Goal: Task Accomplishment & Management: Use online tool/utility

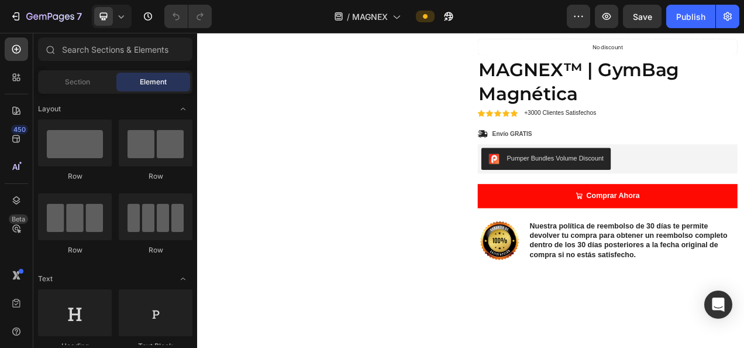
scroll to position [135, 0]
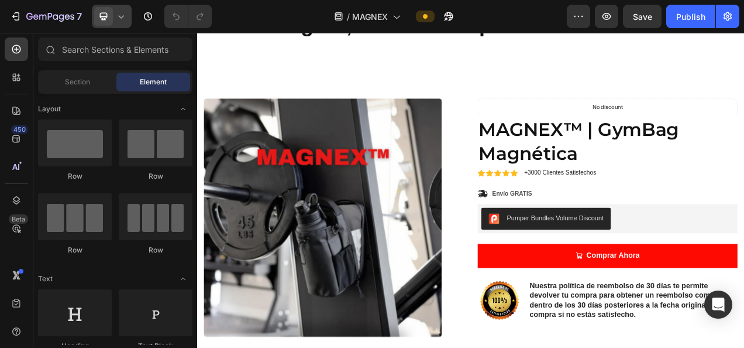
click at [117, 15] on icon at bounding box center [121, 17] width 12 height 12
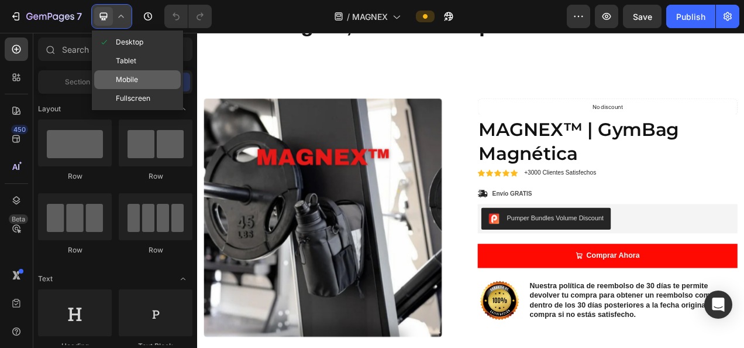
click at [118, 78] on span "Mobile" at bounding box center [127, 80] width 22 height 12
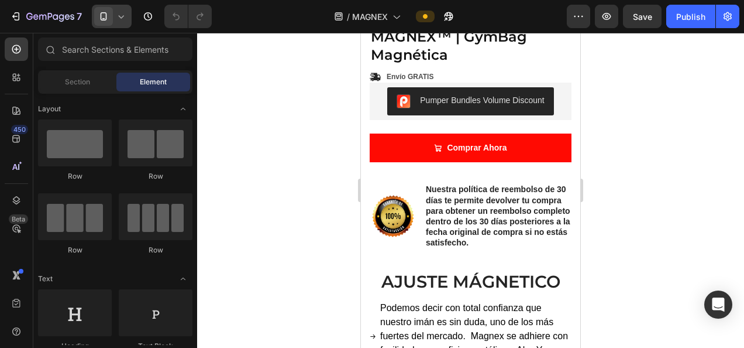
scroll to position [361, 0]
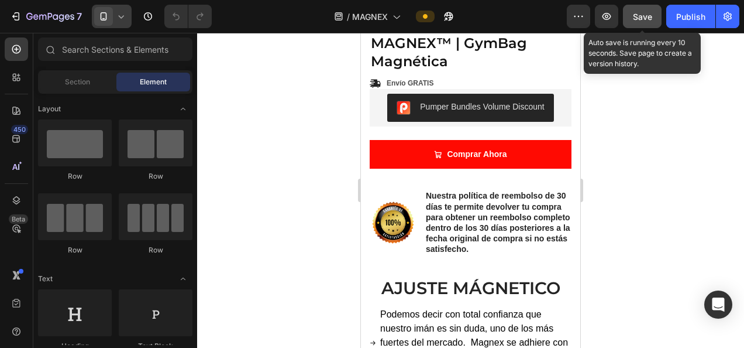
click at [651, 14] on span "Save" at bounding box center [642, 17] width 19 height 10
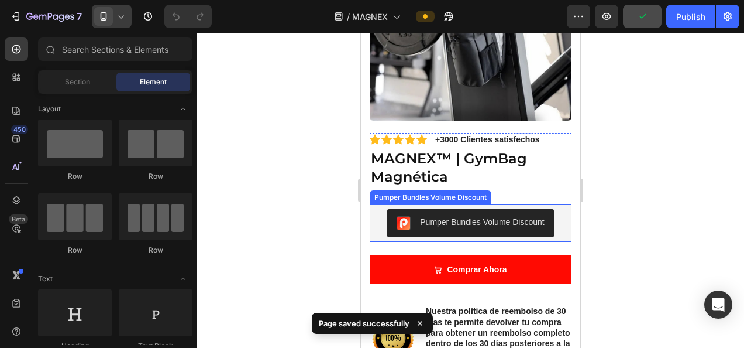
scroll to position [245, 0]
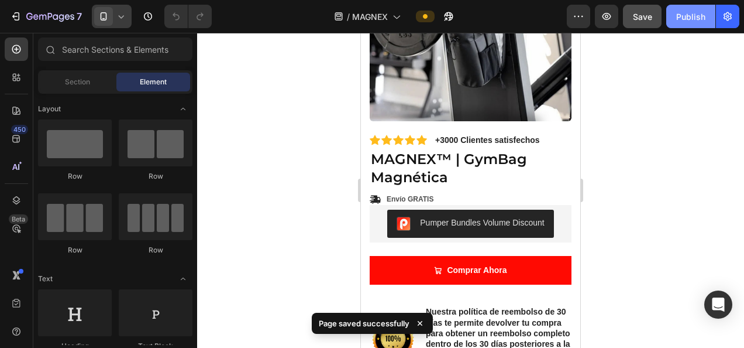
click at [688, 12] on div "Publish" at bounding box center [690, 17] width 29 height 12
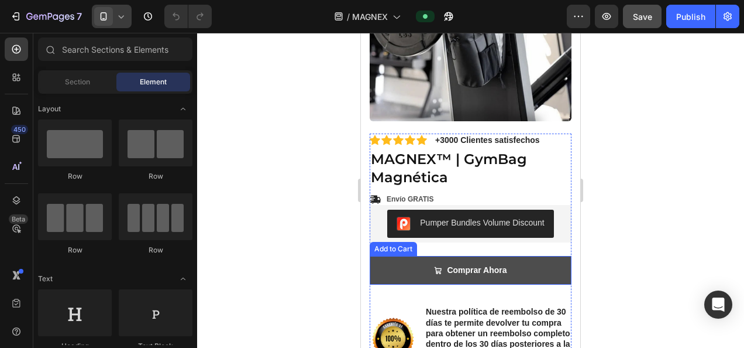
click at [415, 257] on button "Comprar Ahora" at bounding box center [471, 270] width 202 height 29
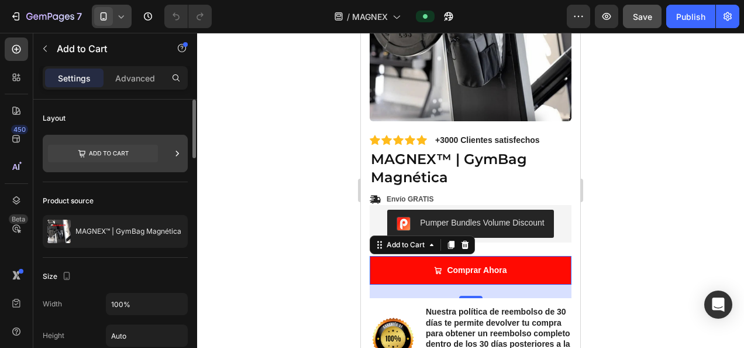
click at [140, 149] on icon at bounding box center [103, 154] width 110 height 18
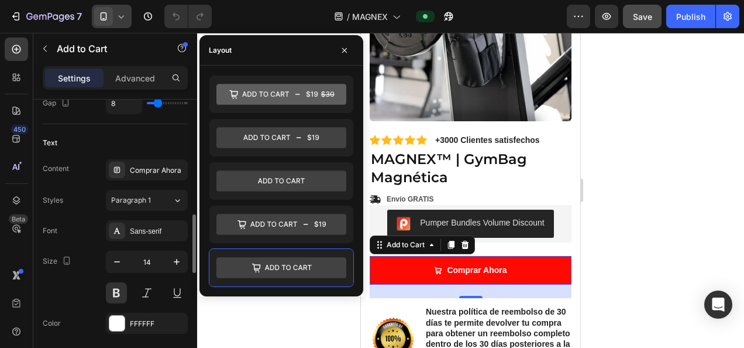
scroll to position [589, 0]
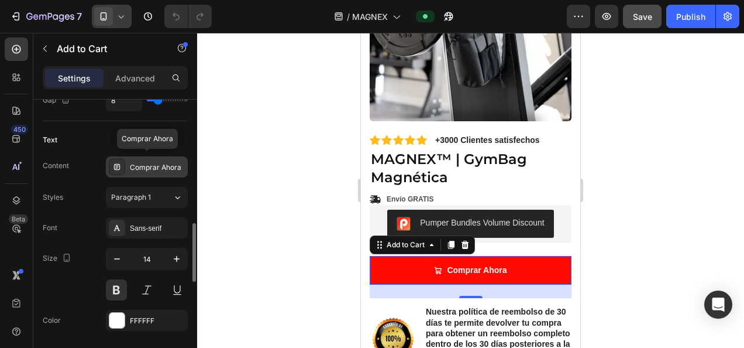
click at [132, 163] on div "Comprar Ahora" at bounding box center [157, 167] width 55 height 11
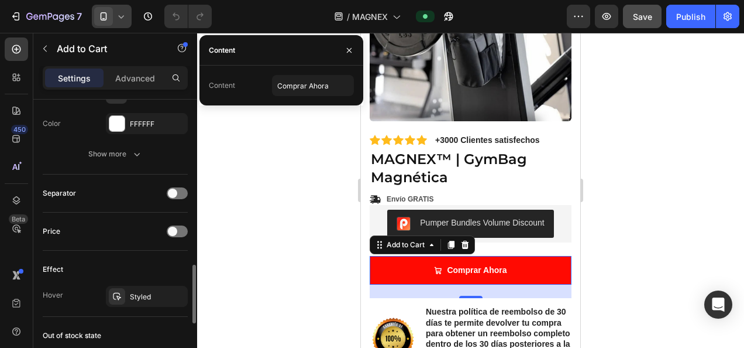
scroll to position [786, 0]
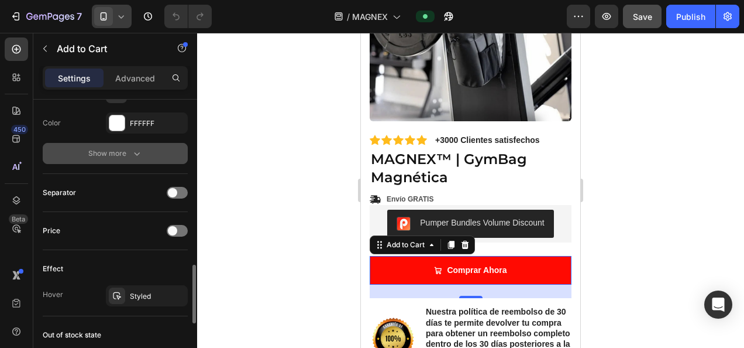
click at [132, 150] on icon "button" at bounding box center [137, 153] width 12 height 12
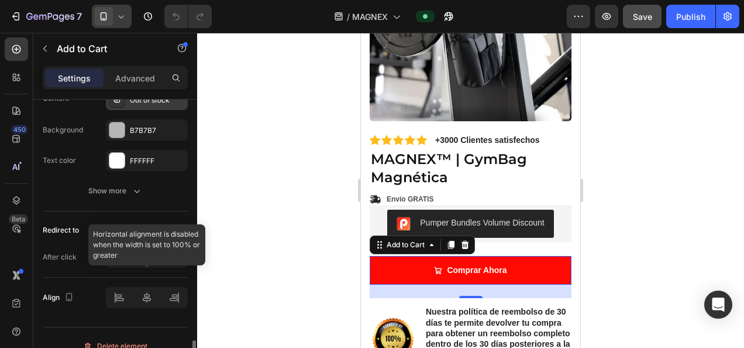
scroll to position [1215, 0]
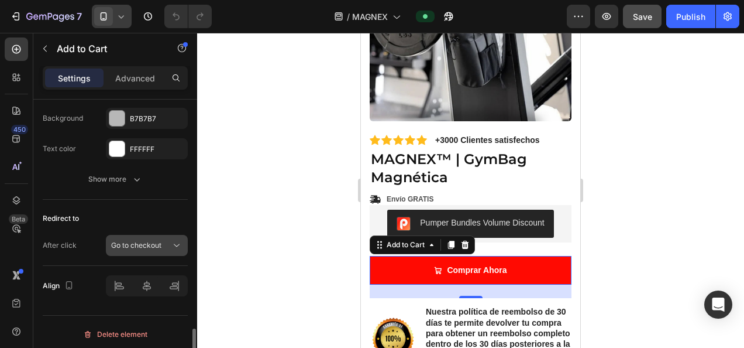
click at [140, 242] on span "Go to checkout" at bounding box center [136, 244] width 50 height 9
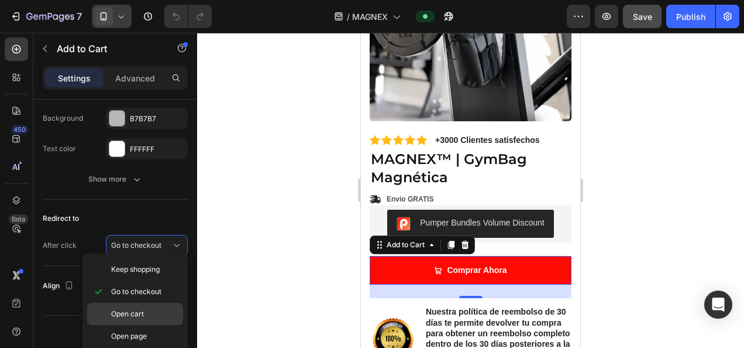
click at [108, 325] on div "Open cart" at bounding box center [135, 336] width 96 height 22
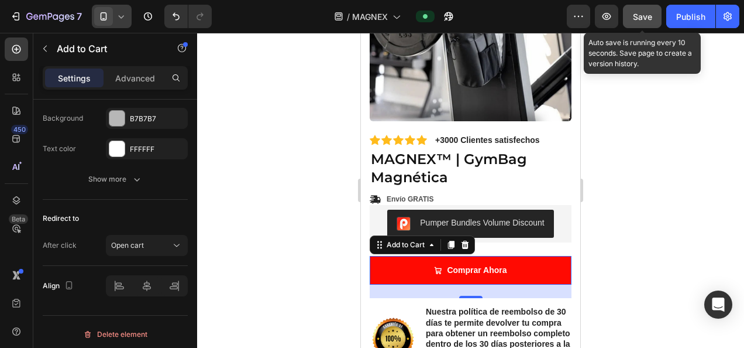
click at [645, 15] on span "Save" at bounding box center [642, 17] width 19 height 10
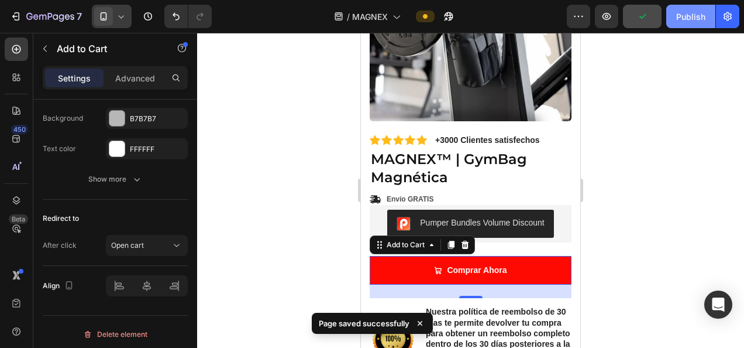
click at [685, 17] on div "Publish" at bounding box center [690, 17] width 29 height 12
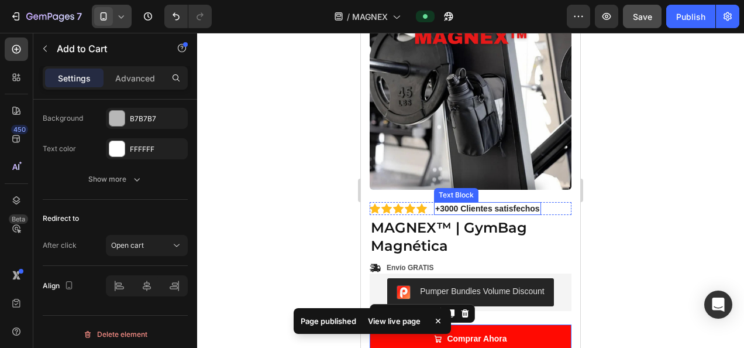
scroll to position [175, 0]
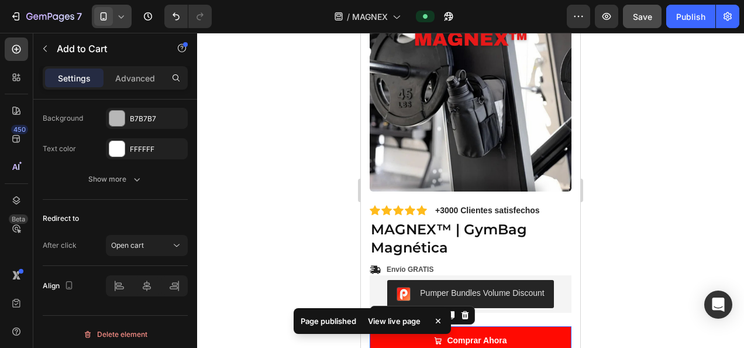
click at [115, 21] on icon at bounding box center [121, 17] width 12 height 12
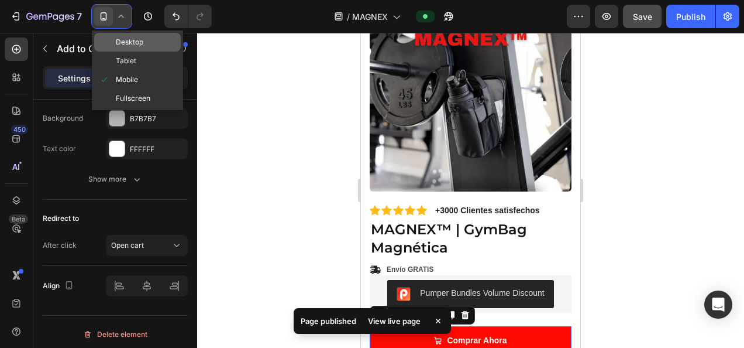
click at [123, 46] on span "Desktop" at bounding box center [129, 42] width 27 height 12
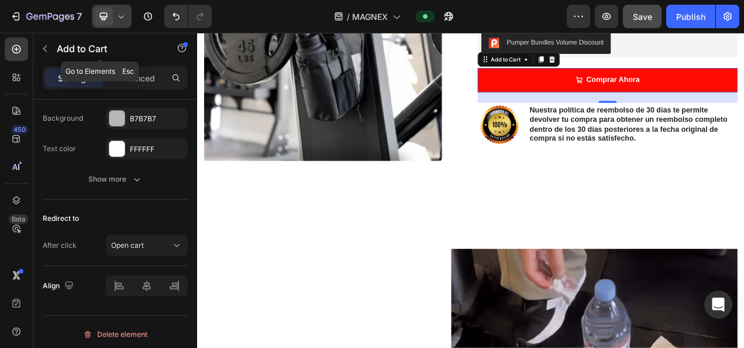
scroll to position [364, 0]
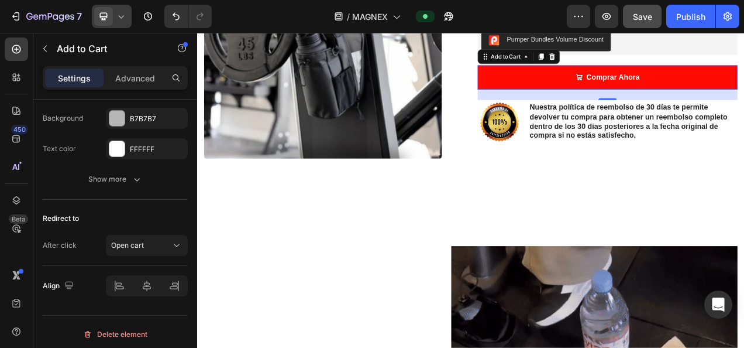
click at [122, 19] on icon at bounding box center [121, 17] width 12 height 12
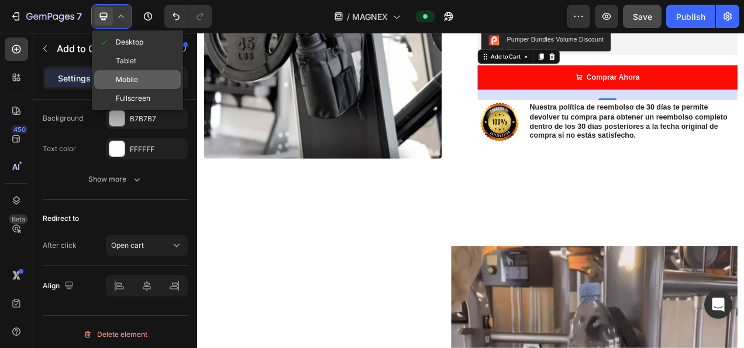
click at [128, 76] on span "Mobile" at bounding box center [127, 80] width 22 height 12
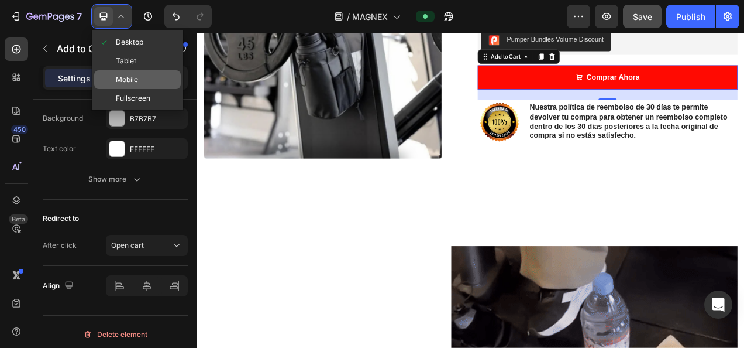
type input "14"
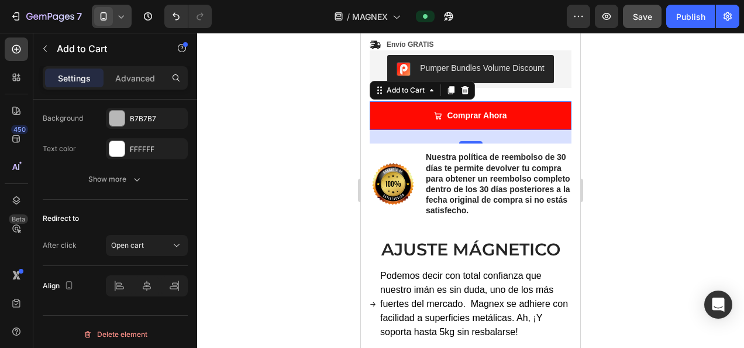
scroll to position [418, 0]
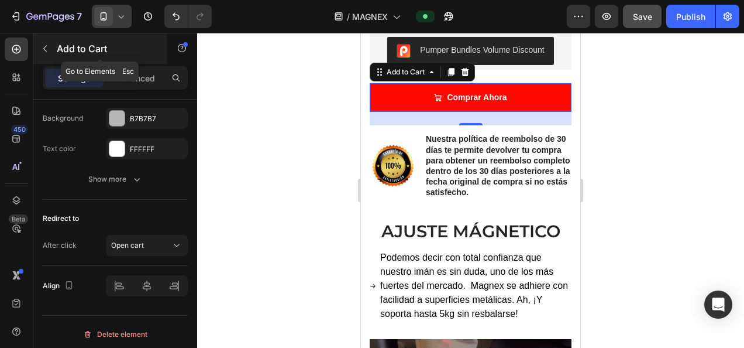
click at [47, 47] on icon "button" at bounding box center [44, 48] width 9 height 9
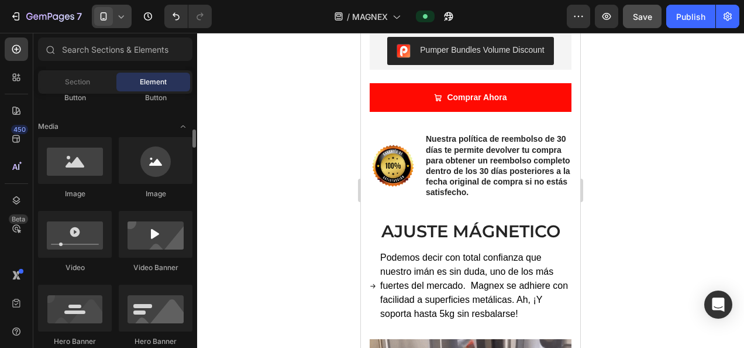
scroll to position [411, 0]
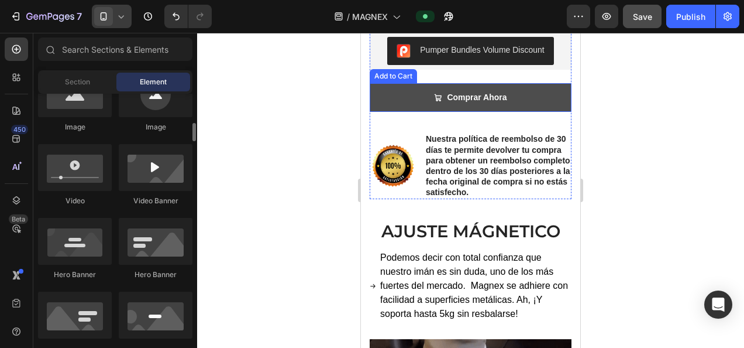
click at [397, 88] on button "Comprar Ahora" at bounding box center [471, 97] width 202 height 29
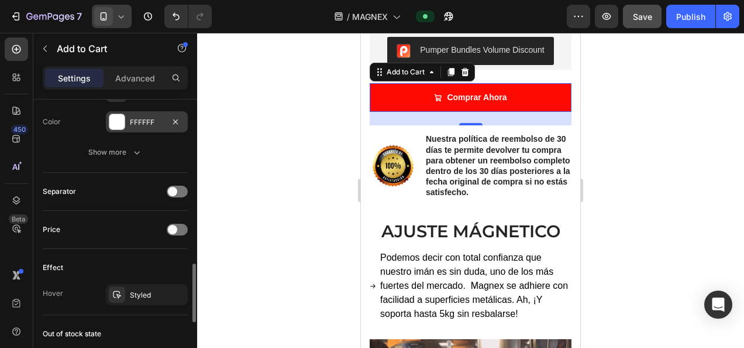
scroll to position [788, 0]
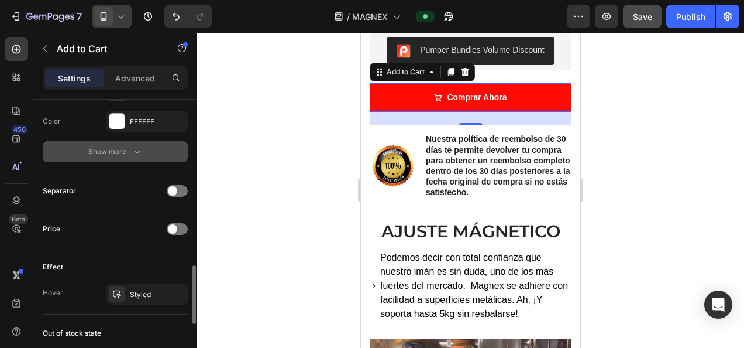
click at [106, 146] on div "Show more" at bounding box center [115, 152] width 54 height 12
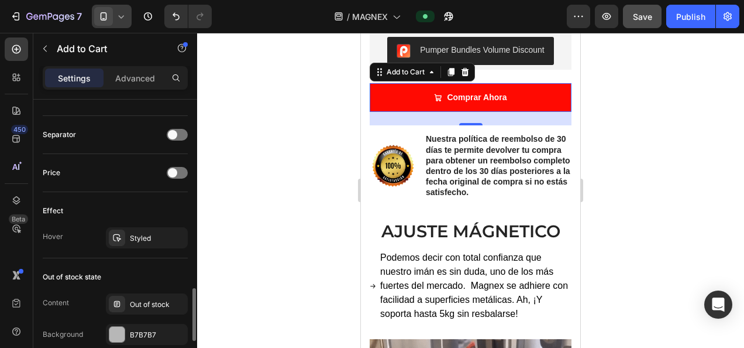
scroll to position [999, 0]
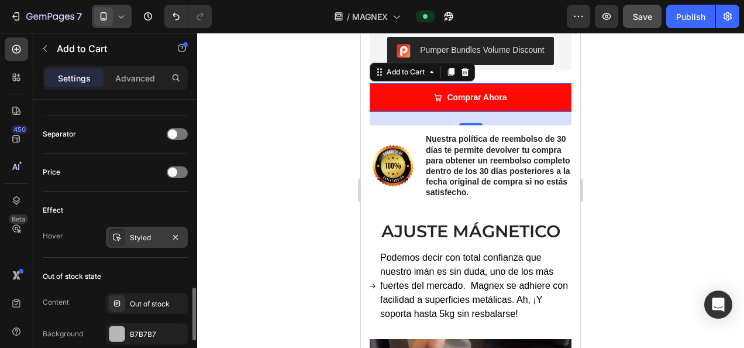
click at [130, 232] on div "Styled" at bounding box center [147, 237] width 34 height 11
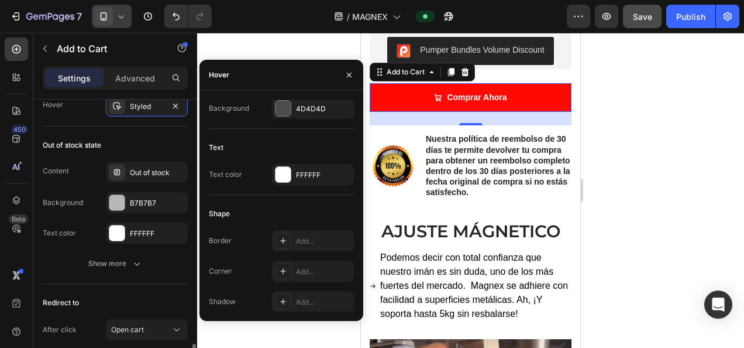
scroll to position [1157, 0]
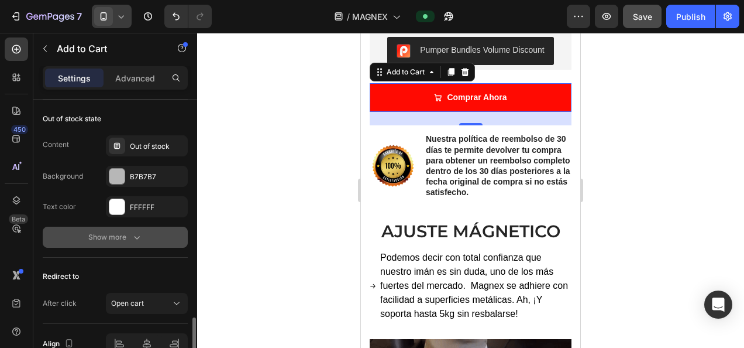
click at [106, 239] on button "Show more" at bounding box center [115, 236] width 145 height 21
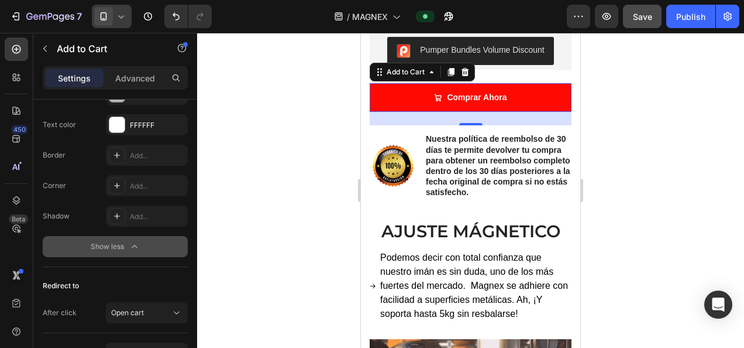
scroll to position [1306, 0]
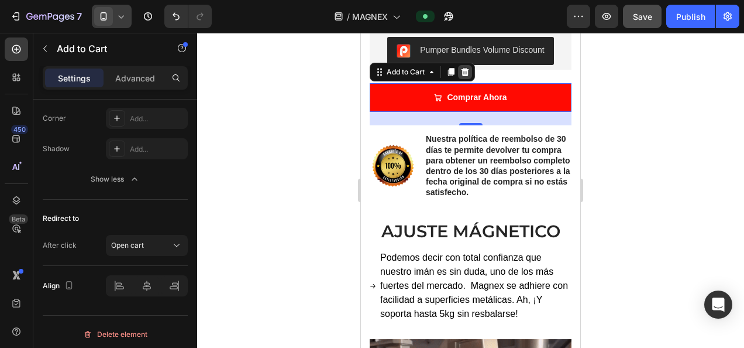
click at [467, 68] on icon at bounding box center [466, 72] width 8 height 8
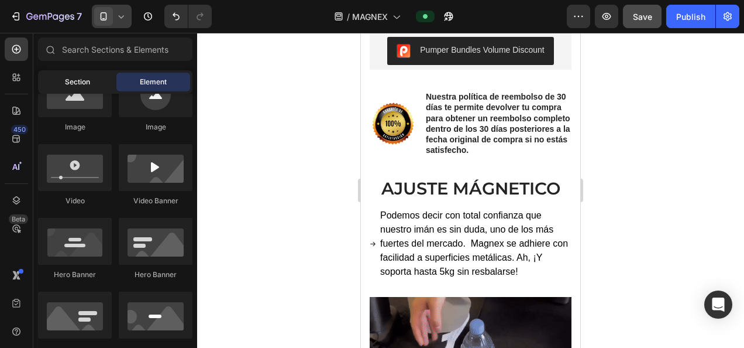
click at [70, 81] on span "Section" at bounding box center [77, 82] width 25 height 11
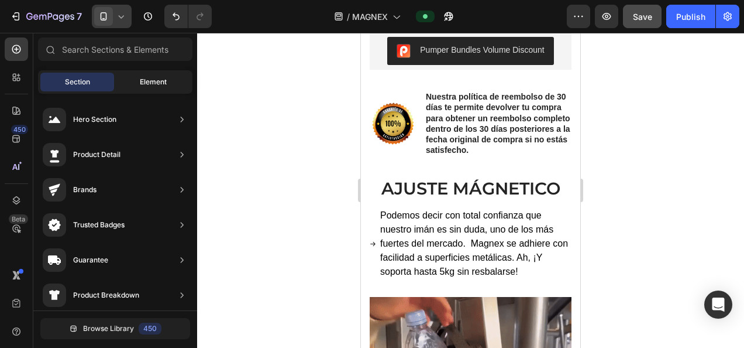
click at [133, 75] on div "Element" at bounding box center [153, 82] width 74 height 19
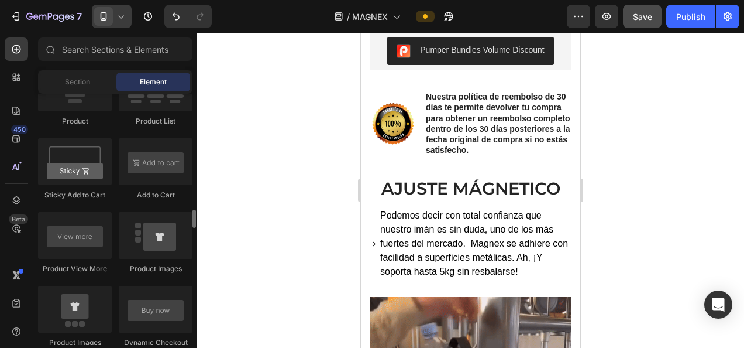
scroll to position [1617, 0]
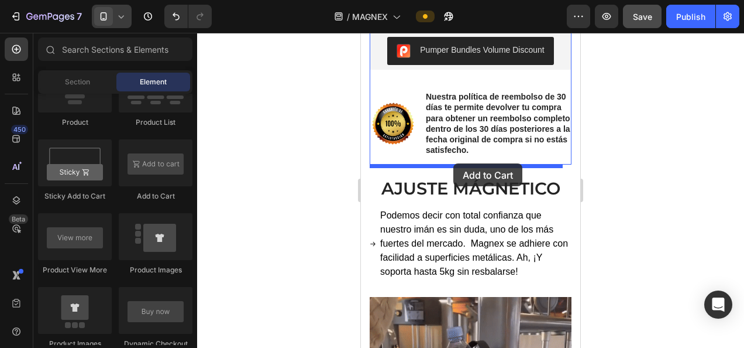
drag, startPoint x: 526, startPoint y: 207, endPoint x: 453, endPoint y: 163, distance: 84.8
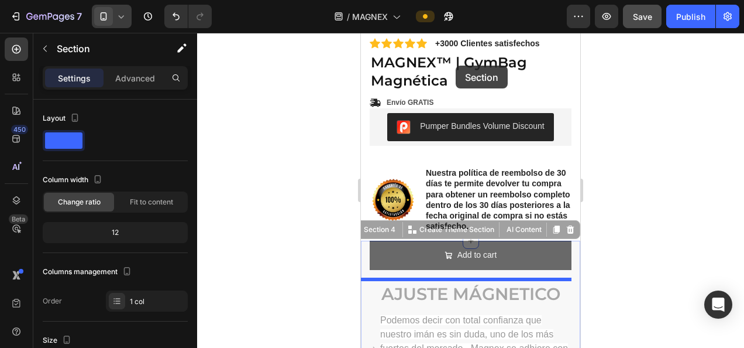
scroll to position [335, 0]
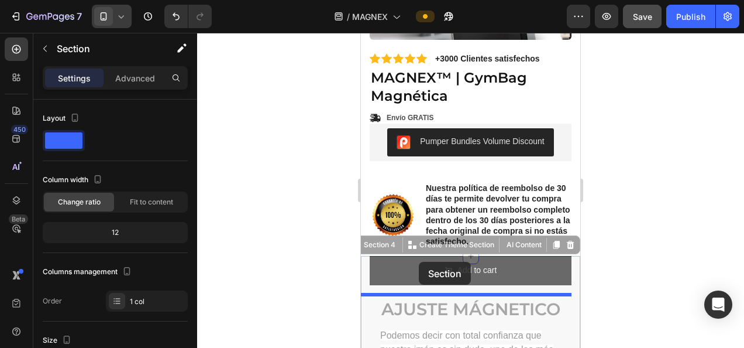
drag, startPoint x: 418, startPoint y: 173, endPoint x: 419, endPoint y: 262, distance: 88.4
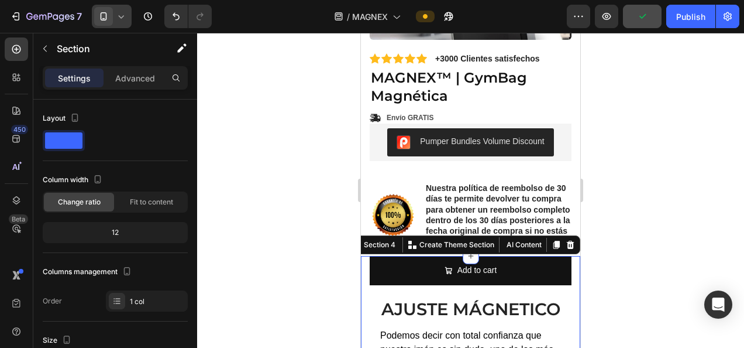
click at [627, 254] on div at bounding box center [470, 190] width 547 height 315
click at [173, 18] on icon "Undo/Redo" at bounding box center [176, 17] width 12 height 12
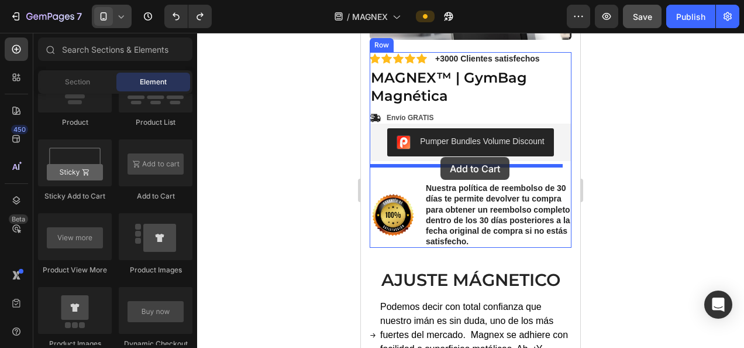
drag, startPoint x: 507, startPoint y: 198, endPoint x: 441, endPoint y: 157, distance: 78.1
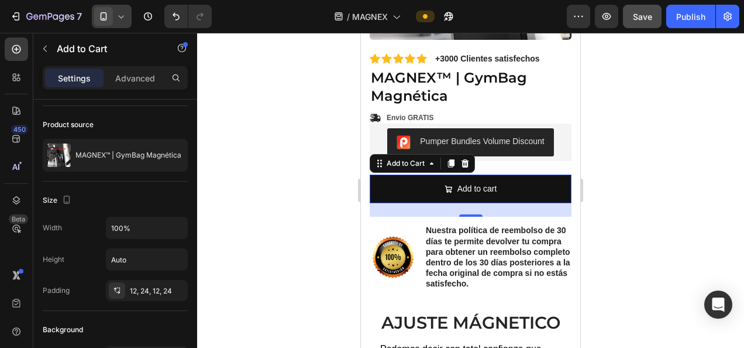
scroll to position [0, 0]
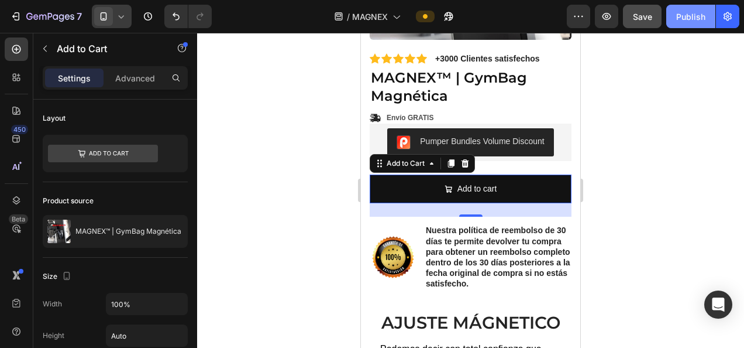
click at [689, 19] on div "Publish" at bounding box center [690, 17] width 29 height 12
click at [653, 141] on div at bounding box center [470, 190] width 547 height 315
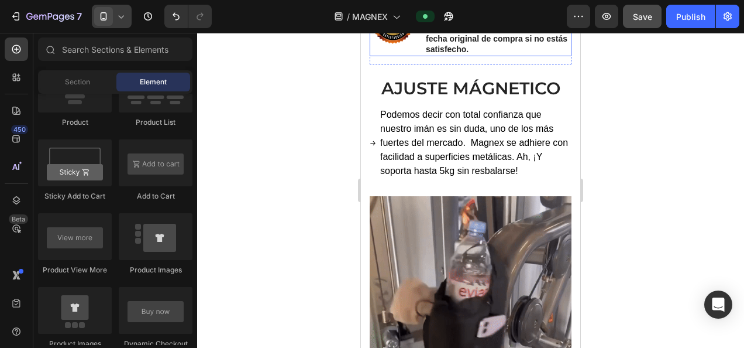
scroll to position [570, 0]
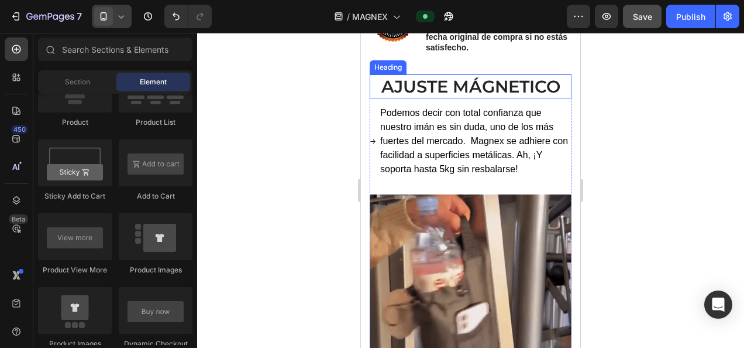
click at [393, 92] on strong "AJUSTE MÁGNETICO" at bounding box center [470, 86] width 179 height 20
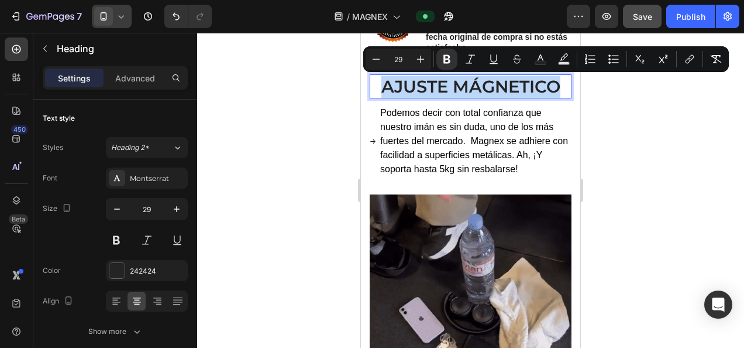
drag, startPoint x: 380, startPoint y: 85, endPoint x: 571, endPoint y: 89, distance: 190.8
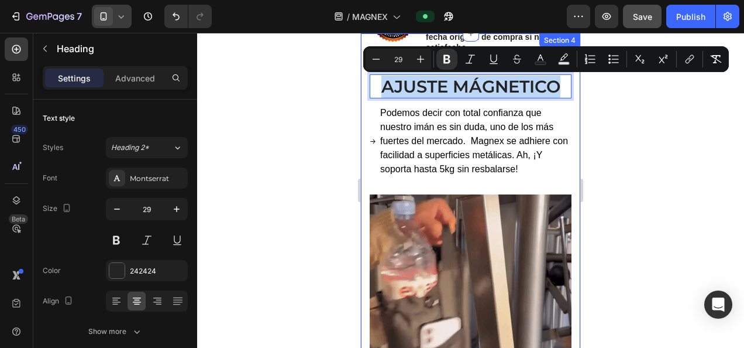
copy strong "AJUSTE MÁGNETICO"
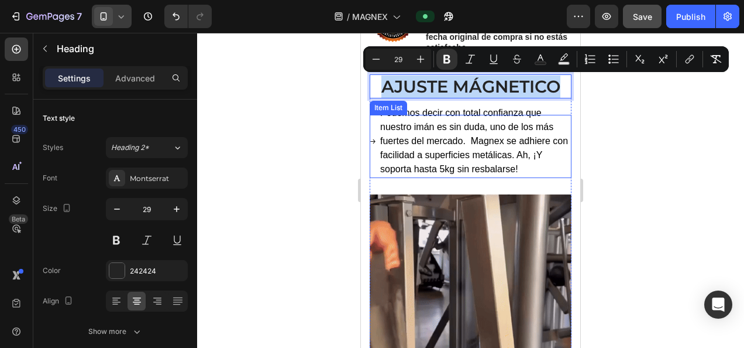
click at [397, 137] on span "Podemos decir con total confianza que nuestro imán es sin duda, uno de los más …" at bounding box center [474, 141] width 188 height 66
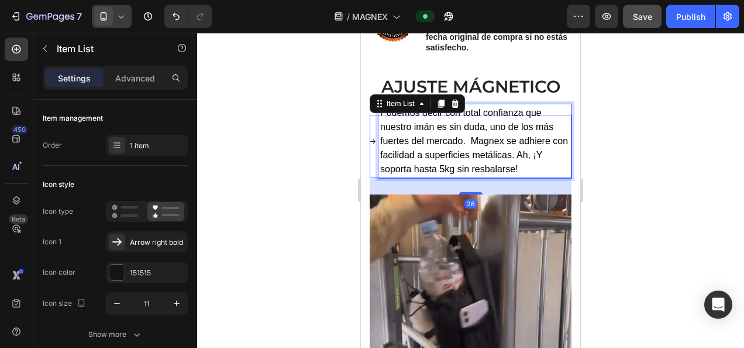
click at [397, 137] on span "Podemos decir con total confianza que nuestro imán es sin duda, uno de los más …" at bounding box center [474, 141] width 188 height 66
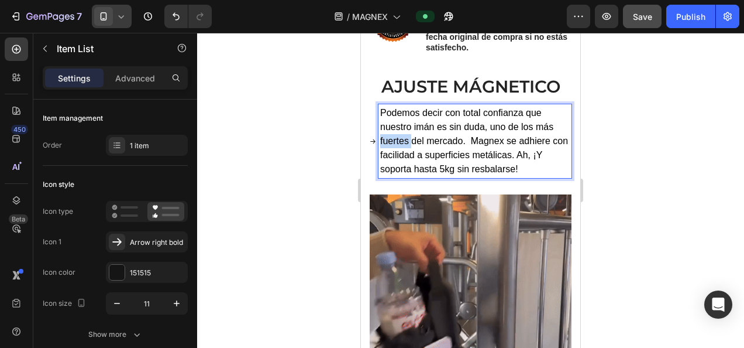
click at [397, 137] on span "Podemos decir con total confianza que nuestro imán es sin duda, uno de los más …" at bounding box center [474, 141] width 188 height 66
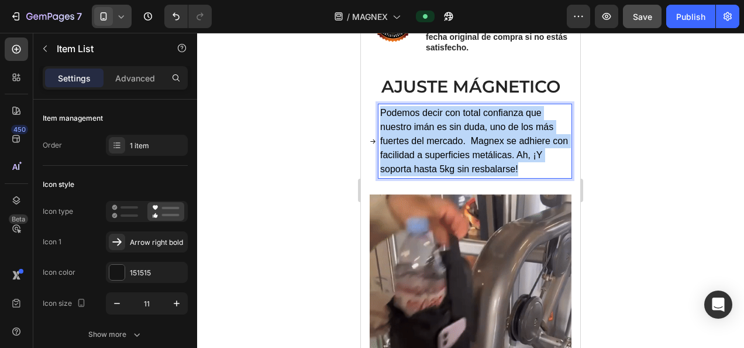
click at [397, 137] on span "Podemos decir con total confianza que nuestro imán es sin duda, uno de los más …" at bounding box center [474, 141] width 188 height 66
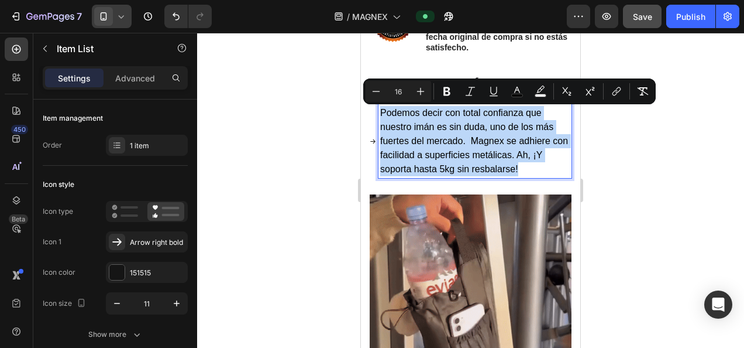
copy span "Podemos decir con total confianza que nuestro imán es sin duda, uno de los más …"
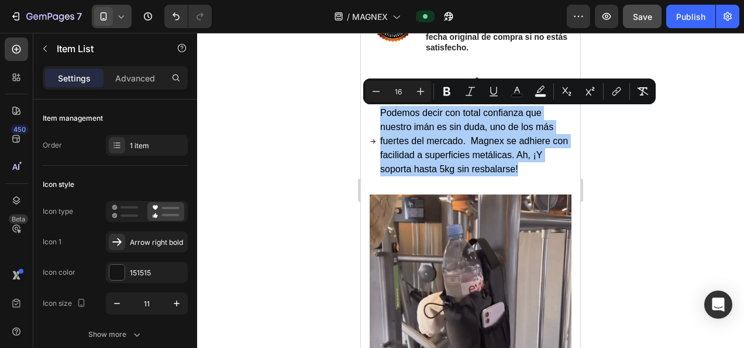
click at [323, 127] on div at bounding box center [470, 190] width 547 height 315
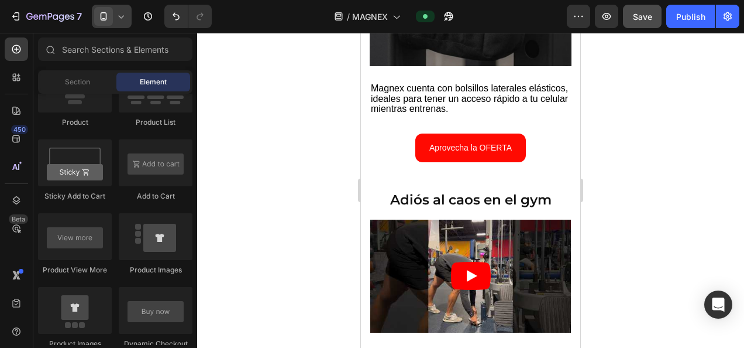
scroll to position [1235, 0]
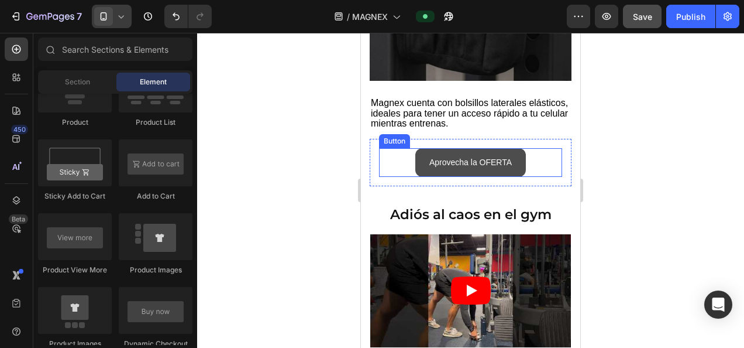
click at [416, 148] on link "Aprovecha la OFERTA" at bounding box center [470, 162] width 111 height 29
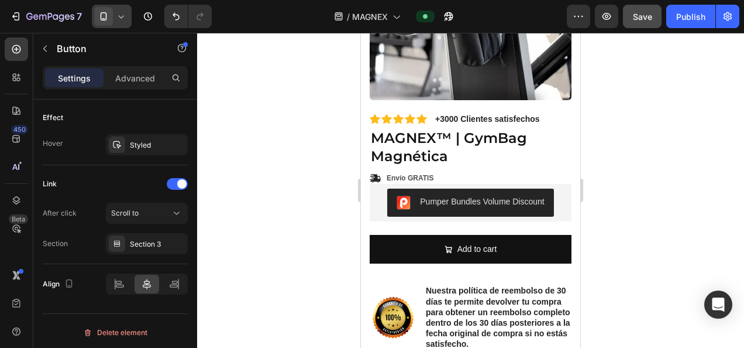
scroll to position [369, 0]
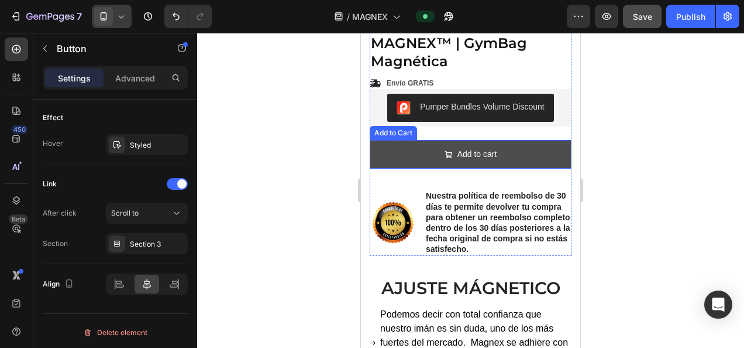
click at [406, 143] on button "Add to cart" at bounding box center [471, 154] width 202 height 29
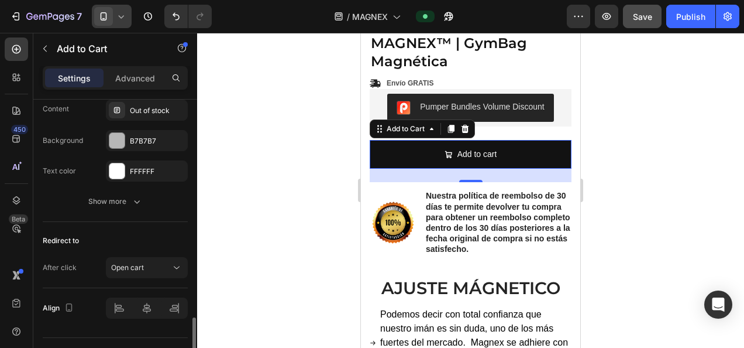
scroll to position [1061, 0]
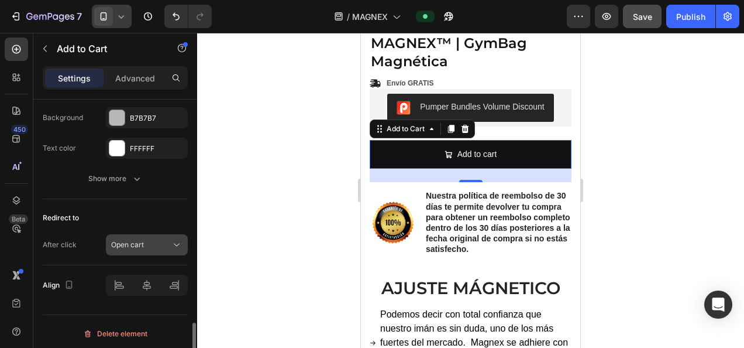
click at [161, 239] on div "Open cart" at bounding box center [141, 244] width 60 height 11
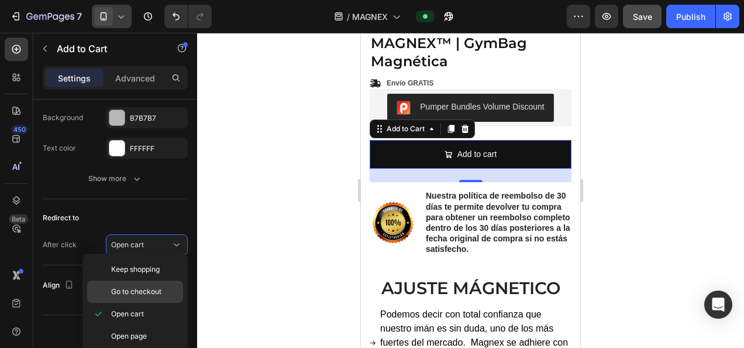
click at [124, 296] on div "Go to checkout" at bounding box center [135, 291] width 96 height 22
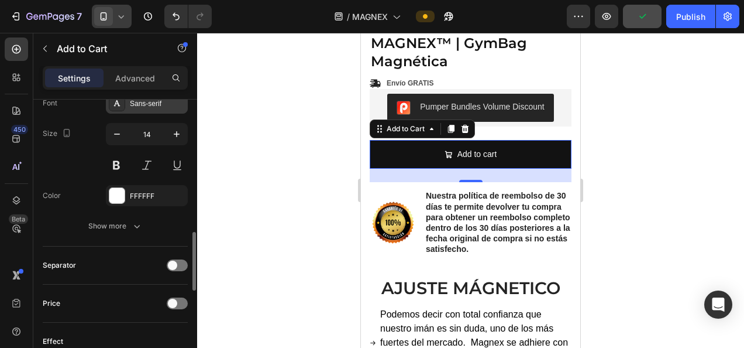
scroll to position [716, 0]
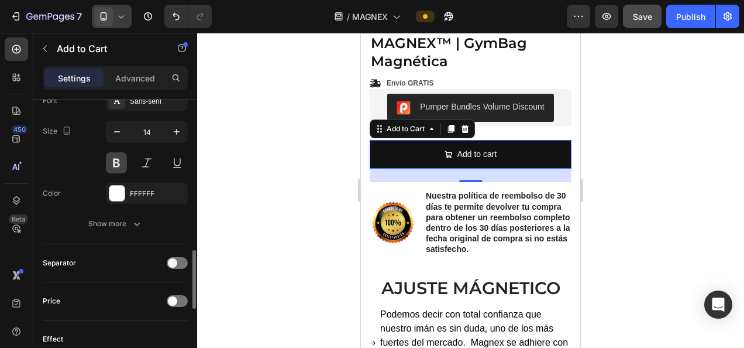
click at [121, 157] on button at bounding box center [116, 162] width 21 height 21
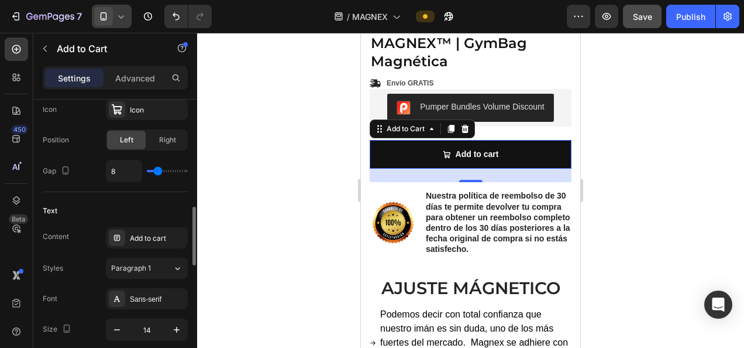
scroll to position [517, 0]
click at [154, 239] on div "Add to cart" at bounding box center [157, 239] width 55 height 11
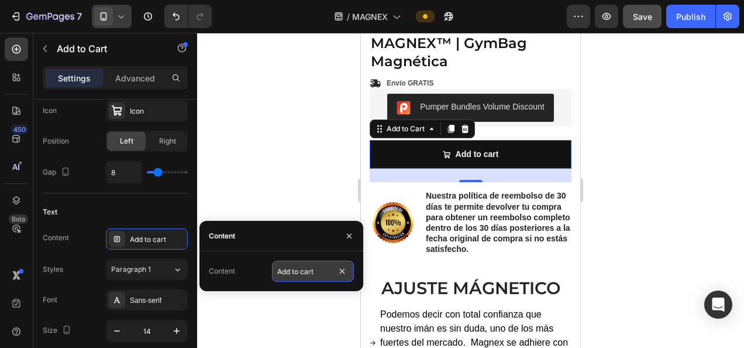
click at [316, 271] on input "Add to cart" at bounding box center [313, 270] width 82 height 21
type input "Comprar Ahora"
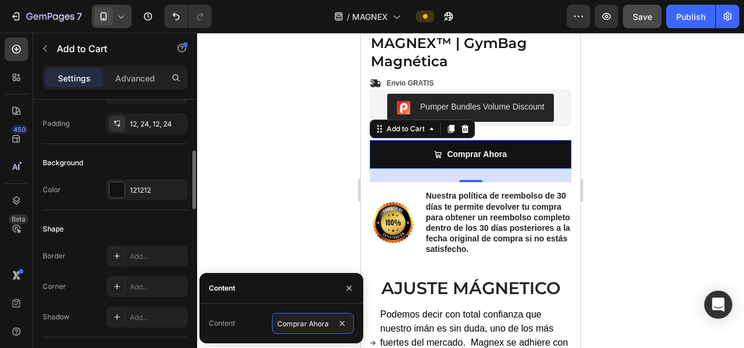
scroll to position [242, 0]
click at [116, 184] on div at bounding box center [116, 190] width 15 height 15
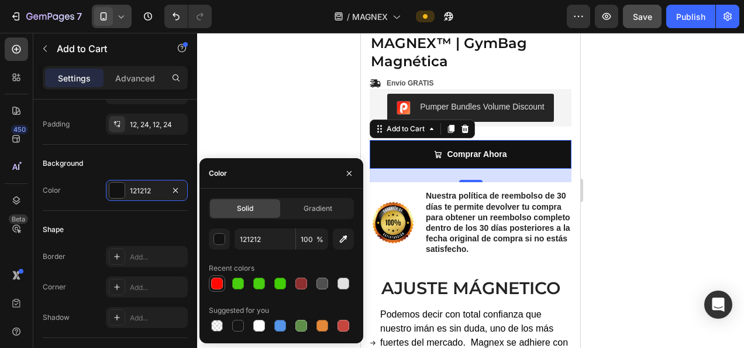
click at [220, 281] on div at bounding box center [217, 283] width 12 height 12
type input "FF0A02"
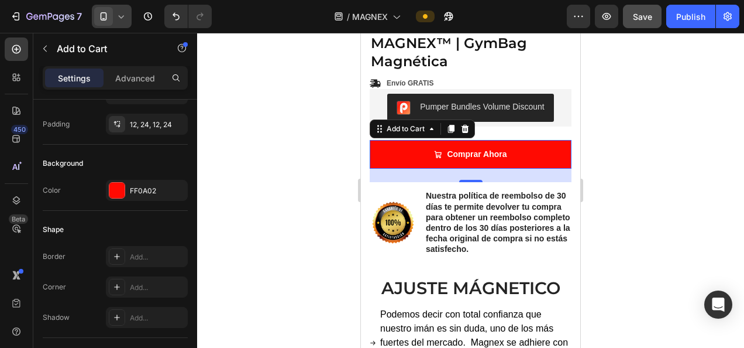
click at [274, 89] on div at bounding box center [470, 190] width 547 height 315
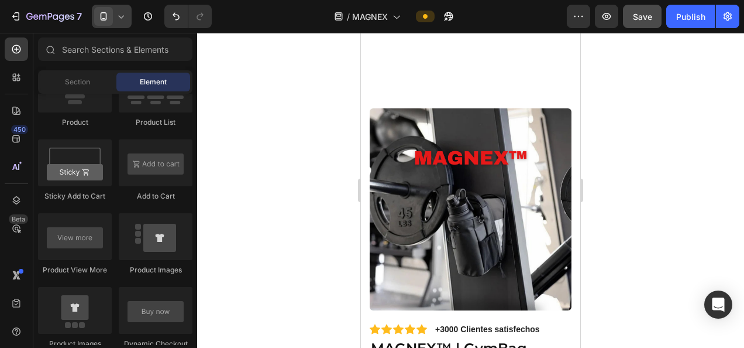
scroll to position [0, 0]
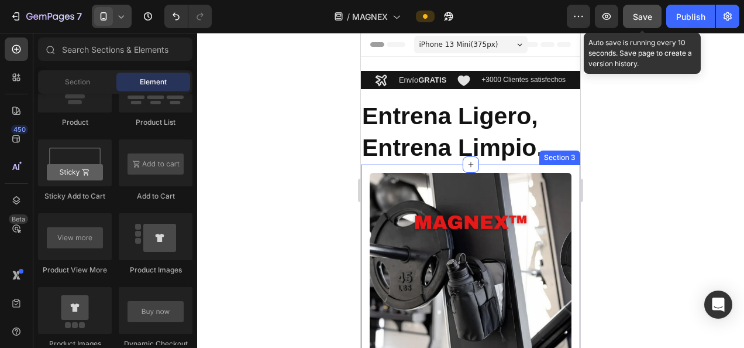
click at [654, 15] on button "Save" at bounding box center [642, 16] width 39 height 23
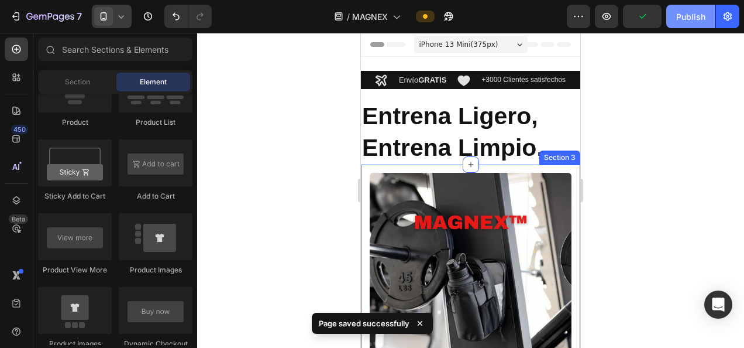
click at [679, 16] on div "Publish" at bounding box center [690, 17] width 29 height 12
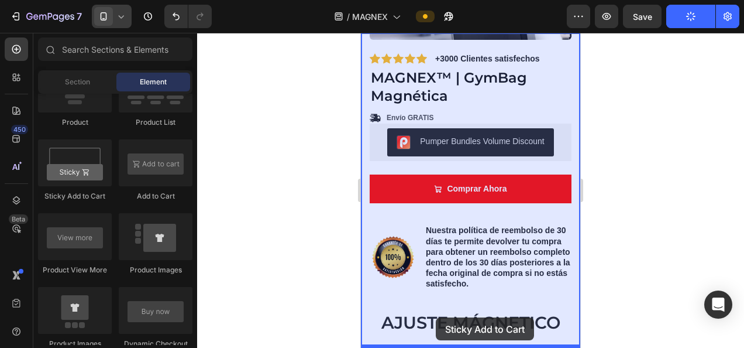
scroll to position [376, 0]
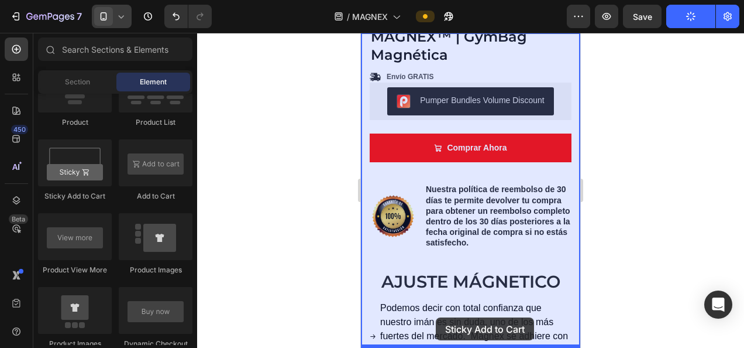
drag, startPoint x: 426, startPoint y: 205, endPoint x: 456, endPoint y: 315, distance: 114.5
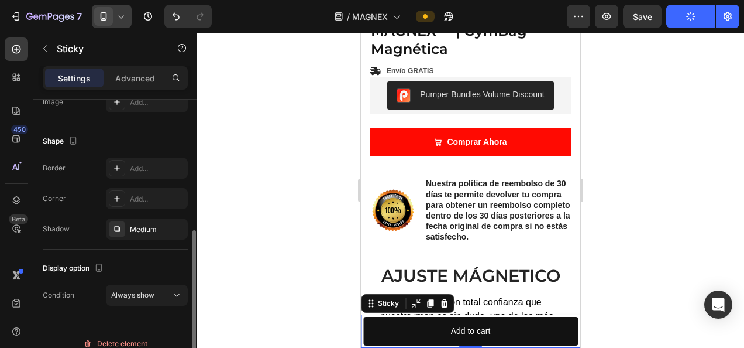
scroll to position [267, 0]
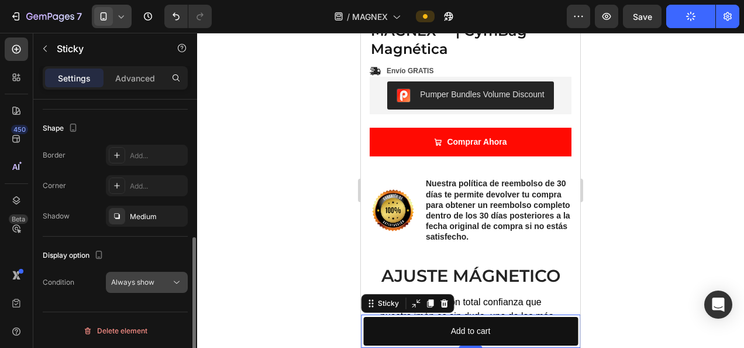
click at [163, 281] on div "Always show" at bounding box center [141, 282] width 60 height 11
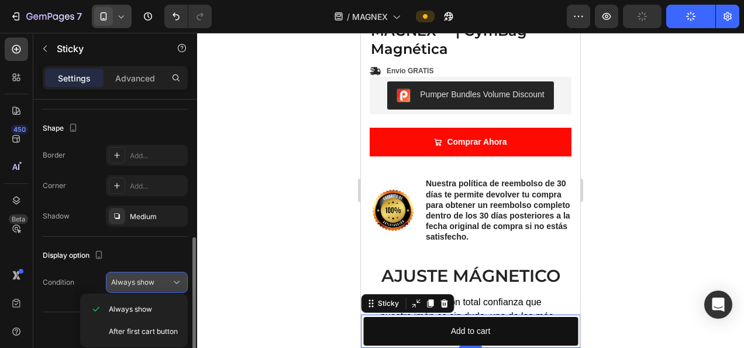
click at [157, 271] on button "Always show" at bounding box center [147, 281] width 82 height 21
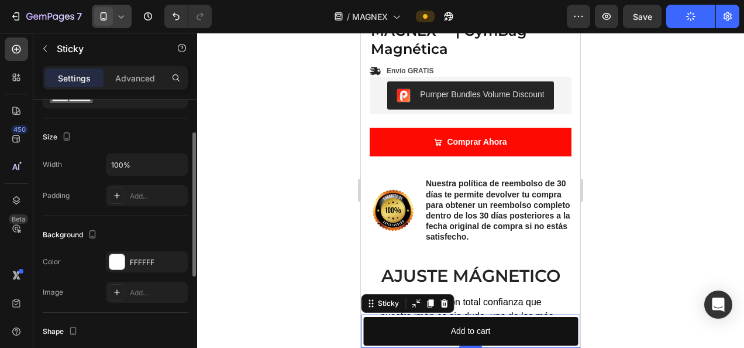
scroll to position [0, 0]
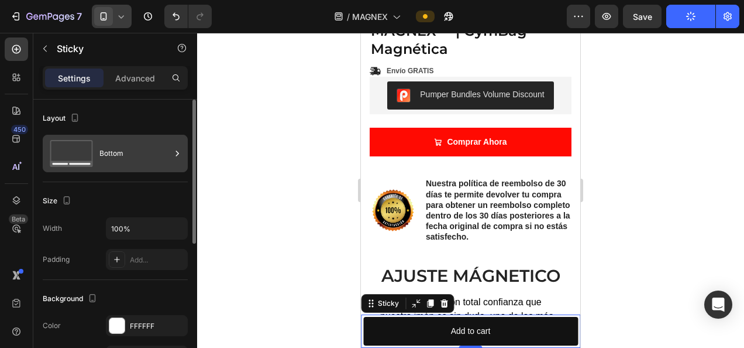
click at [116, 152] on div "Bottom" at bounding box center [134, 153] width 71 height 27
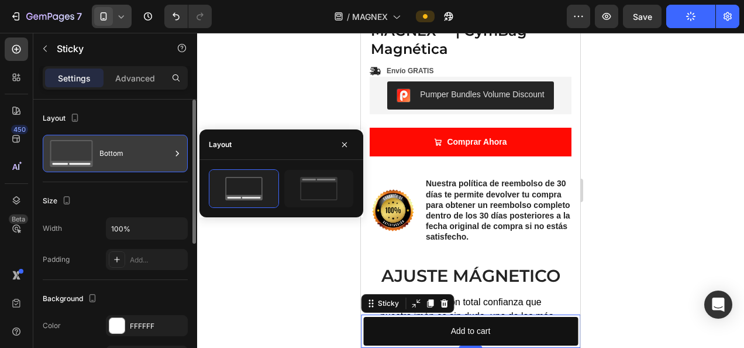
click at [116, 152] on div "Bottom" at bounding box center [134, 153] width 71 height 27
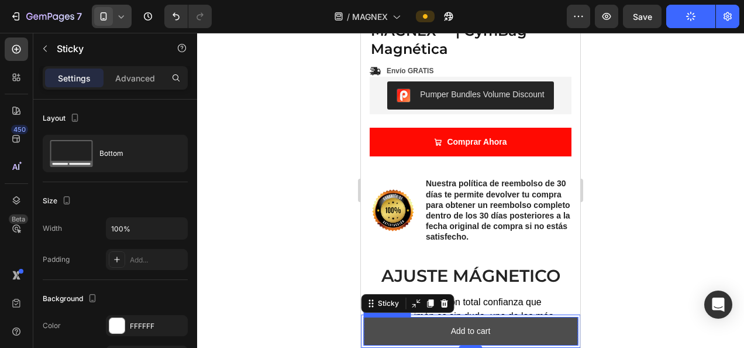
click at [383, 332] on button "Add to cart" at bounding box center [470, 331] width 215 height 29
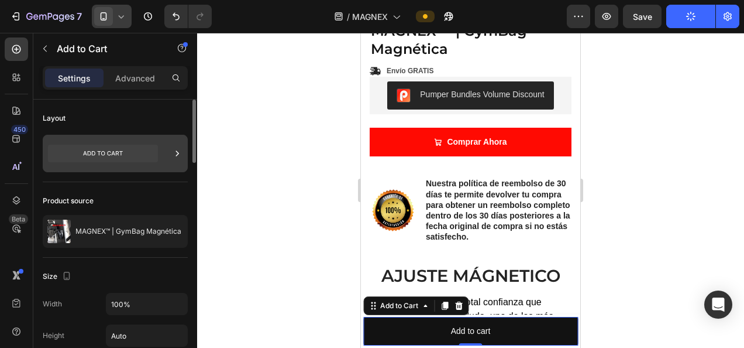
click at [123, 160] on icon at bounding box center [103, 154] width 110 height 18
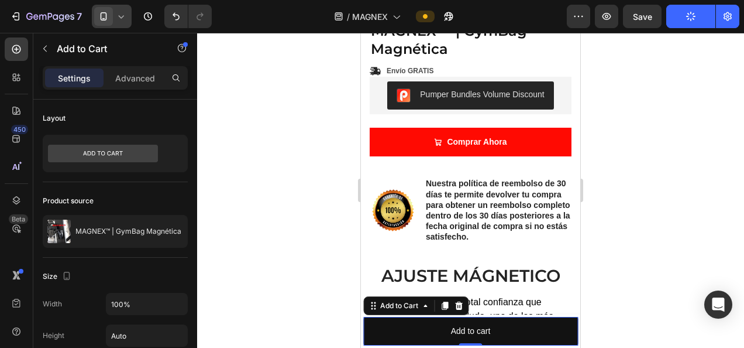
click at [259, 67] on div at bounding box center [470, 190] width 547 height 315
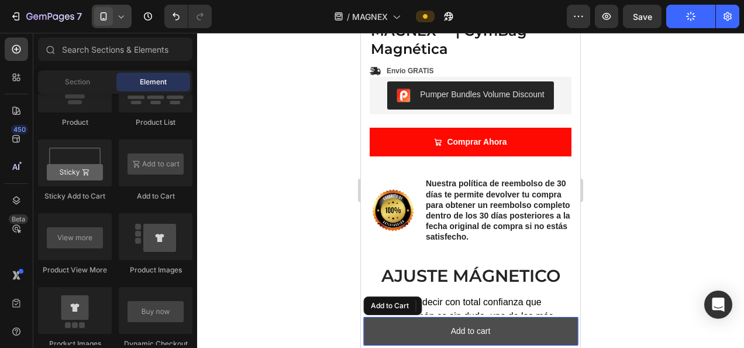
click at [383, 326] on button "Add to cart" at bounding box center [470, 331] width 215 height 29
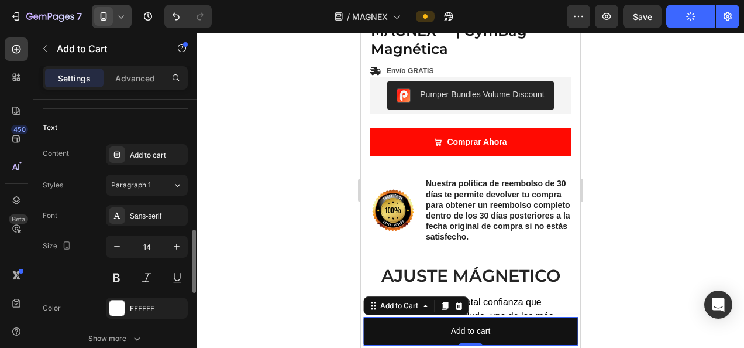
scroll to position [522, 0]
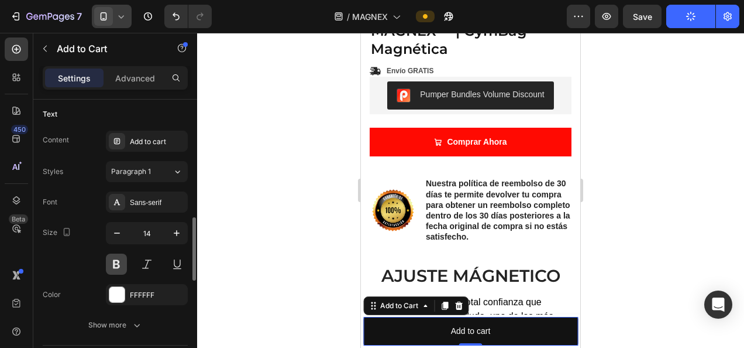
click at [121, 265] on button at bounding box center [116, 263] width 21 height 21
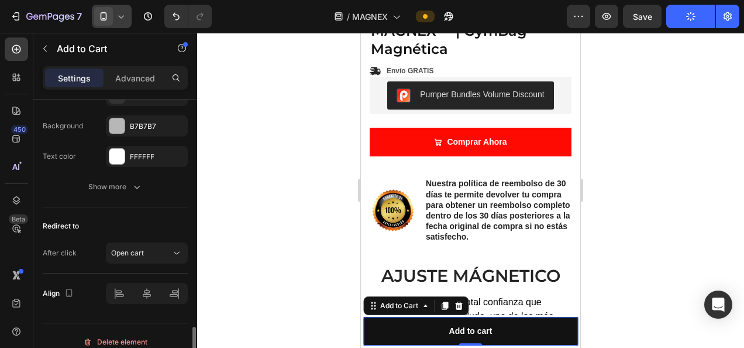
scroll to position [969, 0]
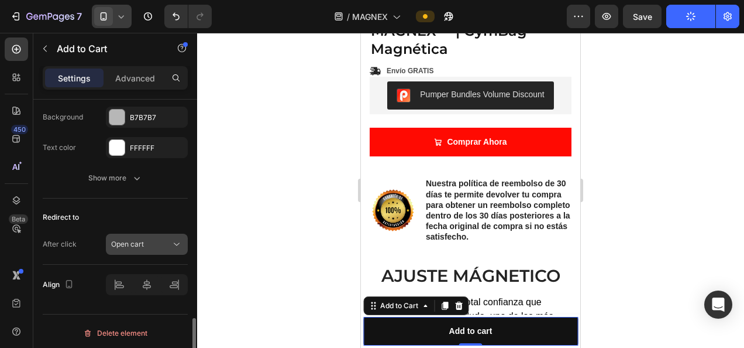
click at [158, 239] on div "Open cart" at bounding box center [141, 244] width 60 height 11
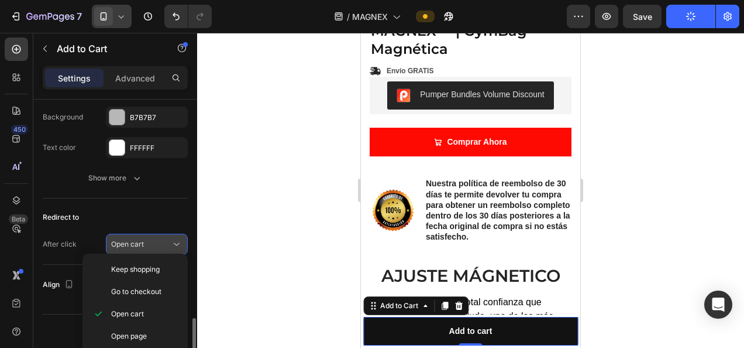
click at [158, 239] on div "Open cart" at bounding box center [141, 244] width 60 height 11
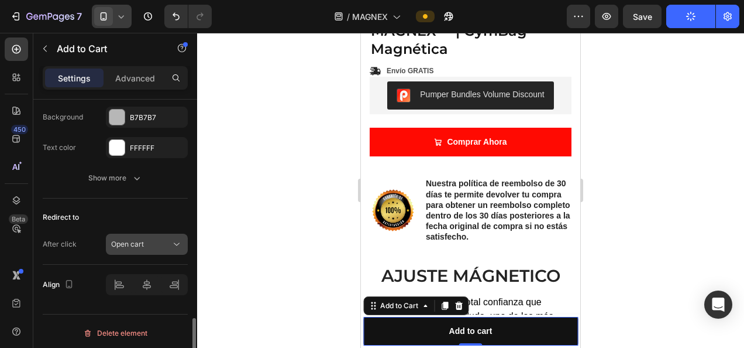
click at [158, 239] on div "Open cart" at bounding box center [141, 244] width 60 height 11
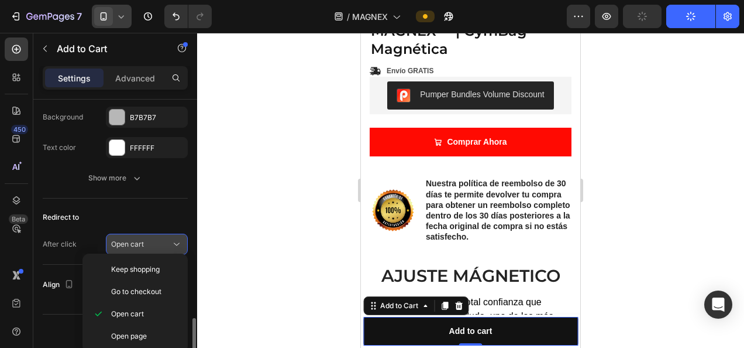
click at [158, 239] on div "Open cart" at bounding box center [141, 244] width 60 height 11
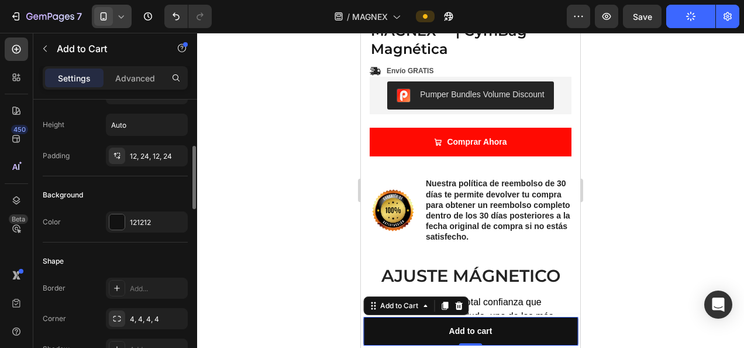
scroll to position [209, 0]
click at [121, 222] on div at bounding box center [116, 222] width 15 height 15
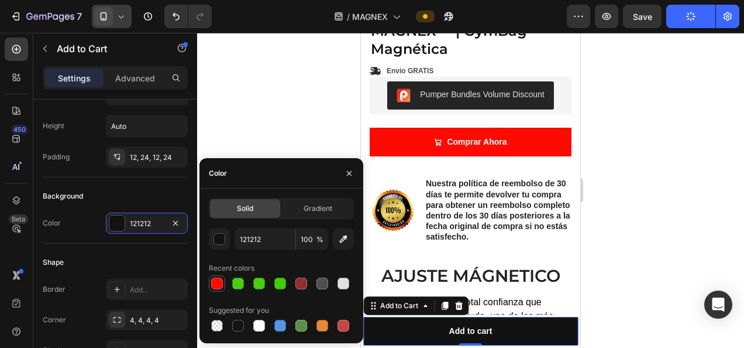
click at [219, 280] on div at bounding box center [217, 283] width 12 height 12
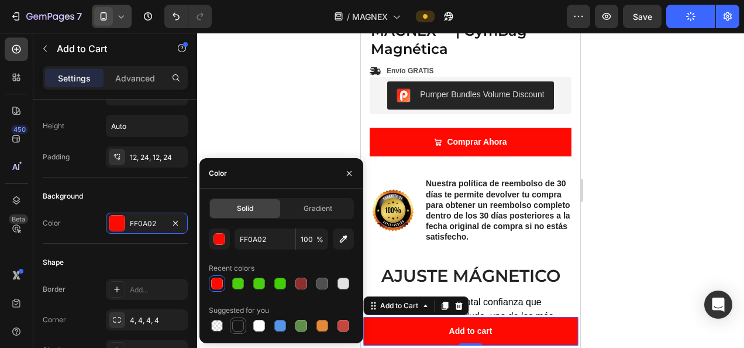
click at [241, 326] on div at bounding box center [238, 325] width 12 height 12
type input "151515"
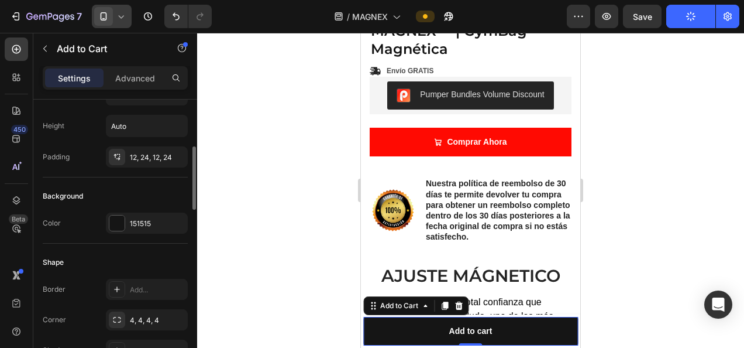
click at [125, 253] on div "Shape" at bounding box center [115, 262] width 145 height 19
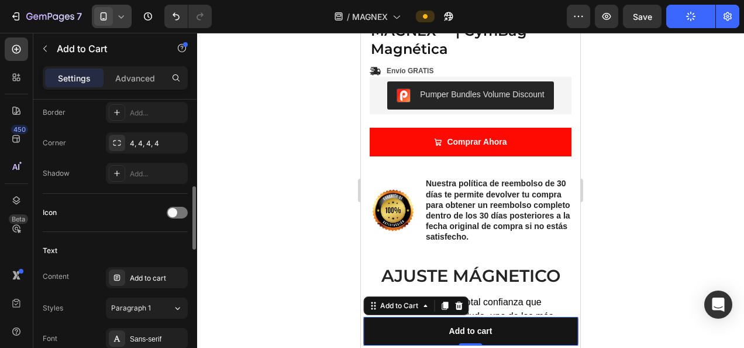
scroll to position [385, 0]
click at [153, 279] on div "Add to cart" at bounding box center [157, 279] width 55 height 11
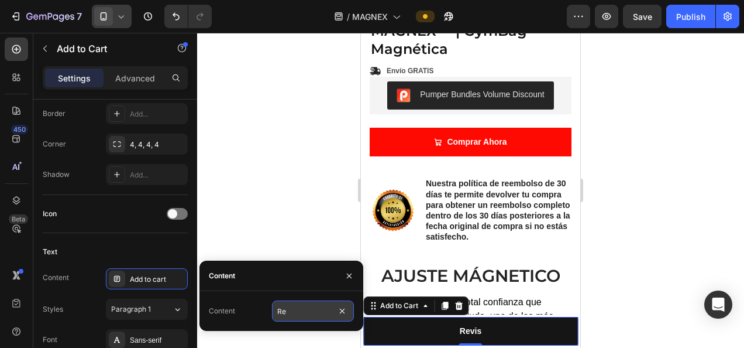
type input "R"
type input "A"
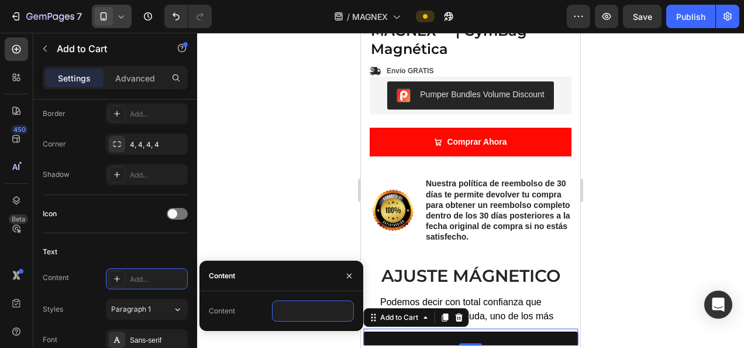
paste input "Últimas unidades ⚡"
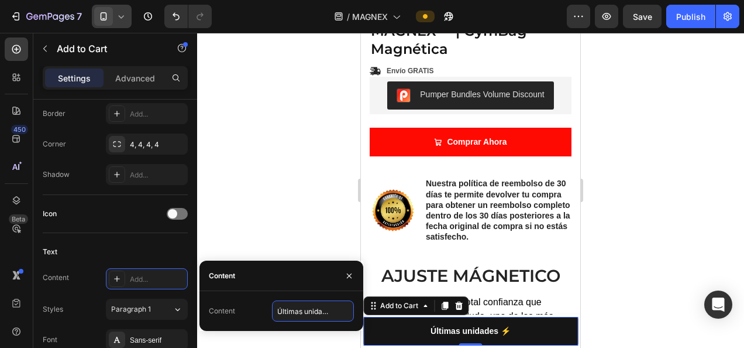
scroll to position [0, 15]
click at [293, 310] on input "Últimas unidades ⚡" at bounding box center [313, 310] width 82 height 21
type input "Últimas Unidades ⚡"
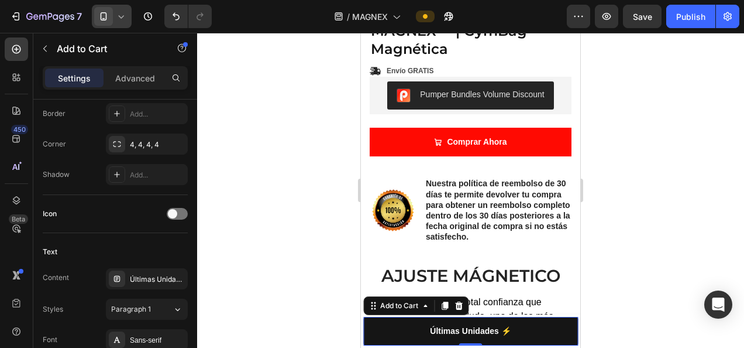
click at [638, 266] on div at bounding box center [470, 190] width 547 height 315
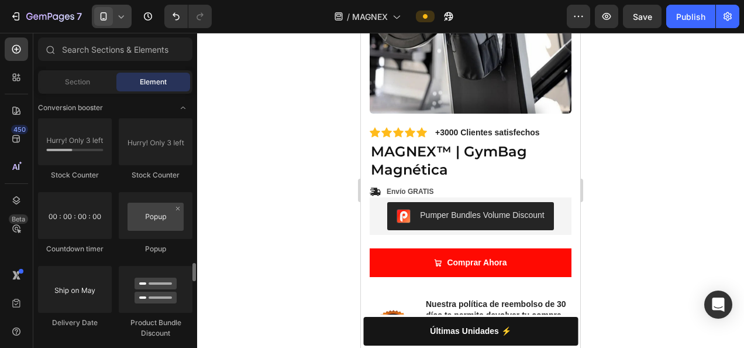
scroll to position [2325, 0]
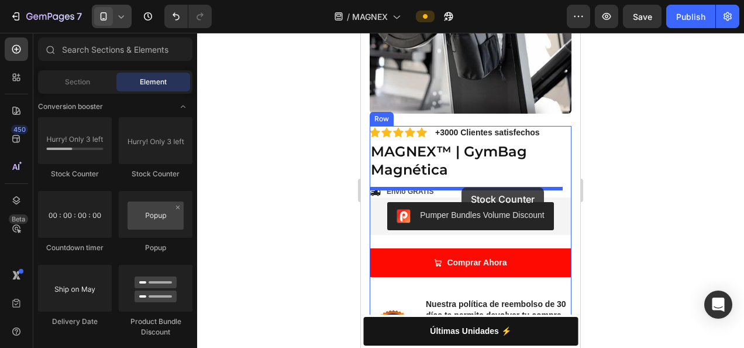
drag, startPoint x: 443, startPoint y: 192, endPoint x: 462, endPoint y: 187, distance: 19.4
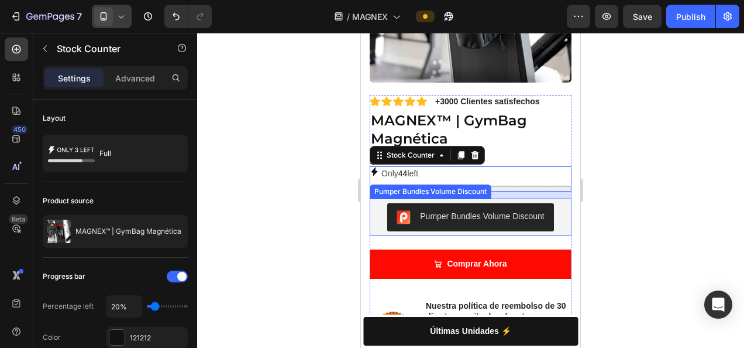
scroll to position [291, 0]
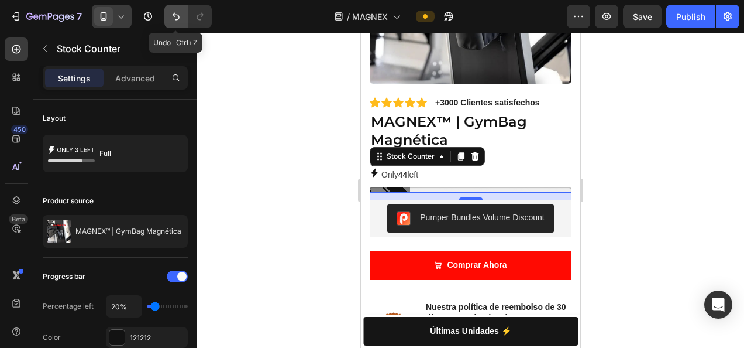
click at [180, 20] on icon "Undo/Redo" at bounding box center [176, 17] width 12 height 12
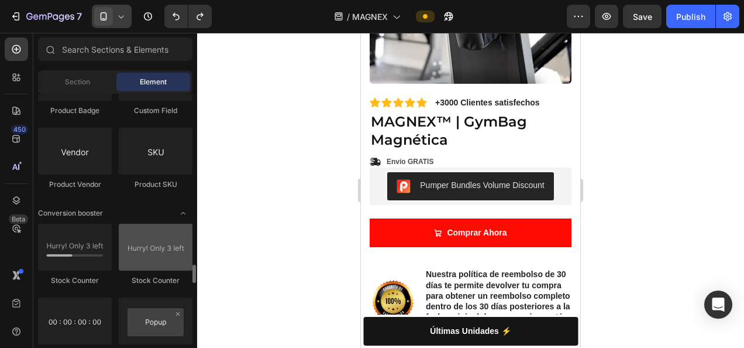
scroll to position [2229, 0]
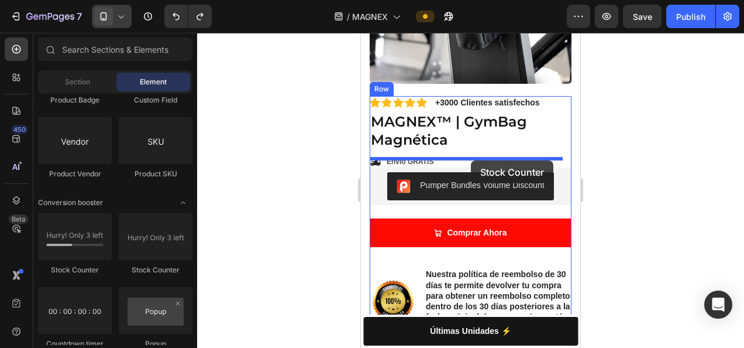
drag, startPoint x: 520, startPoint y: 269, endPoint x: 471, endPoint y: 160, distance: 119.4
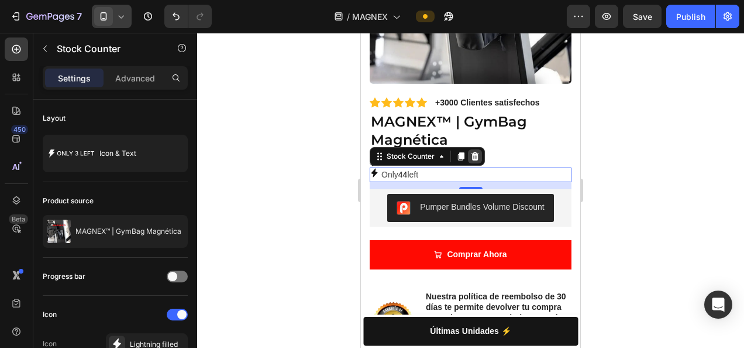
click at [476, 152] on icon at bounding box center [474, 156] width 9 height 9
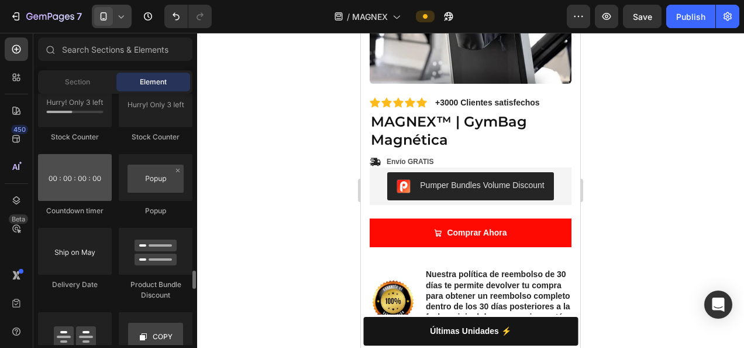
scroll to position [2368, 0]
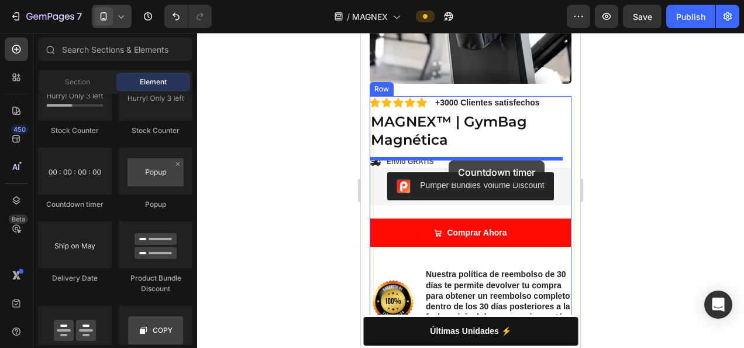
drag, startPoint x: 451, startPoint y: 209, endPoint x: 449, endPoint y: 160, distance: 49.2
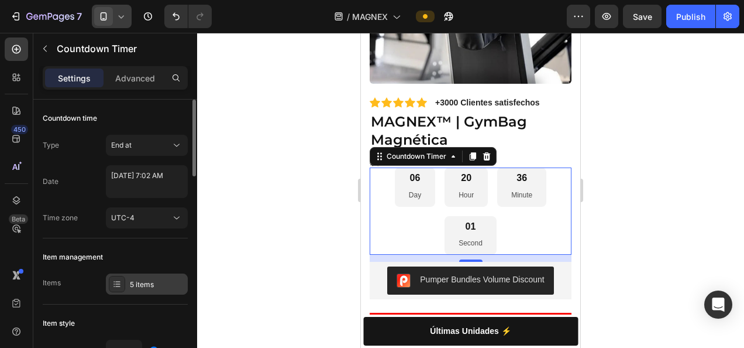
click at [144, 289] on div "5 items" at bounding box center [147, 283] width 82 height 21
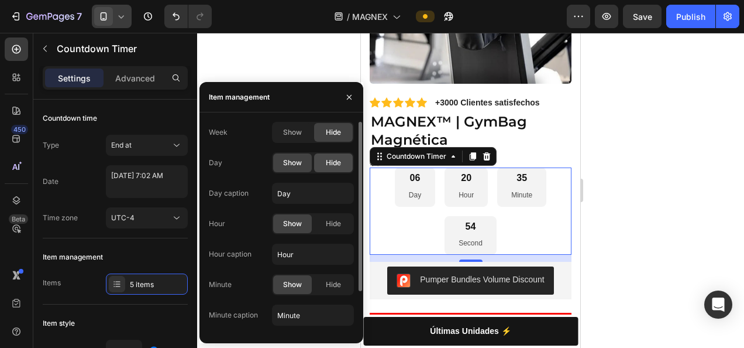
click at [332, 159] on span "Hide" at bounding box center [333, 162] width 15 height 11
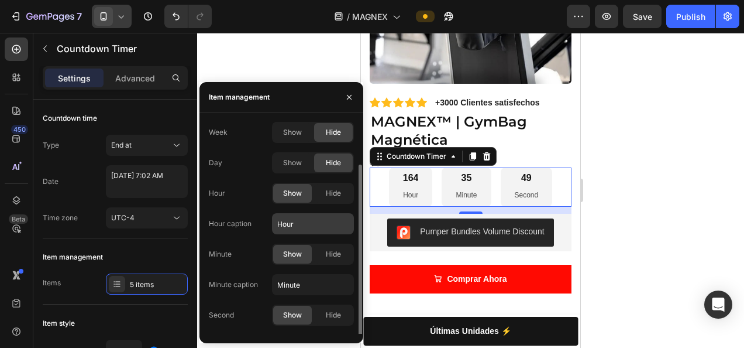
scroll to position [22, 0]
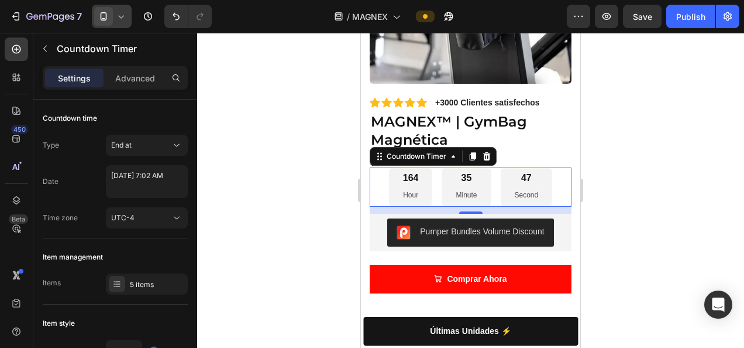
click at [298, 46] on div at bounding box center [470, 190] width 547 height 315
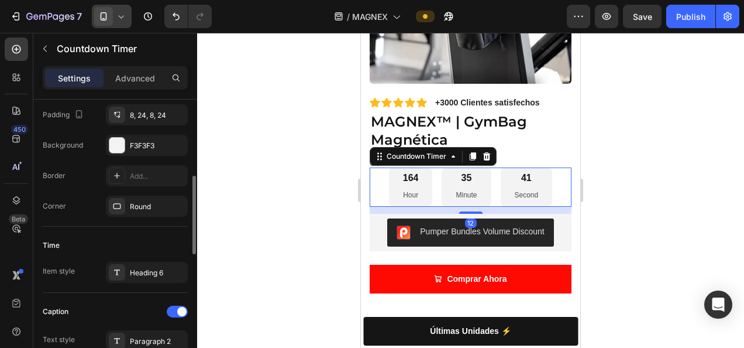
scroll to position [268, 0]
click at [154, 144] on div "F3F3F3" at bounding box center [147, 144] width 34 height 11
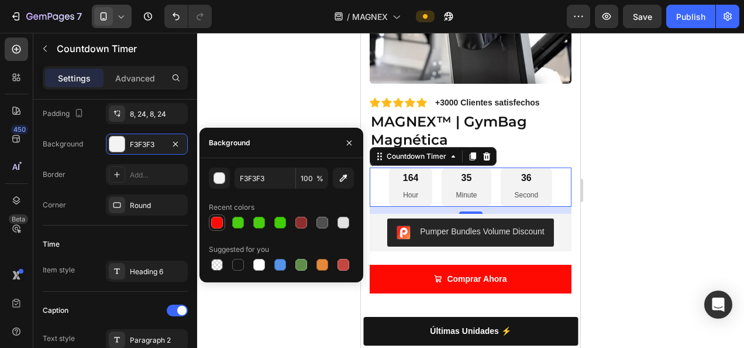
click at [214, 222] on div at bounding box center [217, 222] width 12 height 12
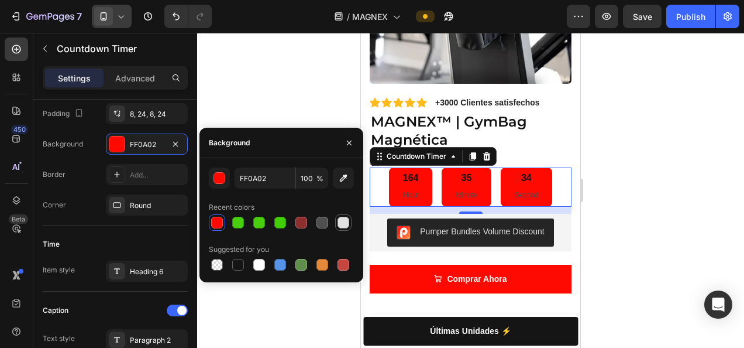
click at [348, 221] on div at bounding box center [344, 222] width 12 height 12
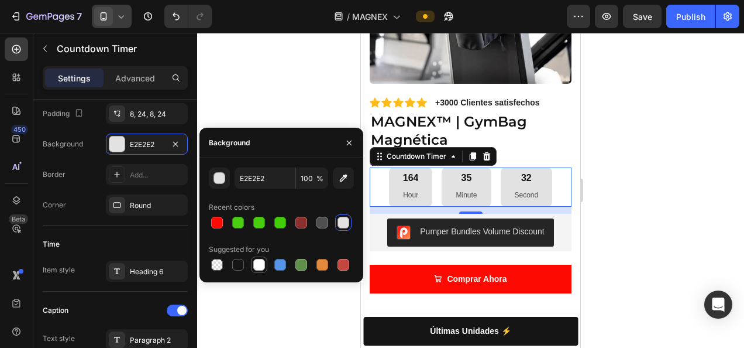
click at [257, 266] on div at bounding box center [259, 265] width 12 height 12
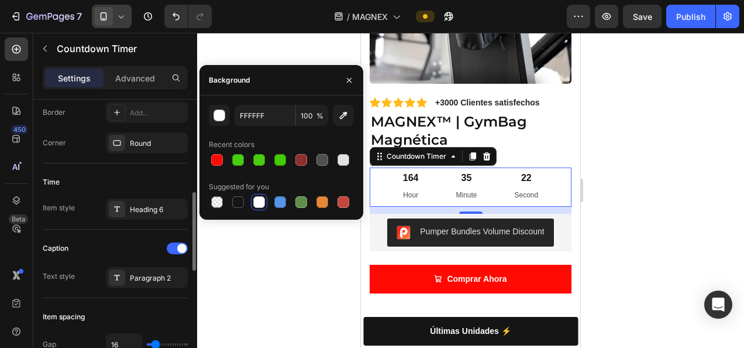
scroll to position [314, 0]
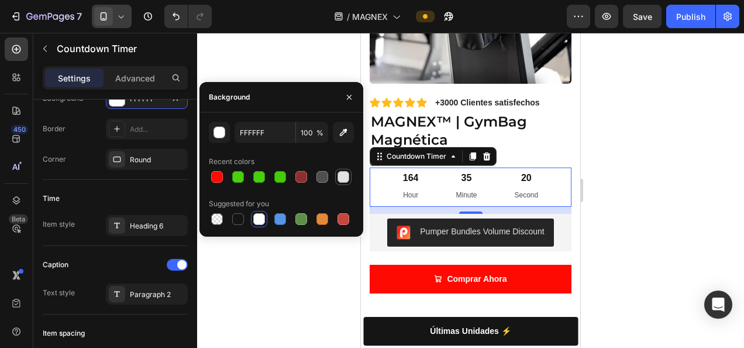
click at [343, 180] on div at bounding box center [344, 177] width 12 height 12
type input "E2E2E2"
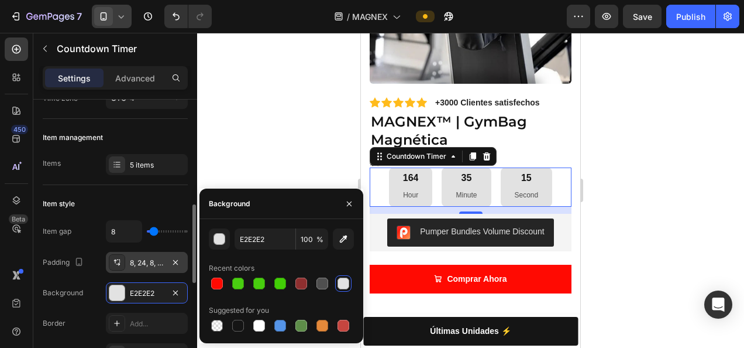
scroll to position [110, 0]
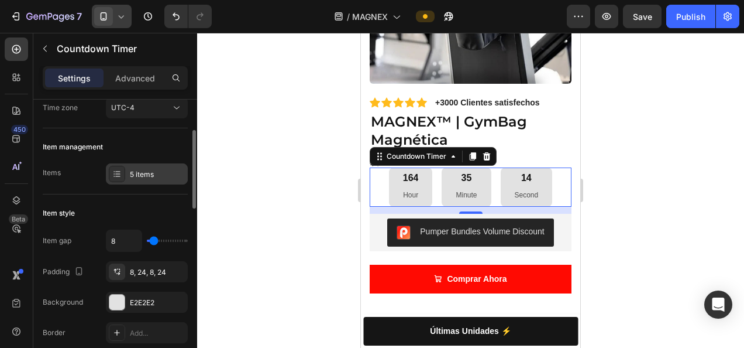
click at [142, 174] on div "5 items" at bounding box center [157, 174] width 55 height 11
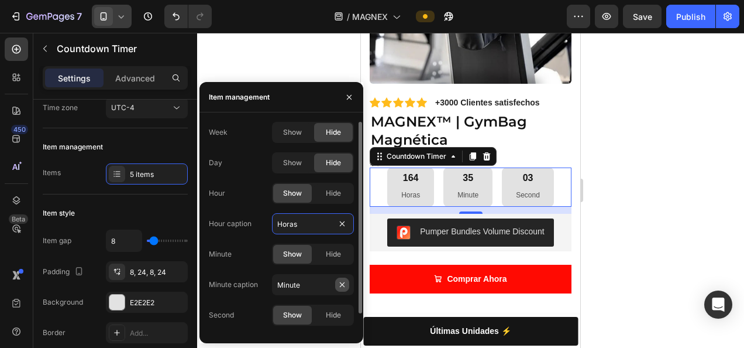
type input "Horas"
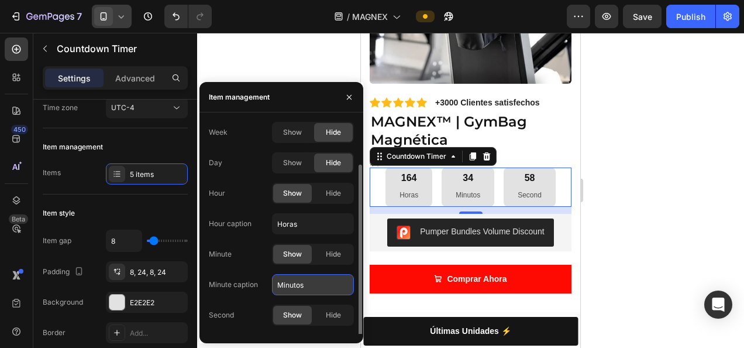
scroll to position [22, 0]
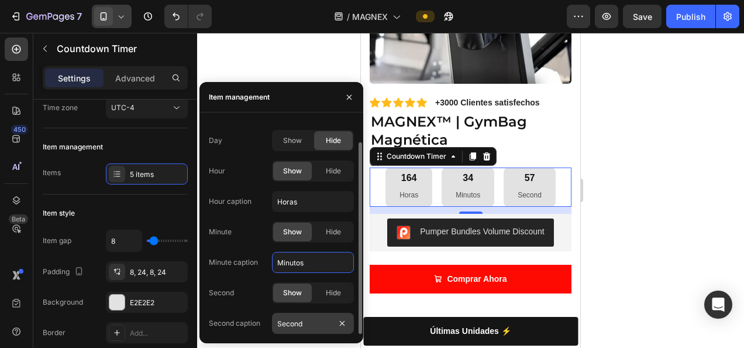
type input "Minutos"
click at [308, 318] on input "Second" at bounding box center [313, 322] width 82 height 21
type input "Segundos"
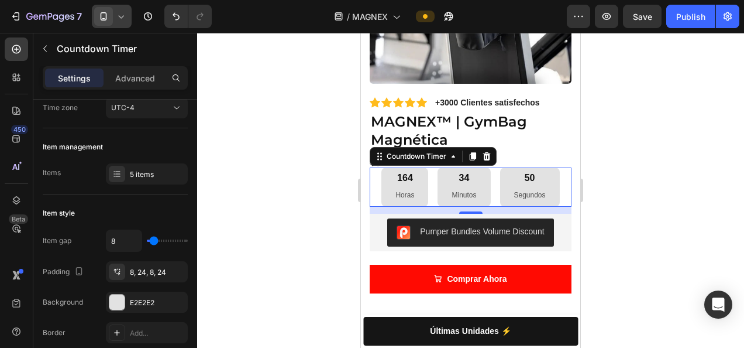
click at [279, 51] on div at bounding box center [470, 190] width 547 height 315
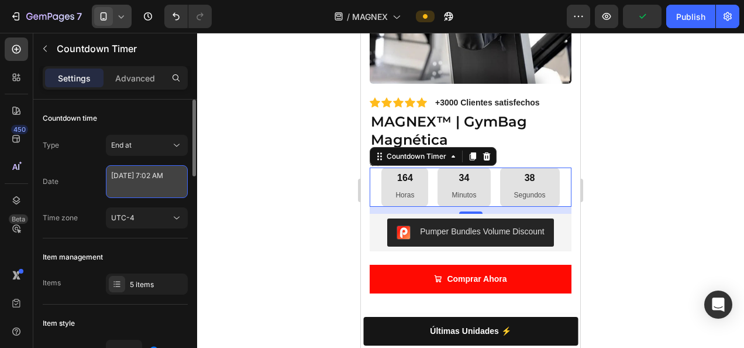
select select "7"
select select "2"
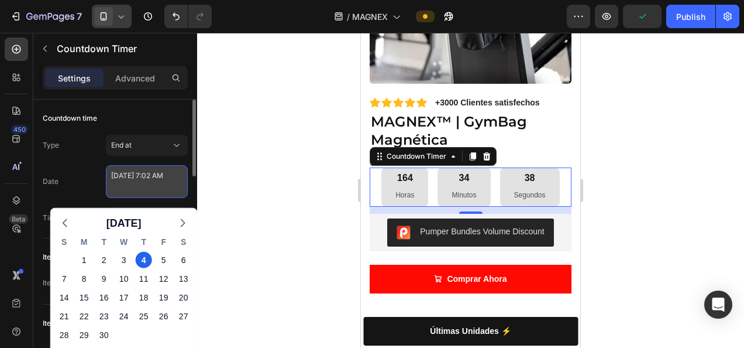
click at [152, 174] on textarea "[DATE] 7:02 AM" at bounding box center [147, 181] width 82 height 33
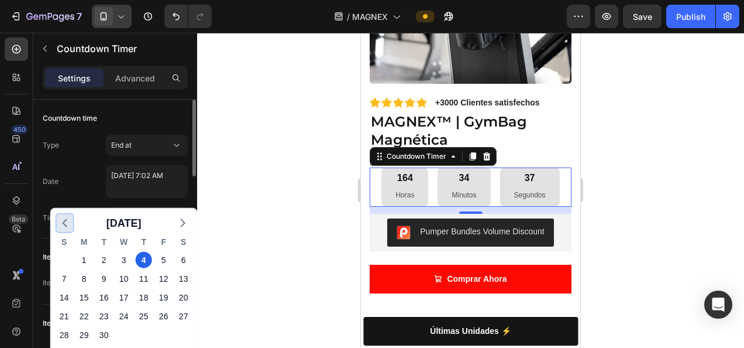
click at [69, 220] on icon "button" at bounding box center [65, 223] width 14 height 14
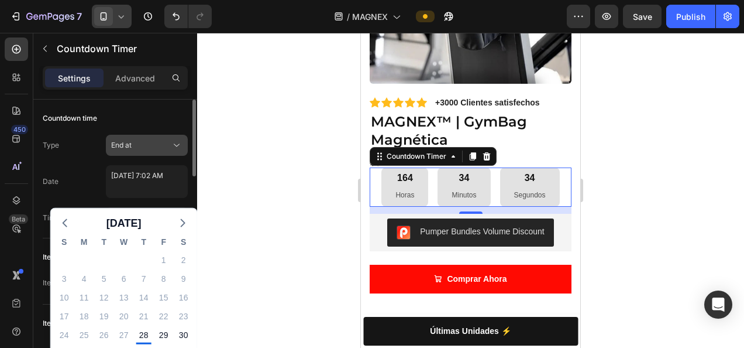
click at [173, 142] on icon at bounding box center [177, 145] width 12 height 12
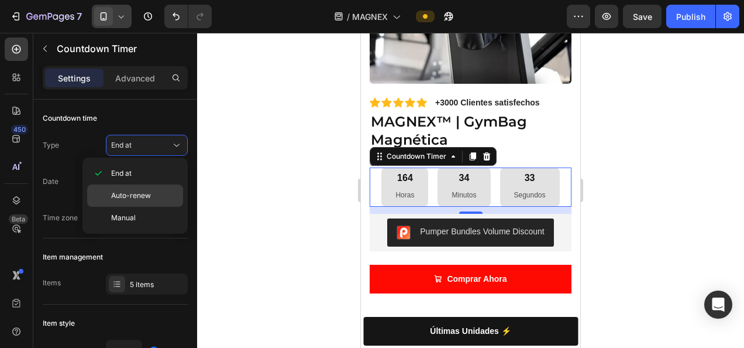
click at [136, 194] on span "Auto-renew" at bounding box center [131, 195] width 40 height 11
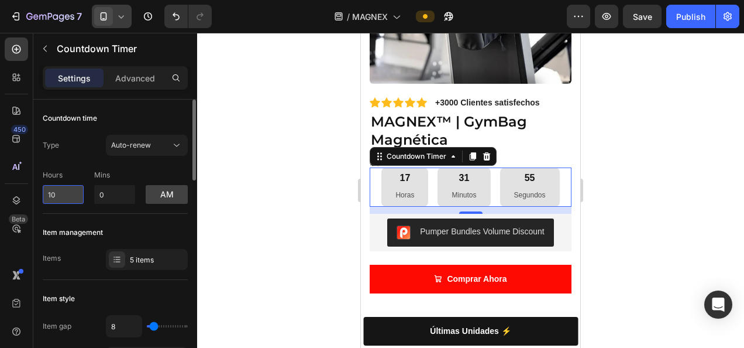
click at [71, 192] on input "10" at bounding box center [63, 194] width 41 height 19
type input "1"
click at [286, 236] on div at bounding box center [470, 190] width 547 height 315
click at [67, 192] on input "1" at bounding box center [63, 194] width 41 height 19
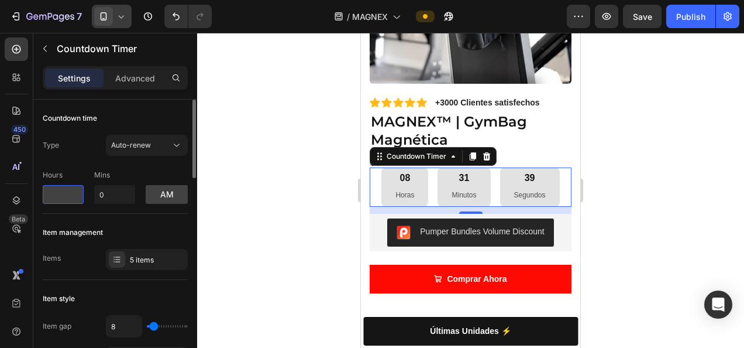
type input "2"
type input "0"
click at [171, 188] on button "am" at bounding box center [167, 194] width 42 height 19
click at [68, 194] on input "0" at bounding box center [63, 194] width 41 height 19
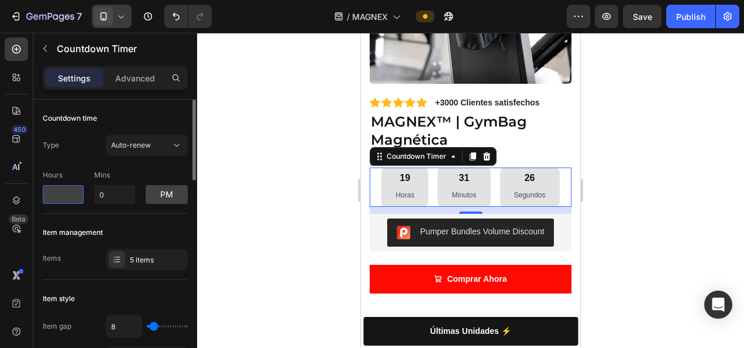
type input "1"
type input "2"
type input "3"
type input "4"
type input "5"
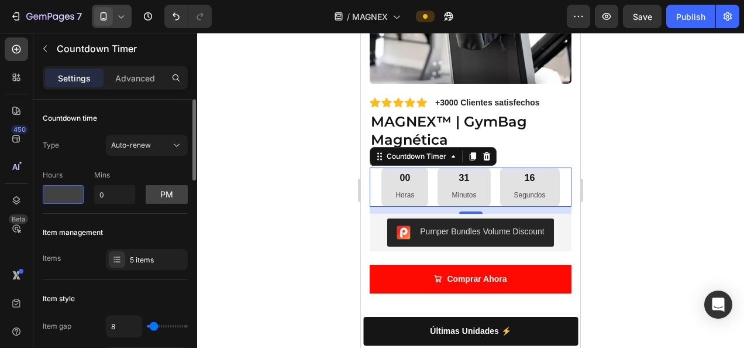
type input "6"
type input "7"
type input "6"
click at [123, 195] on input "0" at bounding box center [114, 194] width 41 height 19
type input "3"
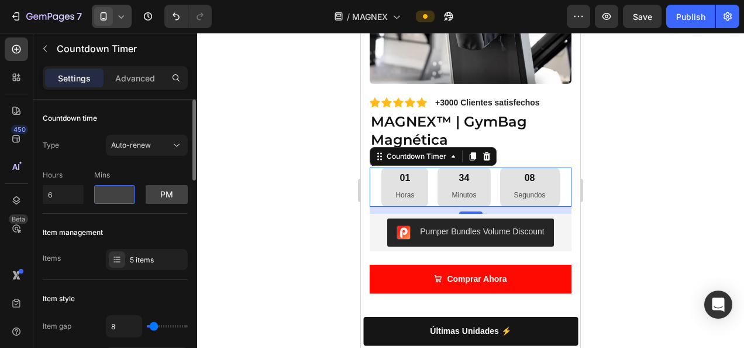
type input "4"
type input "5"
type input "1"
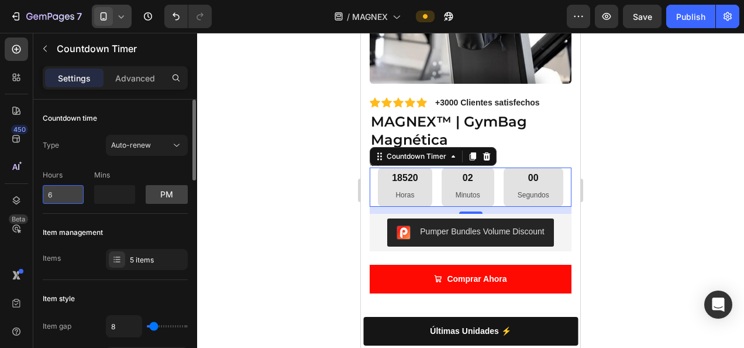
type input "0"
click at [77, 192] on input "6" at bounding box center [63, 194] width 41 height 19
type input "0"
click at [265, 175] on div at bounding box center [470, 190] width 547 height 315
click at [61, 191] on input "number" at bounding box center [63, 194] width 41 height 19
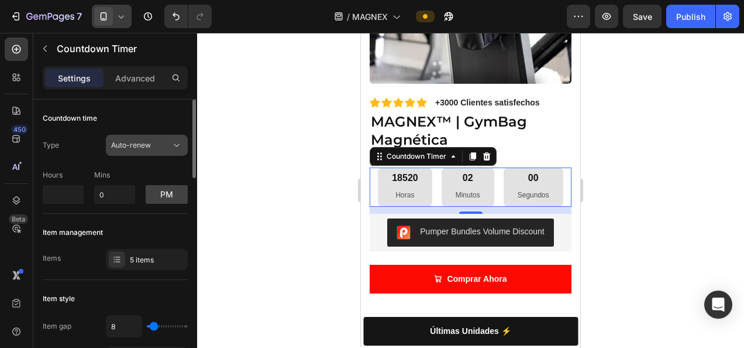
click at [163, 147] on div "Auto-renew" at bounding box center [141, 145] width 60 height 11
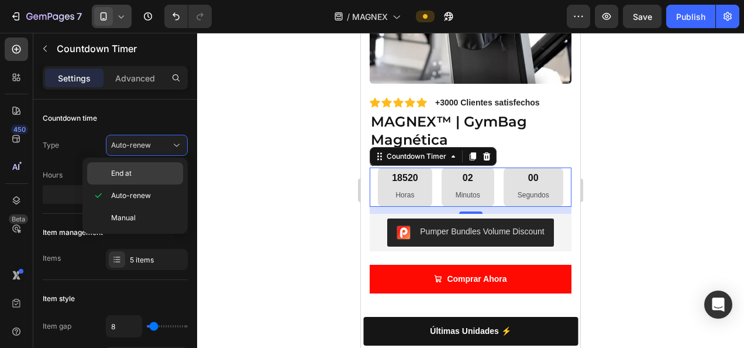
click at [135, 176] on p "End at" at bounding box center [144, 173] width 67 height 11
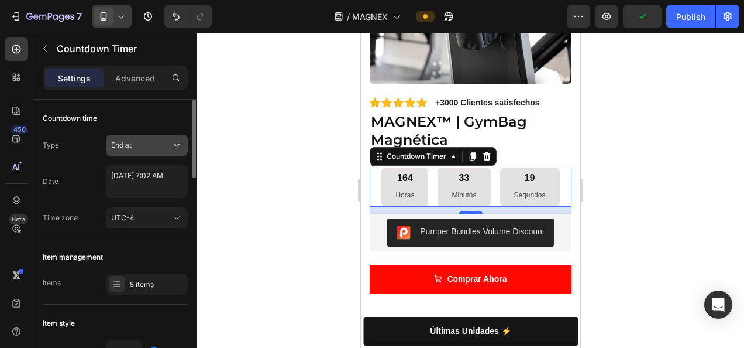
click at [178, 146] on icon at bounding box center [177, 145] width 12 height 12
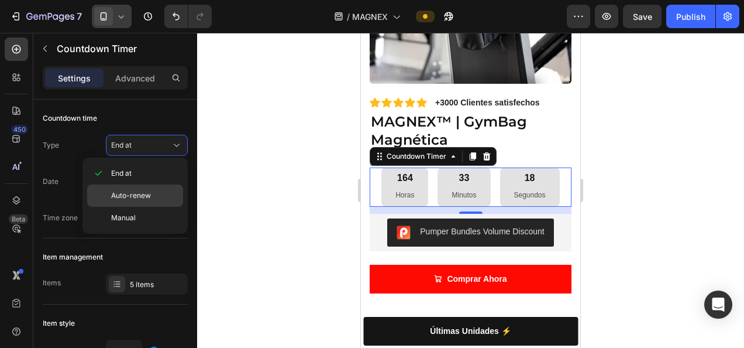
click at [145, 190] on span "Auto-renew" at bounding box center [131, 195] width 40 height 11
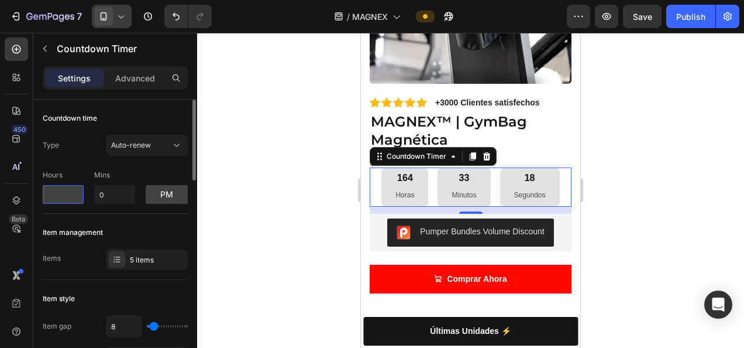
click at [57, 191] on input "number" at bounding box center [63, 194] width 41 height 19
type input "0"
click at [113, 192] on input "0" at bounding box center [114, 194] width 41 height 19
type input "0"
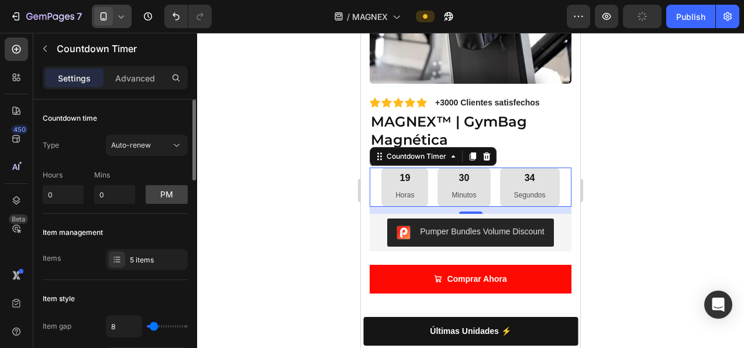
click at [131, 157] on div "Type Auto-renew Hours 0 Mins 0 pm" at bounding box center [115, 169] width 145 height 69
click at [56, 197] on input "0" at bounding box center [63, 194] width 41 height 19
type input "0"
type input "1"
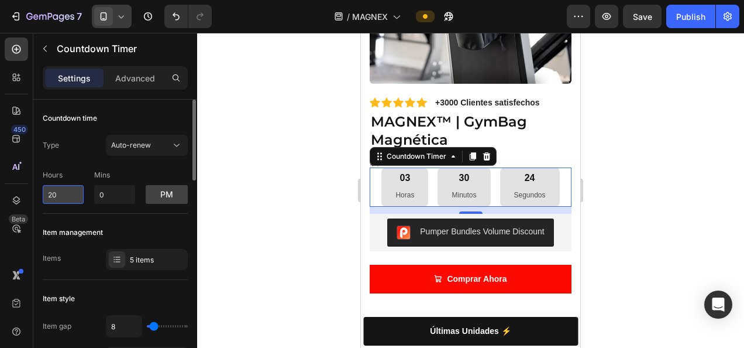
type input "2"
type input "4"
type input "10"
click at [124, 190] on input "0" at bounding box center [114, 194] width 41 height 19
type input "1"
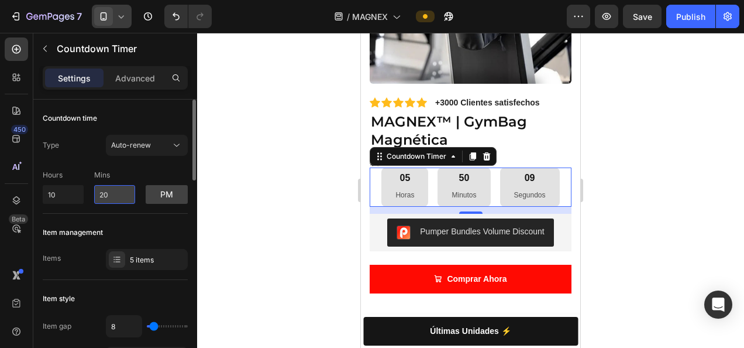
type input "2"
type input "3"
type input "0"
click at [69, 188] on input "10" at bounding box center [63, 194] width 41 height 19
click at [161, 194] on button "pm" at bounding box center [167, 194] width 42 height 19
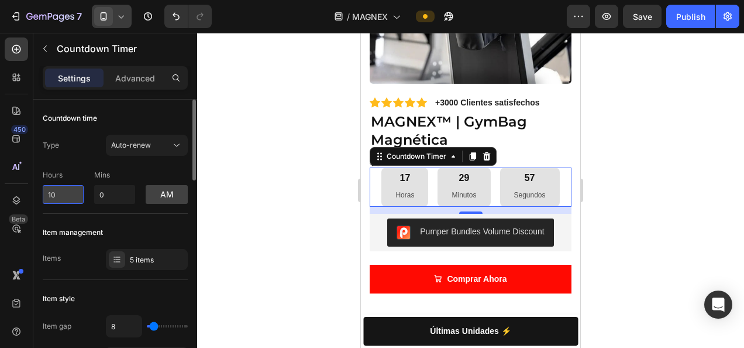
click at [62, 195] on input "10" at bounding box center [63, 194] width 41 height 19
type input "1"
click at [113, 187] on input "0" at bounding box center [114, 194] width 41 height 19
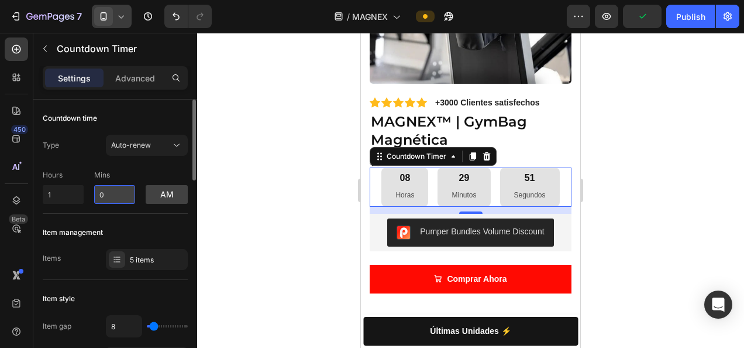
type input "01"
click at [269, 185] on div at bounding box center [470, 190] width 547 height 315
click at [55, 190] on input "1" at bounding box center [63, 194] width 41 height 19
type input "1"
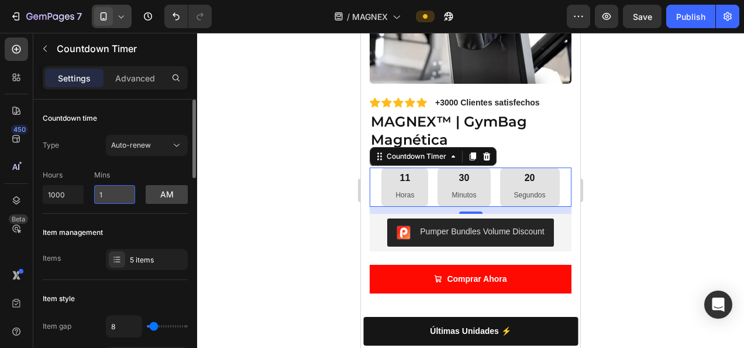
type input "10"
click at [109, 193] on input "1" at bounding box center [114, 194] width 41 height 19
type input "1"
type input "0"
click at [69, 198] on input "10" at bounding box center [63, 194] width 41 height 19
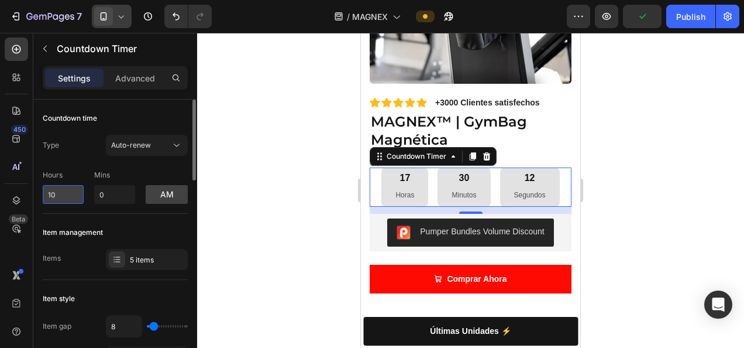
type input "1"
type input "0"
click at [248, 197] on div at bounding box center [470, 190] width 547 height 315
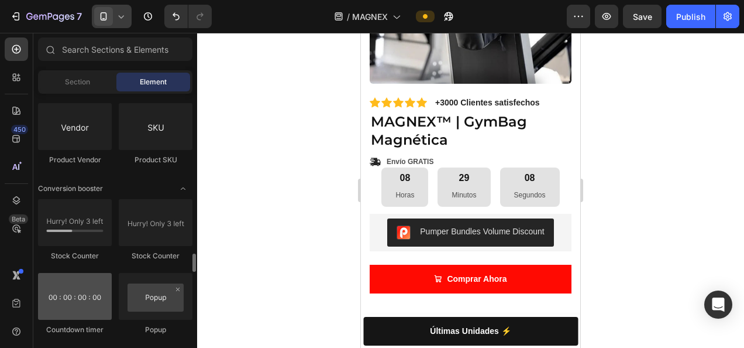
scroll to position [2241, 0]
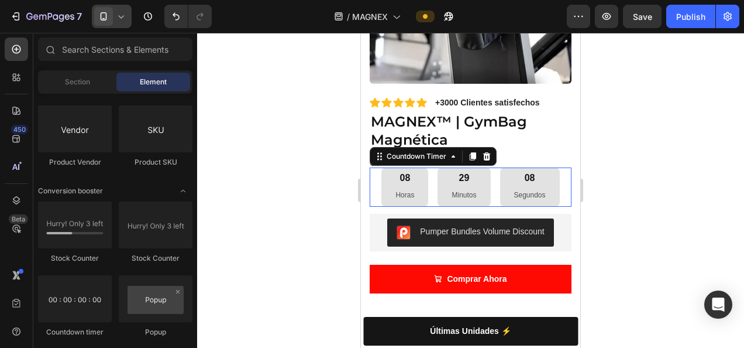
click at [381, 183] on div "08 Horas" at bounding box center [404, 186] width 47 height 39
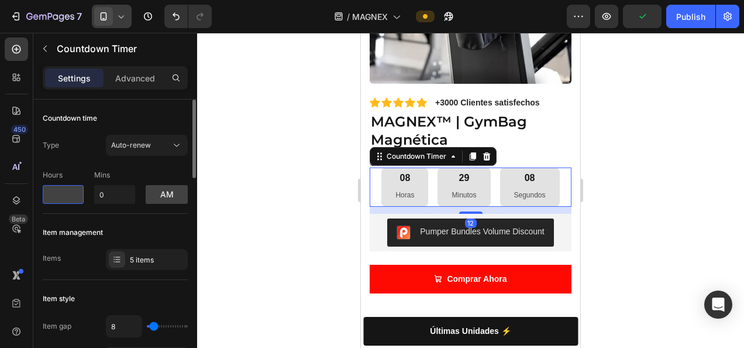
click at [73, 195] on input "number" at bounding box center [63, 194] width 41 height 19
type input "1"
type input "2"
type input "1"
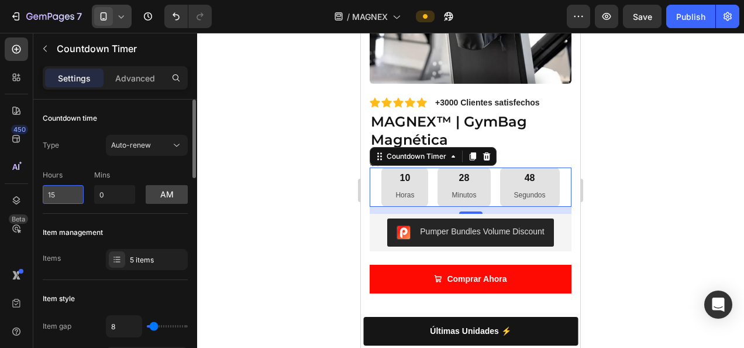
type input "1"
click at [281, 156] on div at bounding box center [470, 190] width 547 height 315
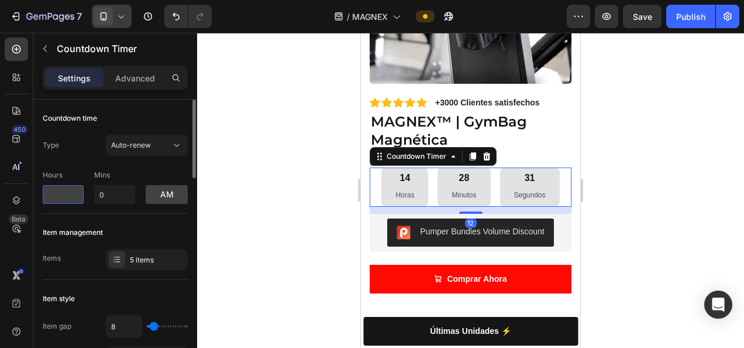
click at [71, 191] on input "number" at bounding box center [63, 194] width 41 height 19
type input "0"
click at [255, 214] on div at bounding box center [470, 190] width 547 height 315
click at [147, 142] on span "Auto-renew" at bounding box center [131, 144] width 40 height 9
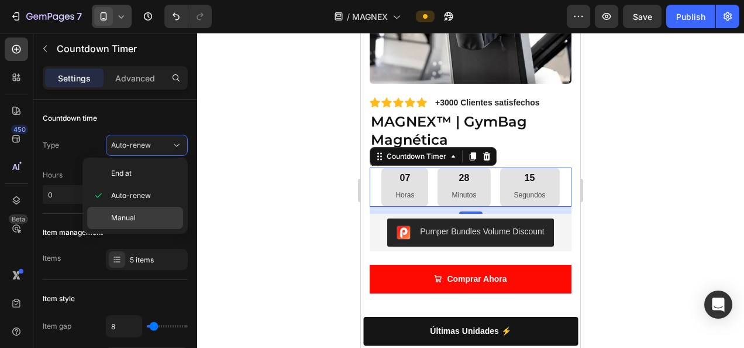
click at [129, 207] on div "Manual" at bounding box center [135, 218] width 96 height 22
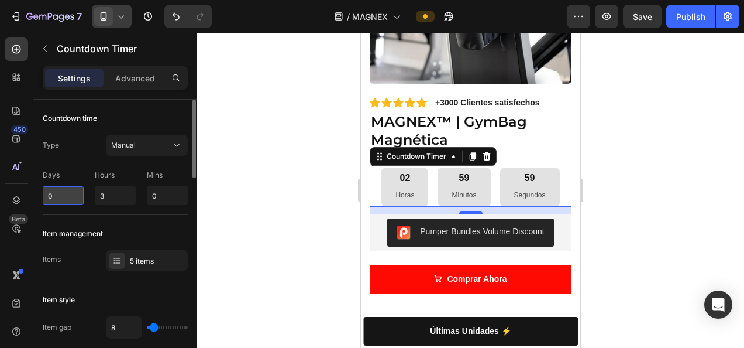
click at [71, 194] on input "0" at bounding box center [63, 195] width 41 height 19
click at [115, 194] on input "3" at bounding box center [115, 195] width 41 height 19
type input "1"
click at [112, 198] on input "1" at bounding box center [115, 195] width 41 height 19
type input "0"
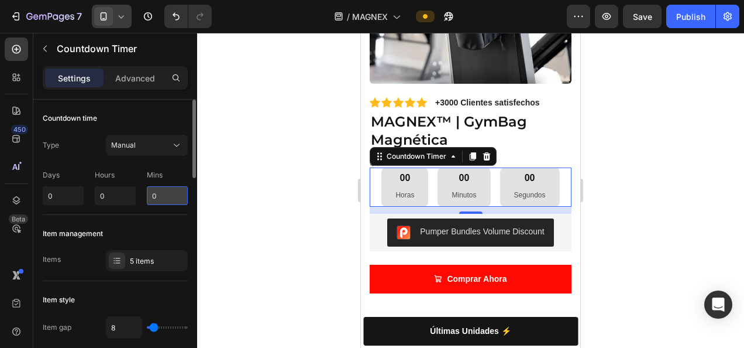
click at [163, 191] on input "0" at bounding box center [167, 195] width 41 height 19
type input "1"
type input "5"
type input "20"
click at [254, 165] on div at bounding box center [470, 190] width 547 height 315
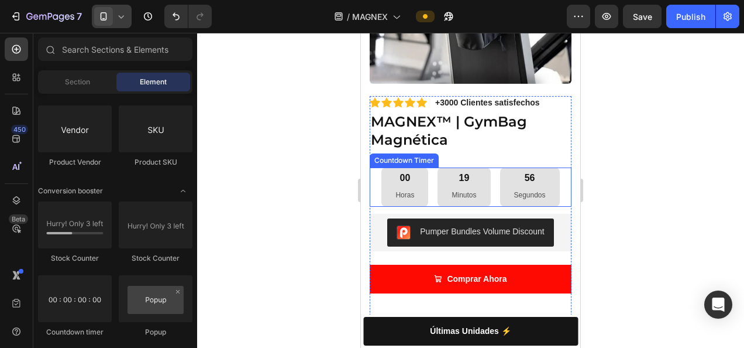
click at [396, 190] on p "Horas" at bounding box center [405, 195] width 19 height 13
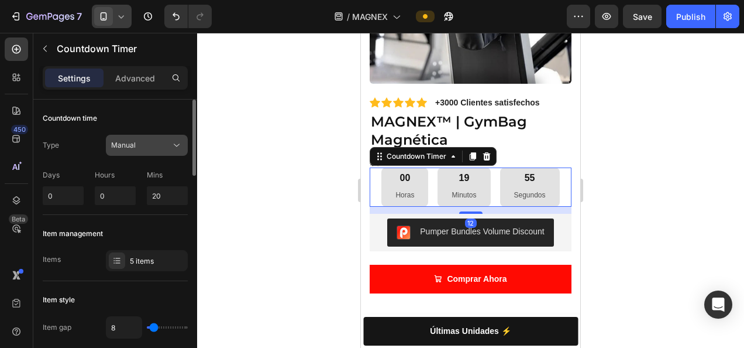
click at [151, 146] on div "Manual" at bounding box center [141, 145] width 60 height 11
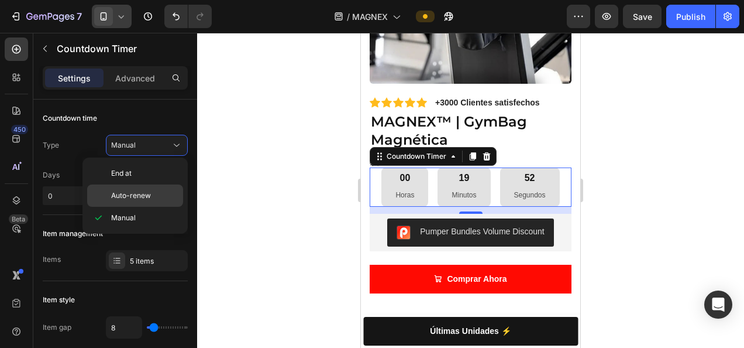
click at [153, 195] on p "Auto-renew" at bounding box center [144, 195] width 67 height 11
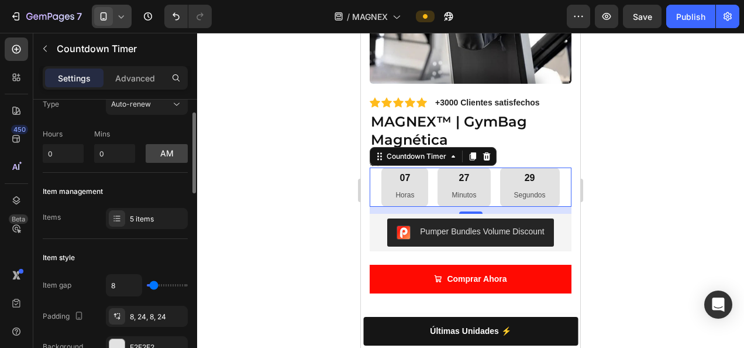
scroll to position [38, 0]
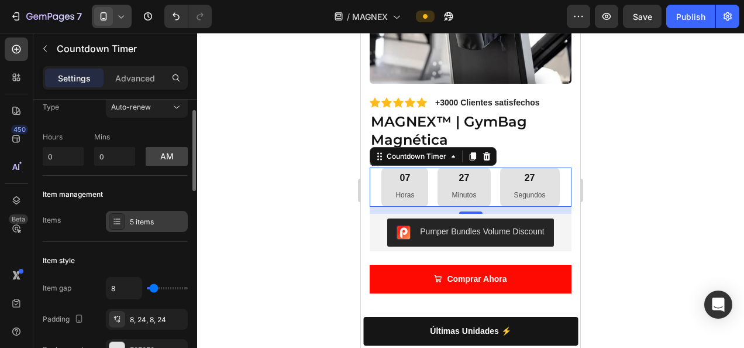
click at [133, 222] on div "5 items" at bounding box center [157, 221] width 55 height 11
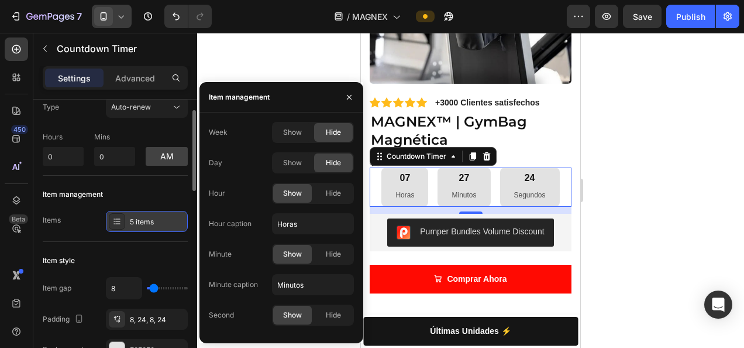
click at [119, 221] on icon at bounding box center [117, 221] width 5 height 1
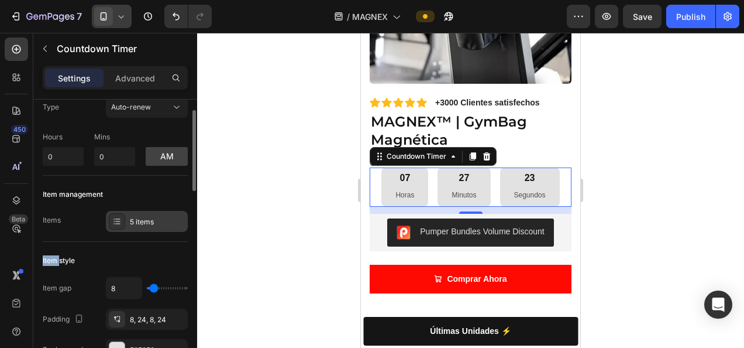
click at [119, 221] on icon at bounding box center [117, 221] width 5 height 1
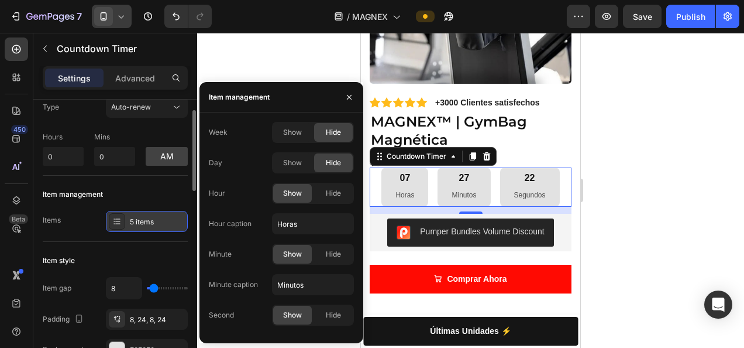
click at [119, 220] on icon at bounding box center [116, 220] width 9 height 9
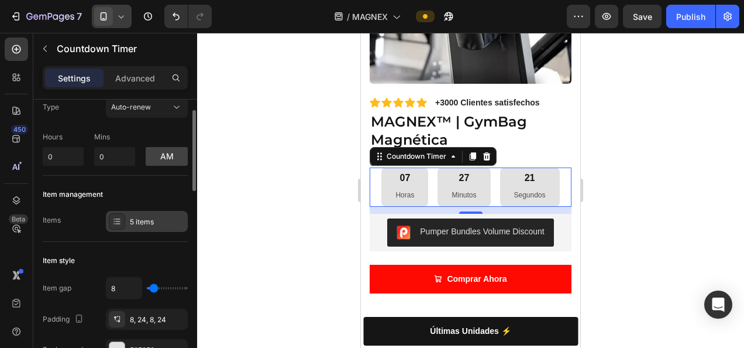
click at [119, 221] on icon at bounding box center [117, 221] width 5 height 1
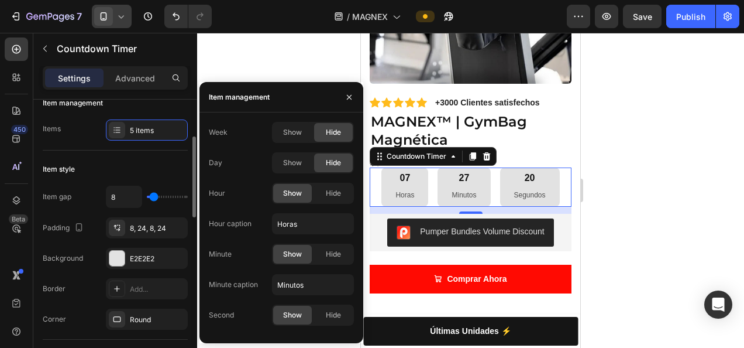
scroll to position [130, 0]
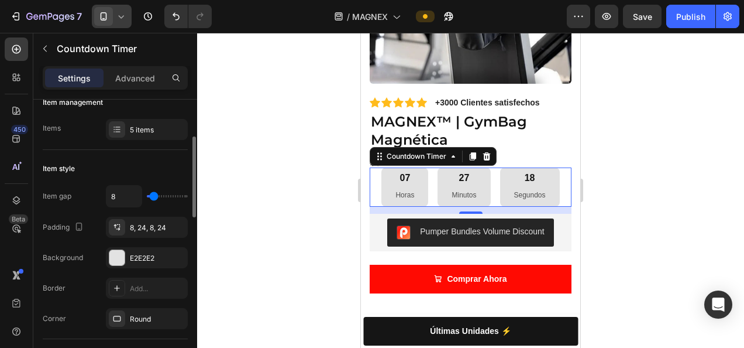
type input "24"
type input "41"
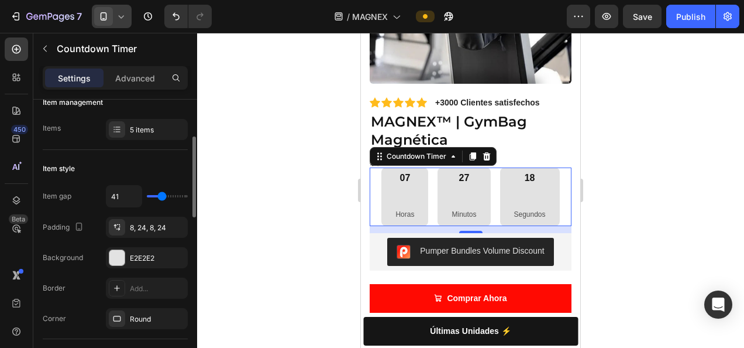
type input "42"
type input "44"
type input "47"
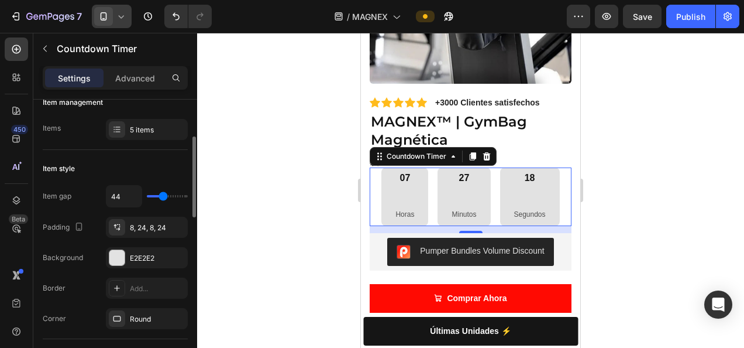
type input "47"
type input "48"
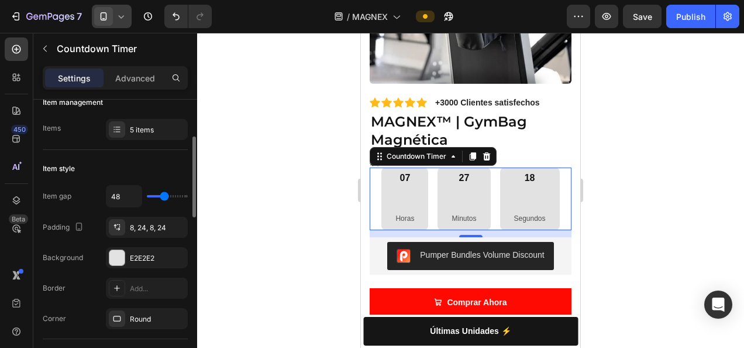
type input "45"
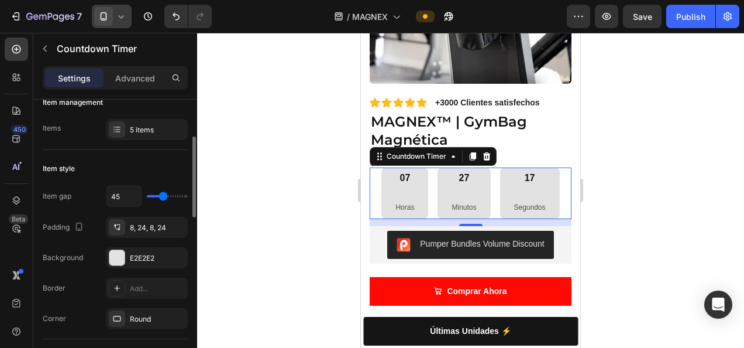
type input "29"
type input "27"
type input "26"
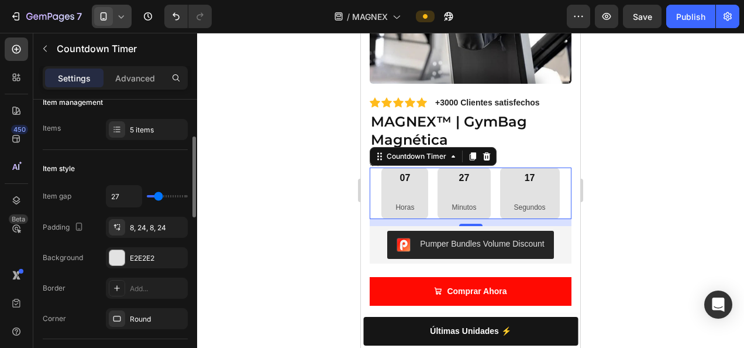
type input "26"
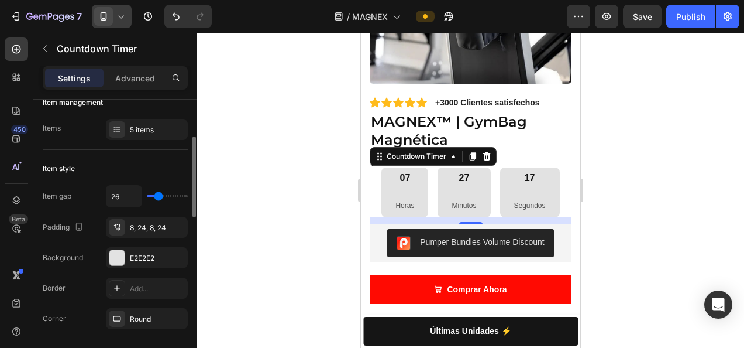
type input "24"
type input "23"
type input "20"
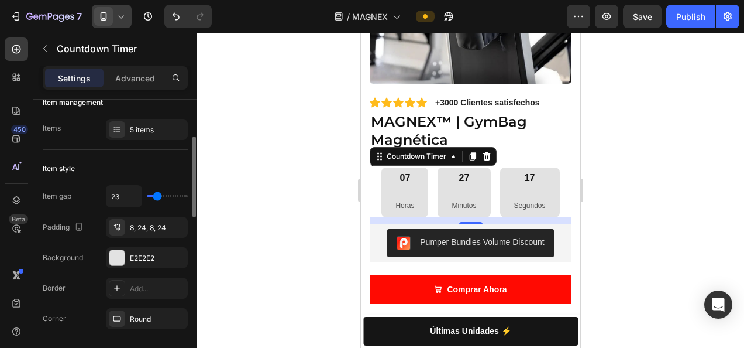
type input "20"
type input "16"
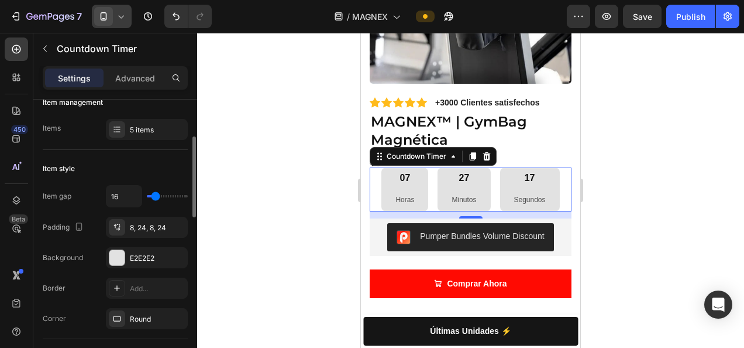
type input "14"
type input "13"
type input "10"
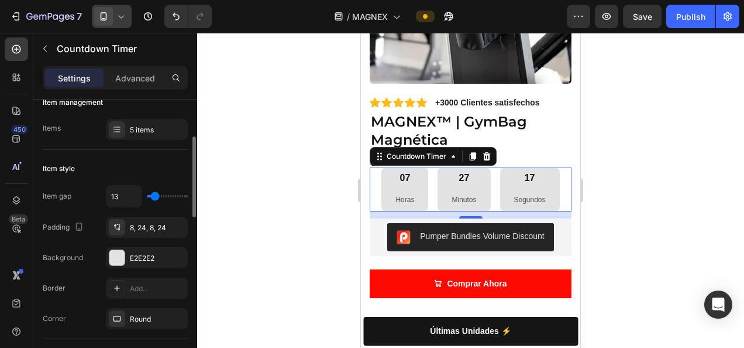
type input "10"
type input "8"
type input "7"
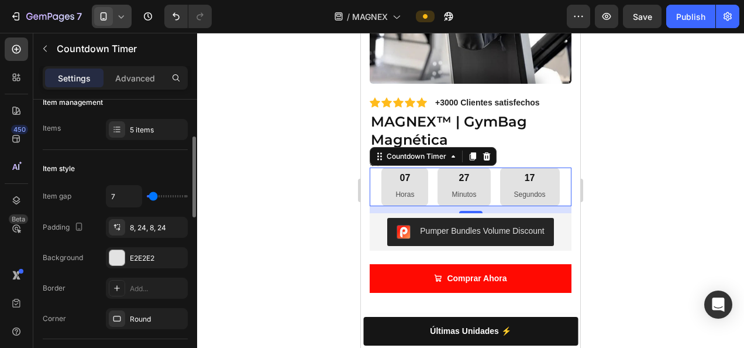
type input "5"
type input "4"
type input "2"
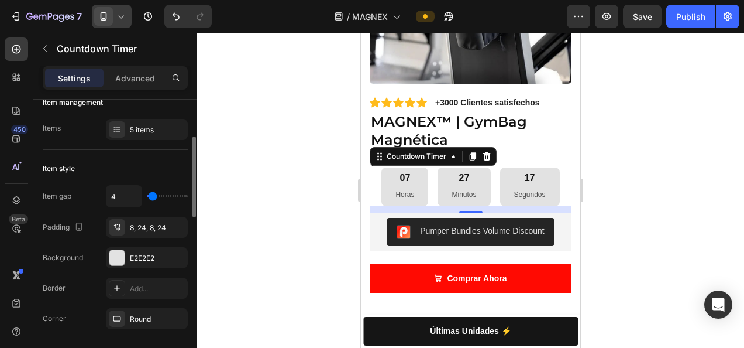
type input "2"
type input "1"
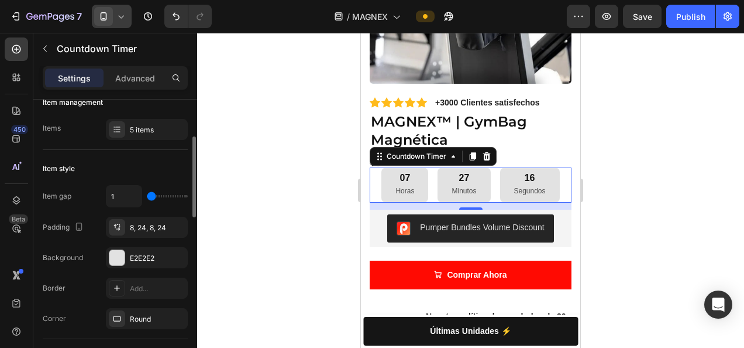
type input "2"
type input "4"
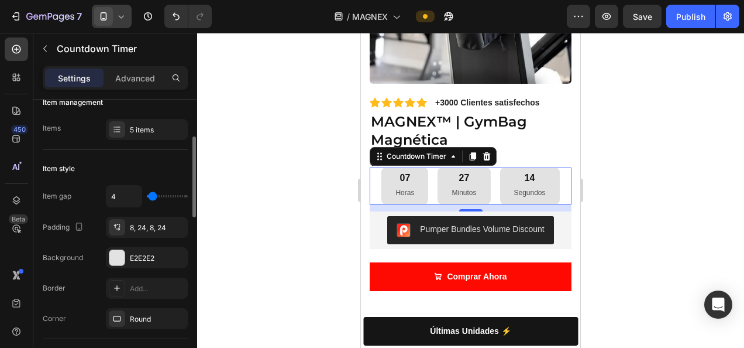
type input "5"
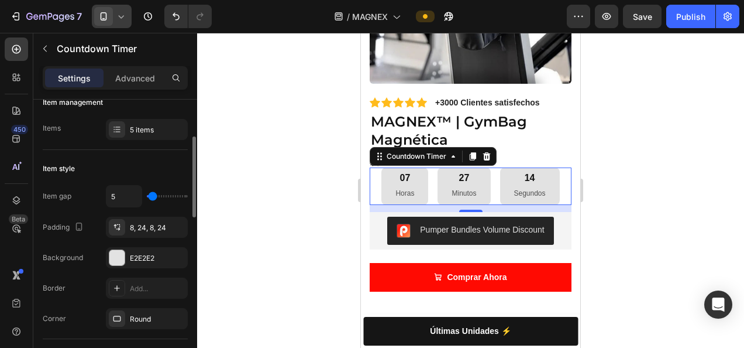
type input "7"
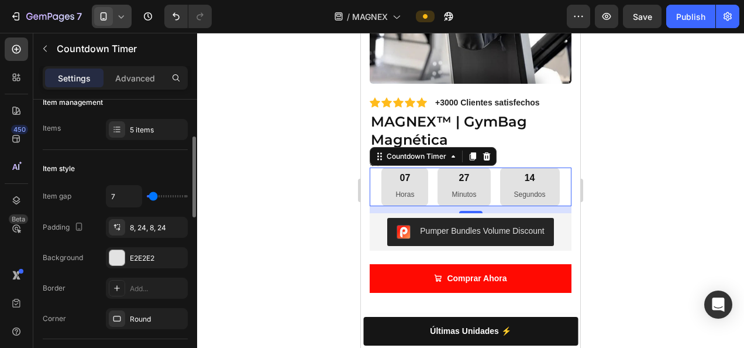
type input "8"
type input "11"
type input "13"
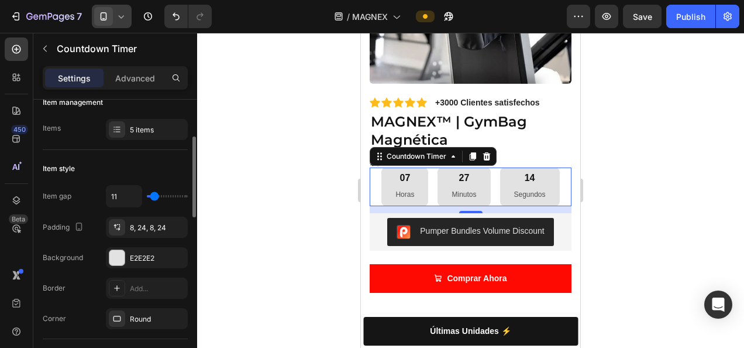
type input "13"
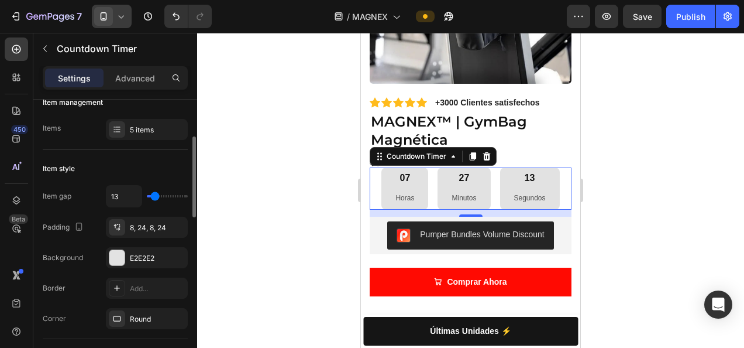
type input "10"
type input "7"
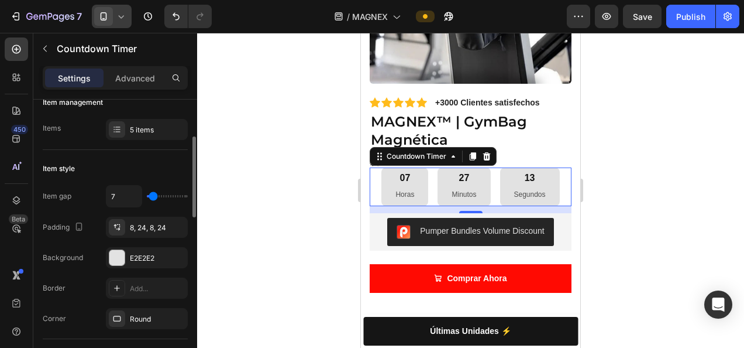
type input "5"
type input "0"
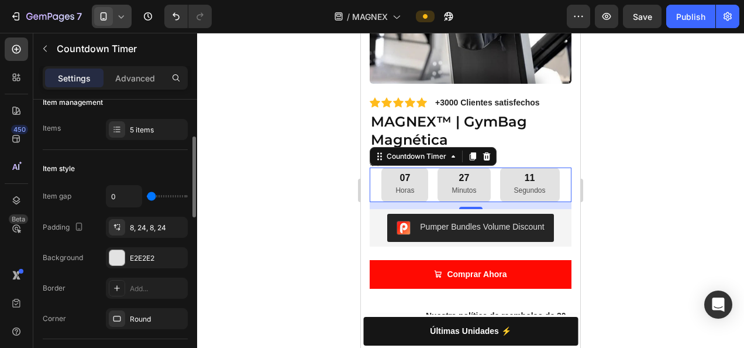
drag, startPoint x: 157, startPoint y: 197, endPoint x: 145, endPoint y: 198, distance: 12.9
type input "0"
click at [147, 197] on input "range" at bounding box center [167, 196] width 41 height 2
click at [145, 218] on div "8, 24, 8, 24" at bounding box center [147, 226] width 82 height 21
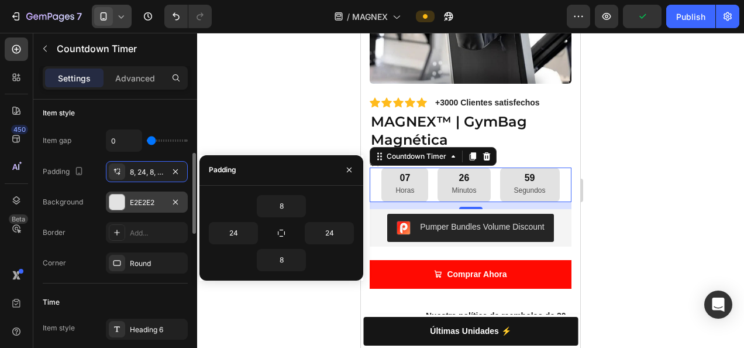
scroll to position [219, 0]
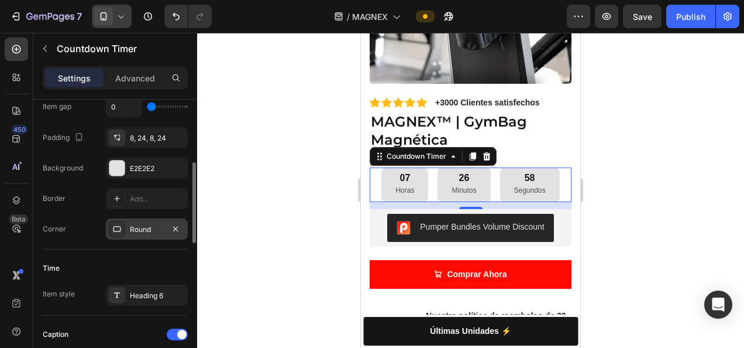
click at [150, 221] on div "Round" at bounding box center [147, 228] width 82 height 21
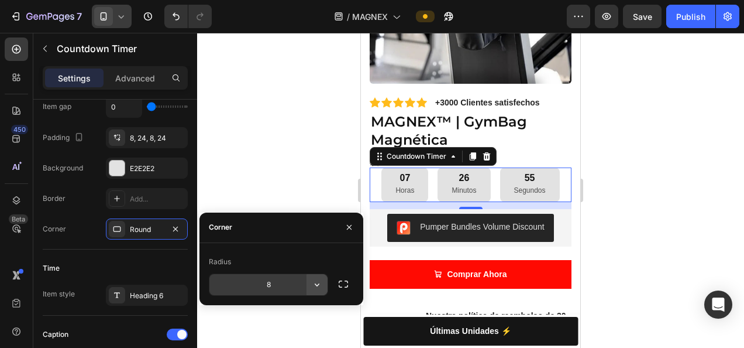
click at [324, 286] on button "button" at bounding box center [317, 284] width 21 height 21
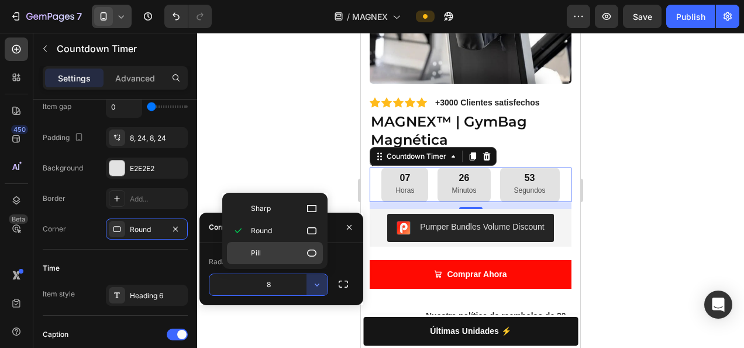
click at [315, 257] on icon at bounding box center [312, 253] width 12 height 12
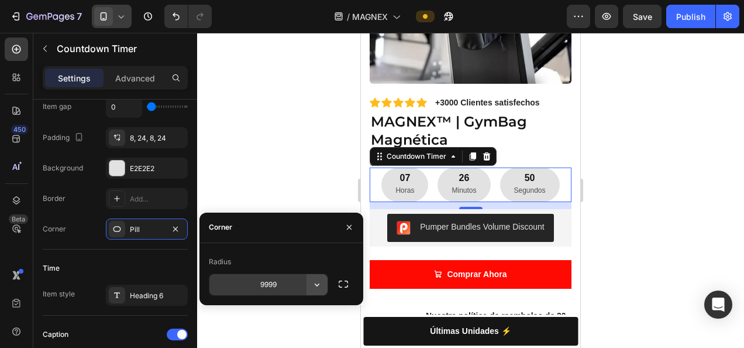
click at [311, 284] on icon "button" at bounding box center [317, 285] width 12 height 12
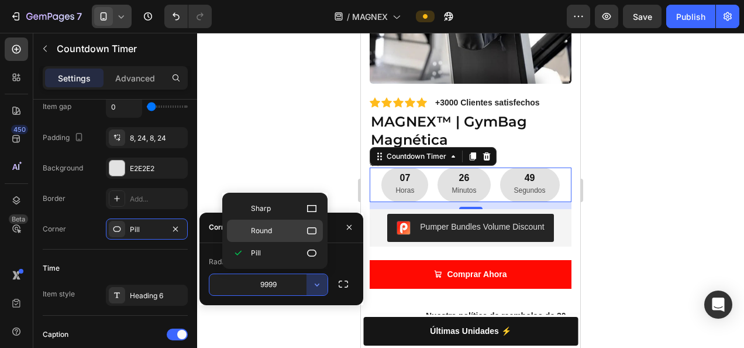
click at [308, 228] on icon at bounding box center [312, 231] width 12 height 12
type input "8"
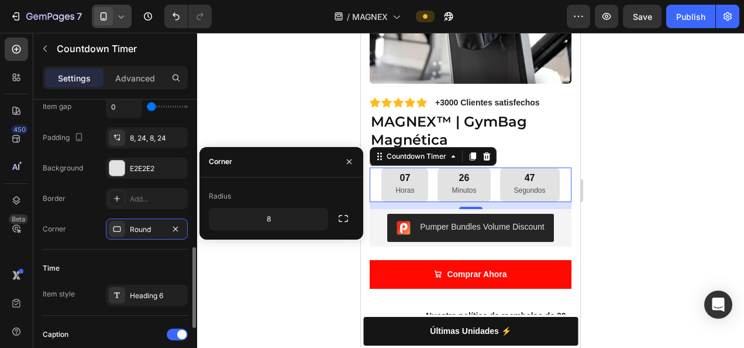
scroll to position [291, 0]
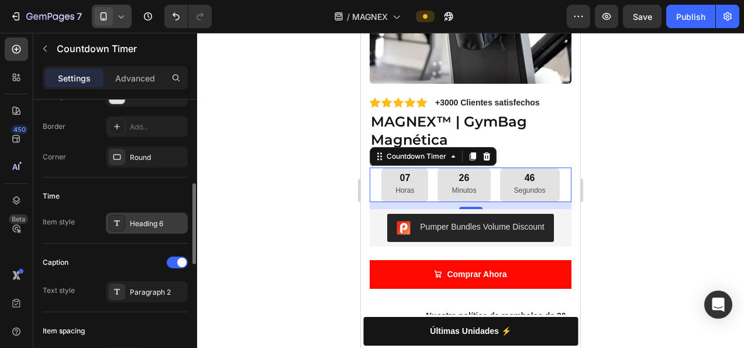
click at [147, 222] on div "Heading 6" at bounding box center [157, 223] width 55 height 11
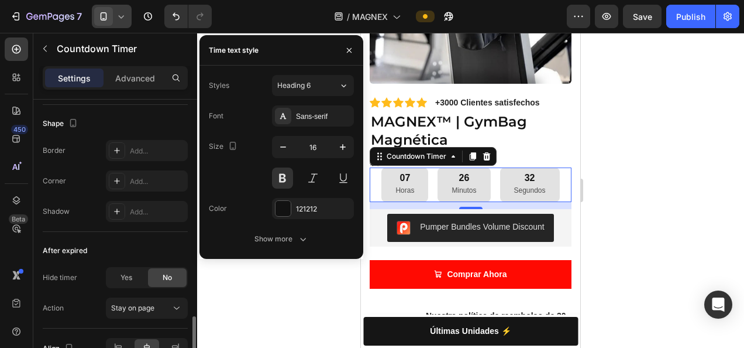
scroll to position [665, 0]
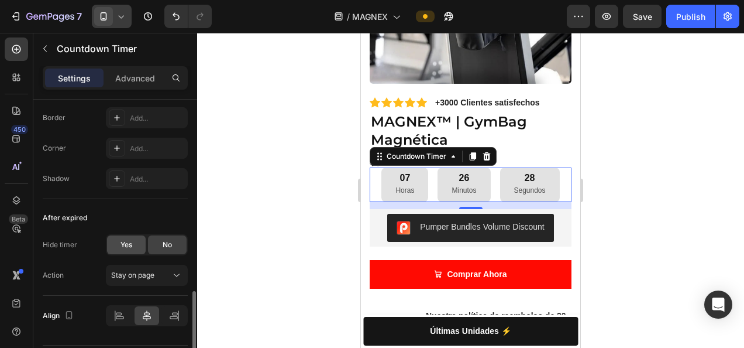
click at [131, 243] on span "Yes" at bounding box center [127, 244] width 12 height 11
click at [172, 269] on icon at bounding box center [177, 275] width 12 height 12
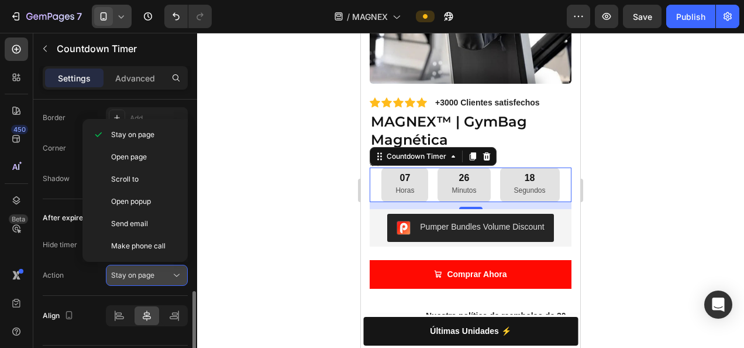
click at [172, 269] on icon at bounding box center [177, 275] width 12 height 12
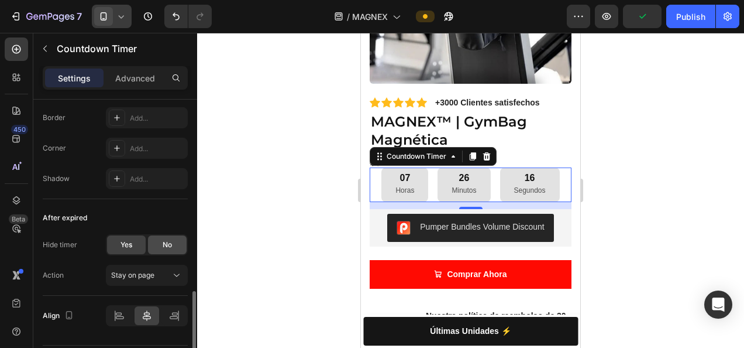
click at [152, 236] on div "No" at bounding box center [167, 244] width 39 height 19
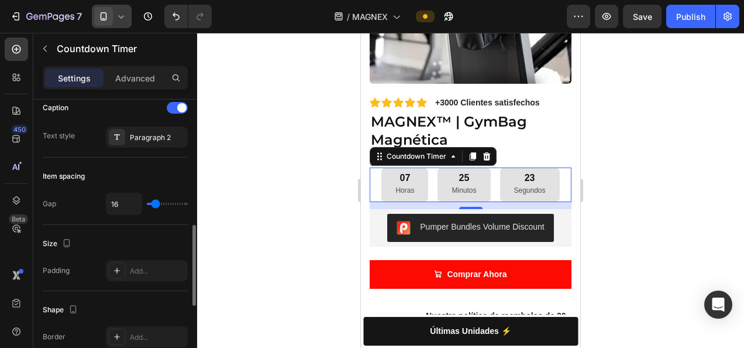
scroll to position [446, 0]
click at [149, 138] on div "Paragraph 2" at bounding box center [157, 137] width 55 height 11
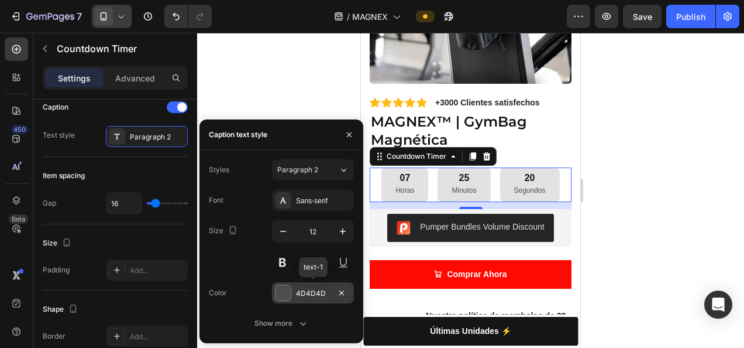
click at [288, 295] on div at bounding box center [283, 292] width 15 height 15
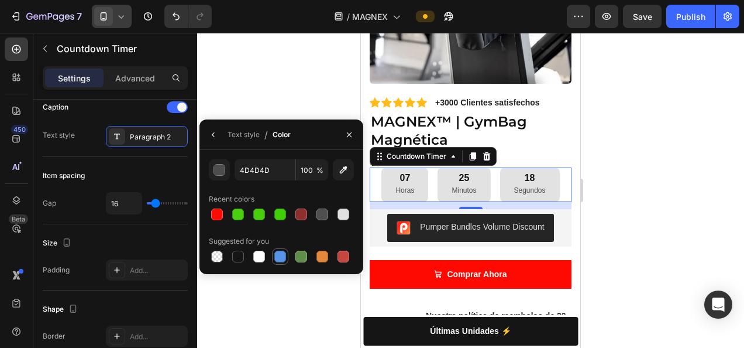
click at [280, 259] on div at bounding box center [280, 256] width 12 height 12
click at [263, 257] on div at bounding box center [259, 256] width 12 height 12
click at [233, 252] on div at bounding box center [238, 256] width 12 height 12
type input "151515"
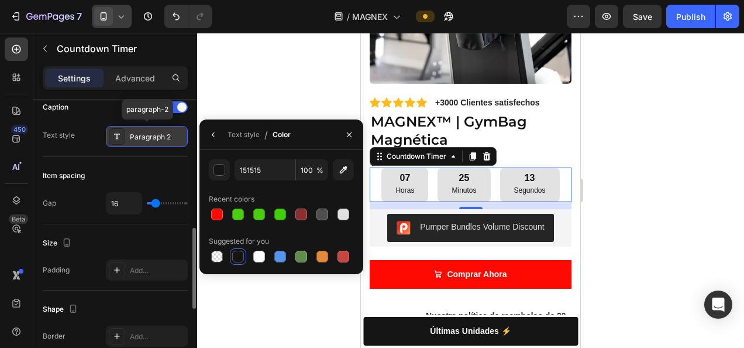
click at [147, 137] on div "Paragraph 2" at bounding box center [157, 137] width 55 height 11
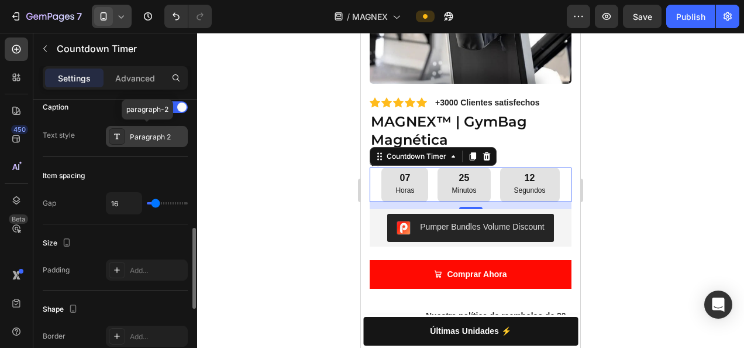
click at [151, 137] on div "Paragraph 2" at bounding box center [157, 137] width 55 height 11
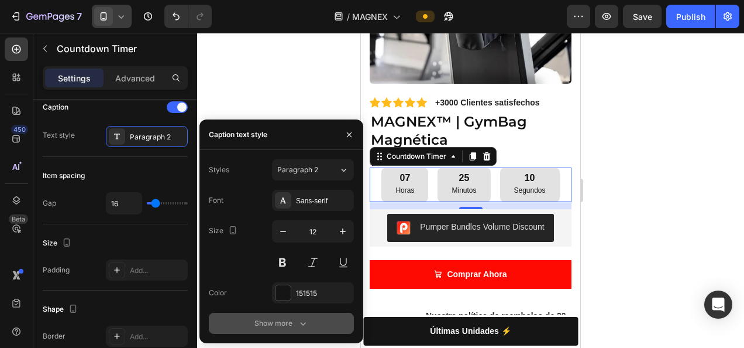
click at [279, 325] on div "Show more" at bounding box center [282, 323] width 54 height 12
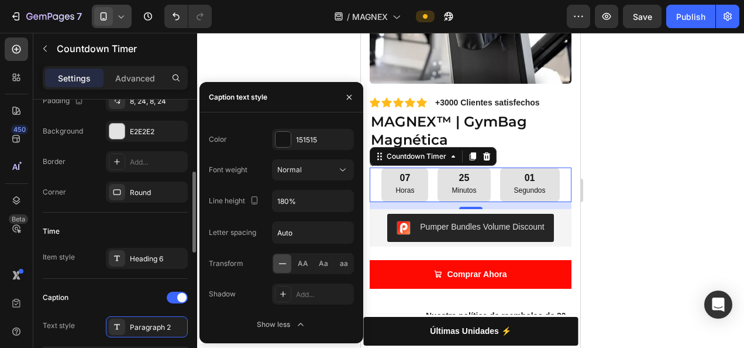
scroll to position [255, 0]
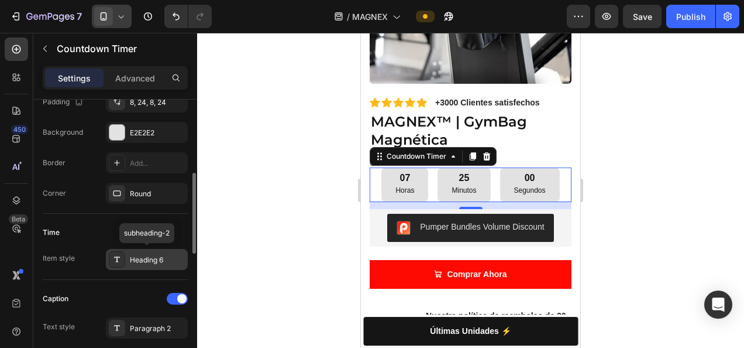
click at [139, 255] on div "Heading 6" at bounding box center [157, 260] width 55 height 11
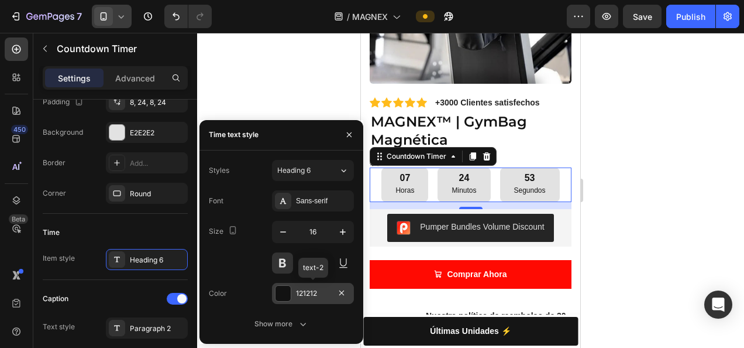
click at [293, 290] on div "121212" at bounding box center [313, 293] width 82 height 21
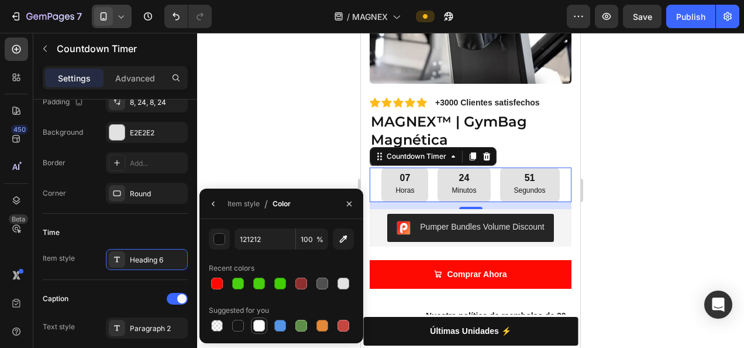
click at [258, 324] on div at bounding box center [259, 325] width 12 height 12
type input "FFFFFF"
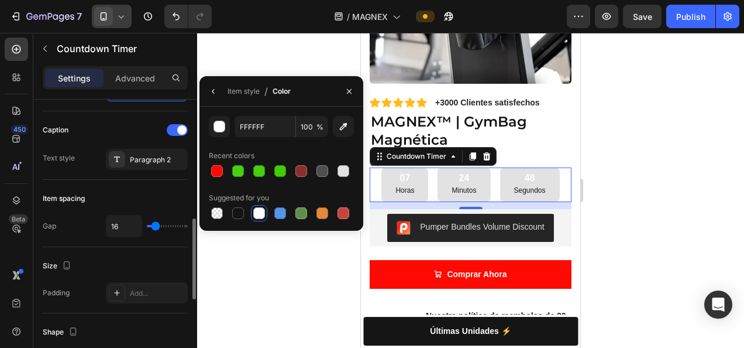
scroll to position [425, 0]
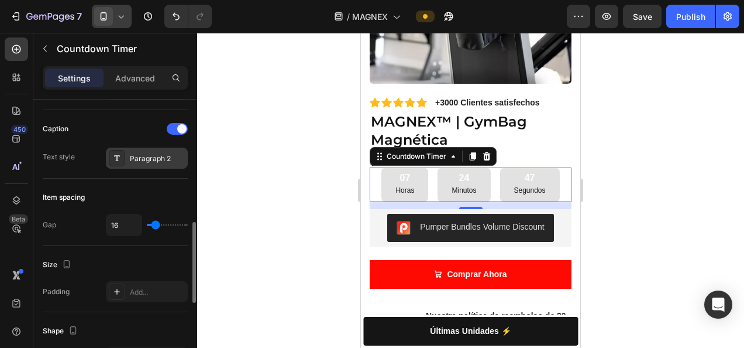
click at [151, 158] on div "Paragraph 2" at bounding box center [157, 158] width 55 height 11
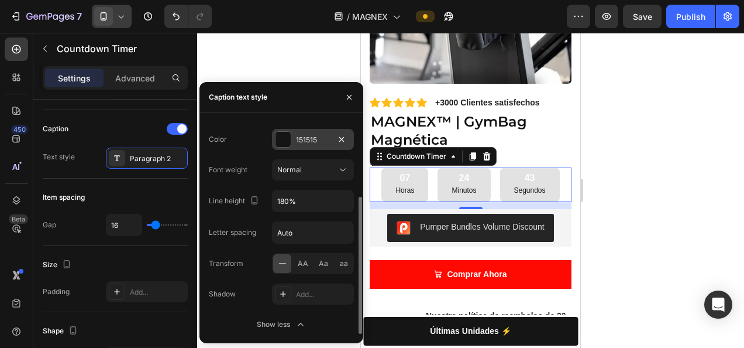
click at [295, 137] on div "151515" at bounding box center [313, 139] width 82 height 21
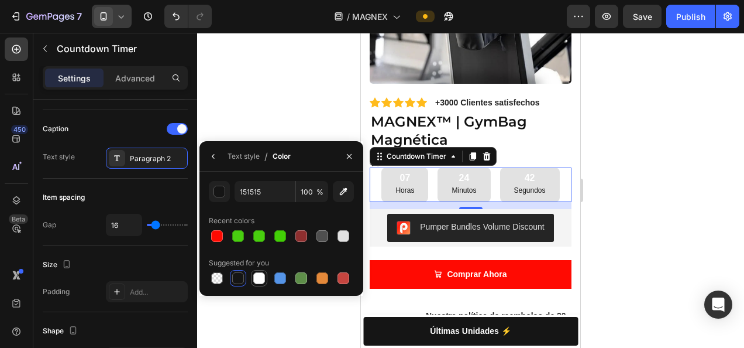
click at [259, 277] on div at bounding box center [259, 278] width 12 height 12
type input "FFFFFF"
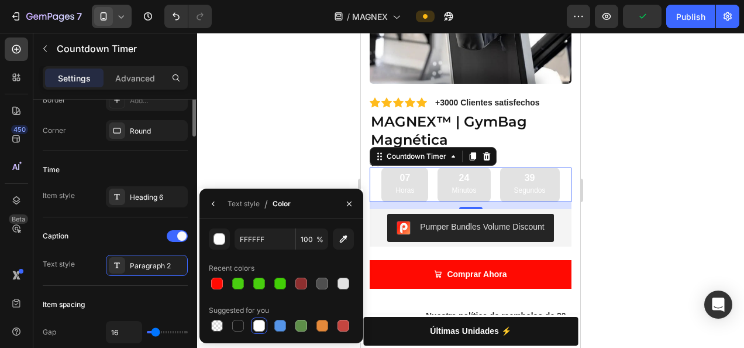
scroll to position [186, 0]
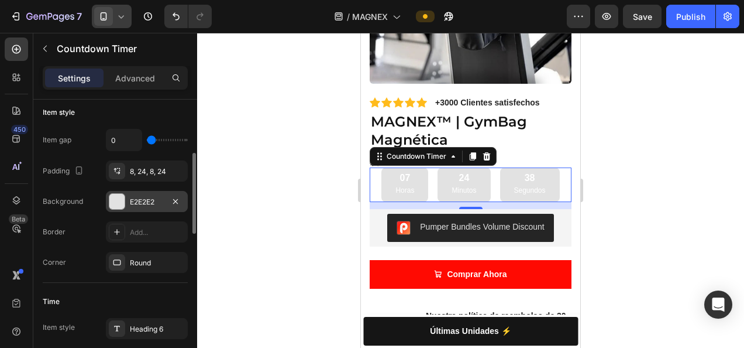
click at [135, 206] on div "E2E2E2" at bounding box center [147, 201] width 82 height 21
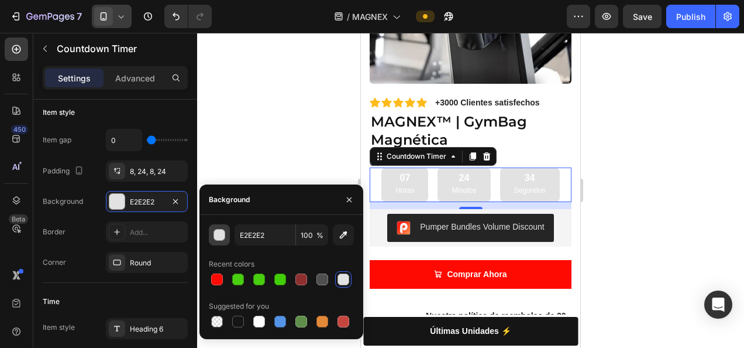
click at [220, 231] on div "button" at bounding box center [220, 235] width 12 height 12
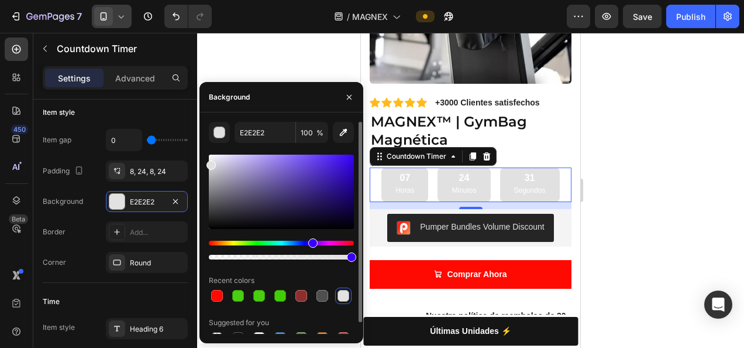
click at [311, 243] on div "Hue" at bounding box center [281, 242] width 145 height 5
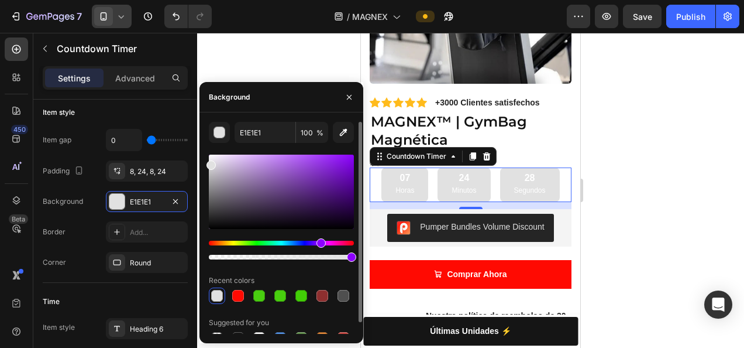
drag, startPoint x: 311, startPoint y: 243, endPoint x: 319, endPoint y: 243, distance: 8.2
click at [319, 243] on div "Hue" at bounding box center [321, 242] width 9 height 9
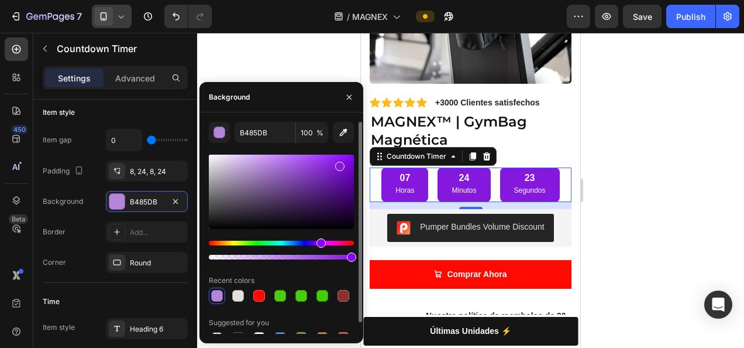
drag, startPoint x: 213, startPoint y: 165, endPoint x: 338, endPoint y: 164, distance: 125.2
click at [338, 164] on div at bounding box center [339, 165] width 9 height 9
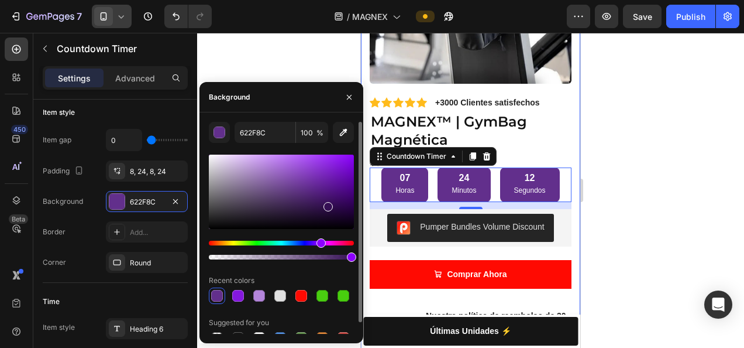
drag, startPoint x: 341, startPoint y: 167, endPoint x: 328, endPoint y: 204, distance: 38.5
click at [328, 204] on div at bounding box center [328, 206] width 9 height 9
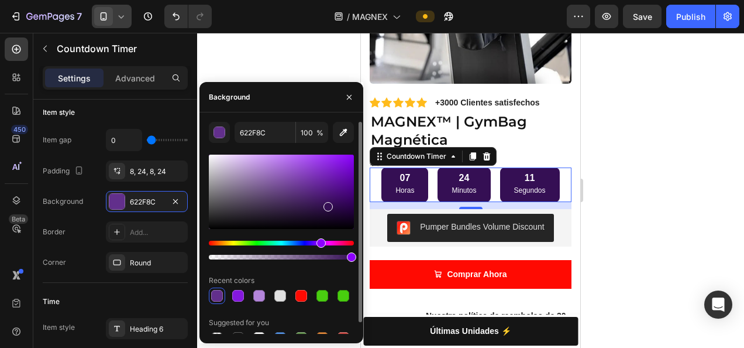
click at [328, 204] on div at bounding box center [328, 206] width 9 height 9
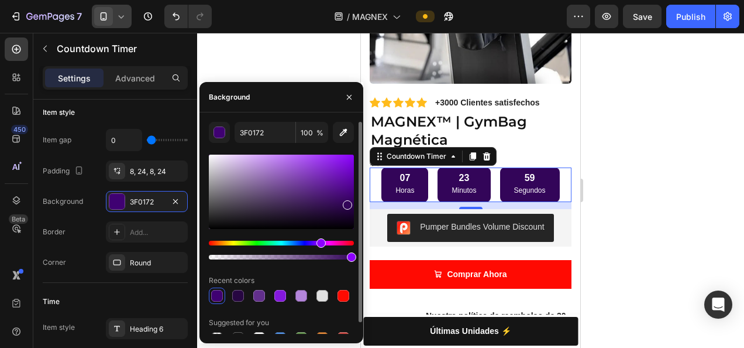
drag, startPoint x: 328, startPoint y: 204, endPoint x: 346, endPoint y: 202, distance: 18.8
click at [346, 202] on div at bounding box center [347, 204] width 9 height 9
type input "330559"
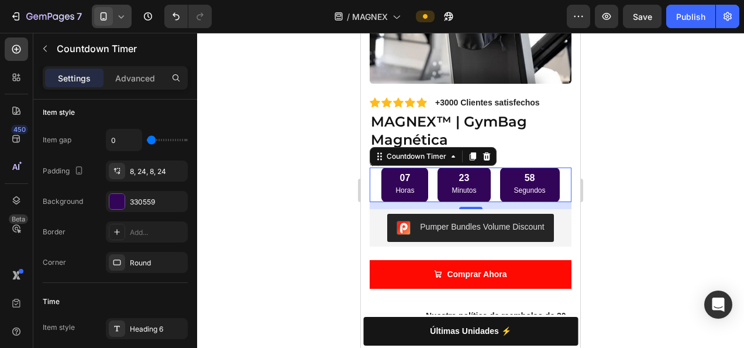
click at [648, 191] on div at bounding box center [470, 190] width 547 height 315
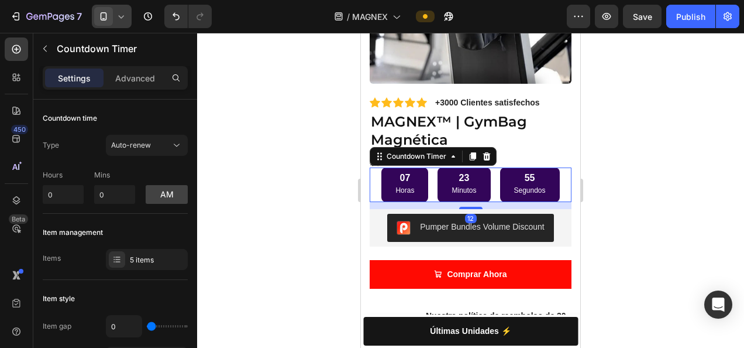
click at [381, 182] on div "07 Horas" at bounding box center [404, 184] width 47 height 34
click at [128, 72] on p "Advanced" at bounding box center [135, 78] width 40 height 12
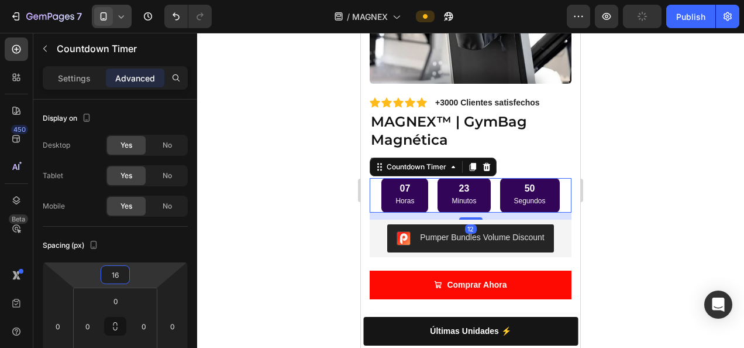
type input "10"
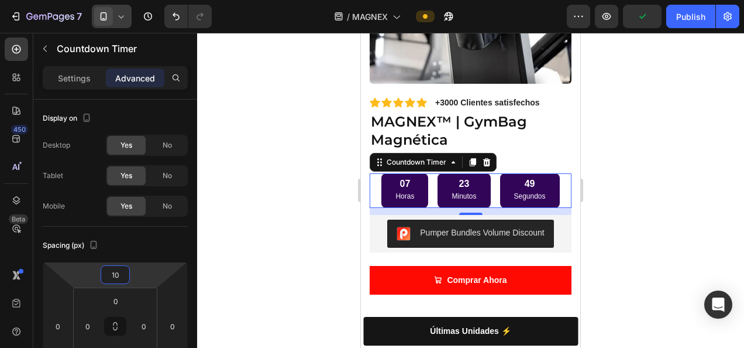
click at [142, 0] on html "7 / MAGNEX Preview Publish 450 Beta Sections(18) Elements(83) Section Element H…" at bounding box center [372, 0] width 744 height 0
click at [260, 198] on div at bounding box center [470, 190] width 547 height 315
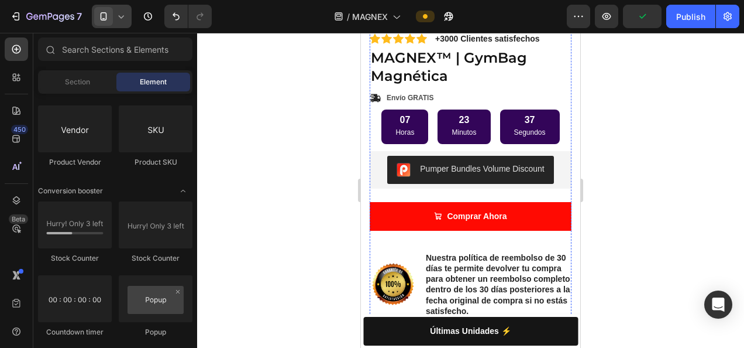
scroll to position [354, 0]
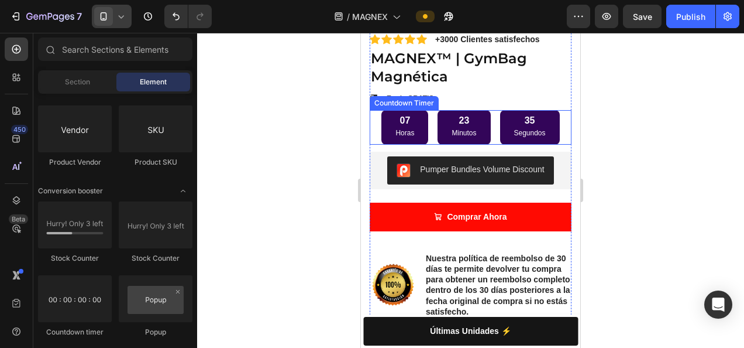
click at [374, 123] on div "07 Horas 23 Minutos 35 Segundos" at bounding box center [471, 127] width 202 height 34
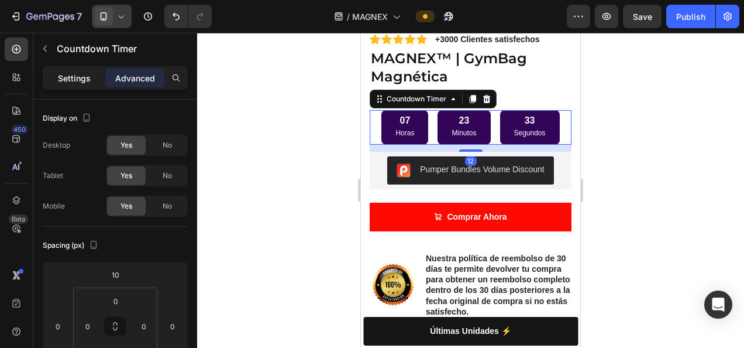
click at [67, 76] on p "Settings" at bounding box center [74, 78] width 33 height 12
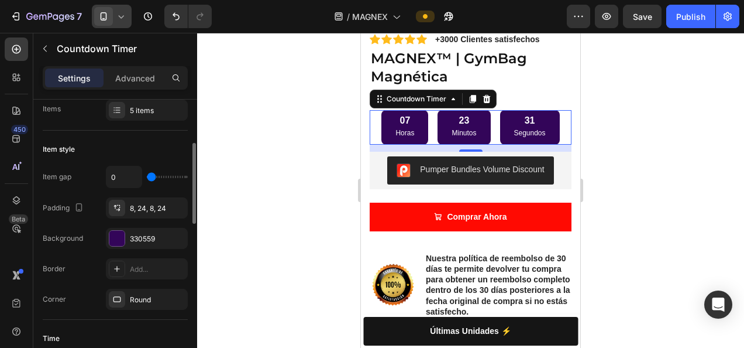
scroll to position [150, 0]
click at [137, 234] on div "330559" at bounding box center [147, 238] width 34 height 11
click at [690, 14] on div "Publish" at bounding box center [690, 17] width 29 height 12
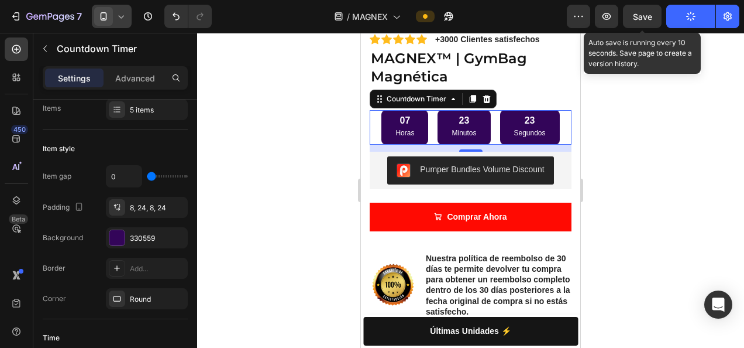
click at [648, 13] on span "Save" at bounding box center [642, 17] width 19 height 10
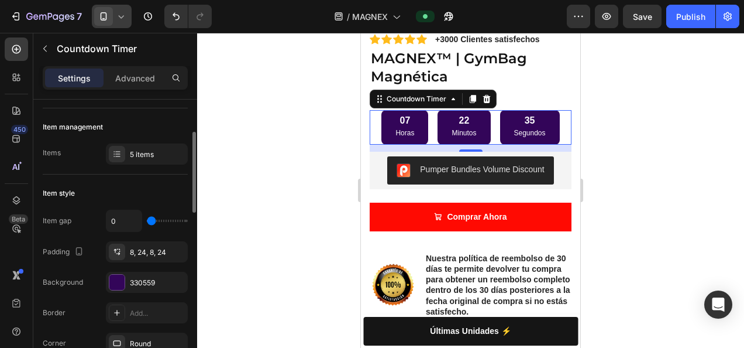
scroll to position [105, 0]
click at [153, 156] on div "5 items" at bounding box center [157, 155] width 55 height 11
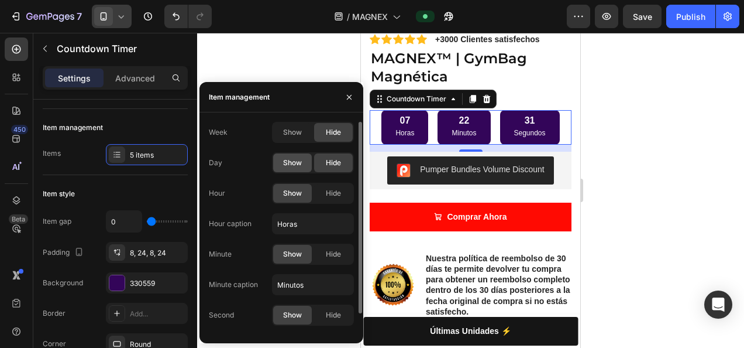
drag, startPoint x: 349, startPoint y: 158, endPoint x: 286, endPoint y: 163, distance: 63.4
click at [286, 163] on div "Show Hide" at bounding box center [313, 162] width 82 height 21
click at [286, 163] on span "Show" at bounding box center [292, 162] width 19 height 11
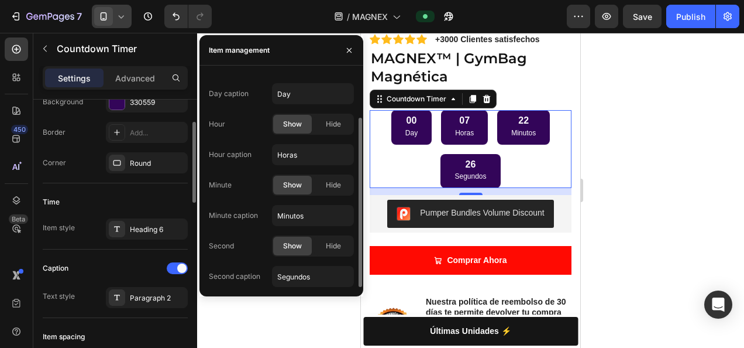
scroll to position [289, 0]
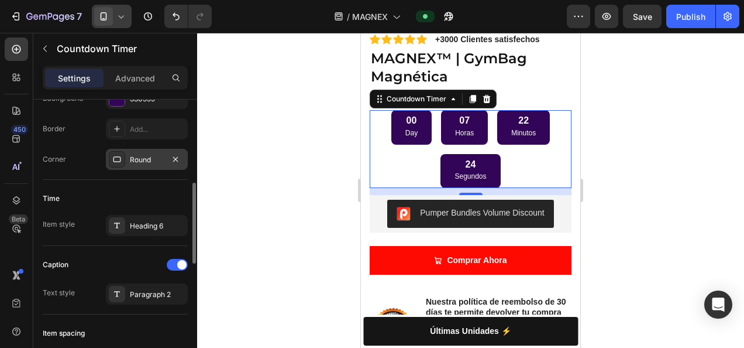
click at [152, 166] on div "Round" at bounding box center [147, 159] width 82 height 21
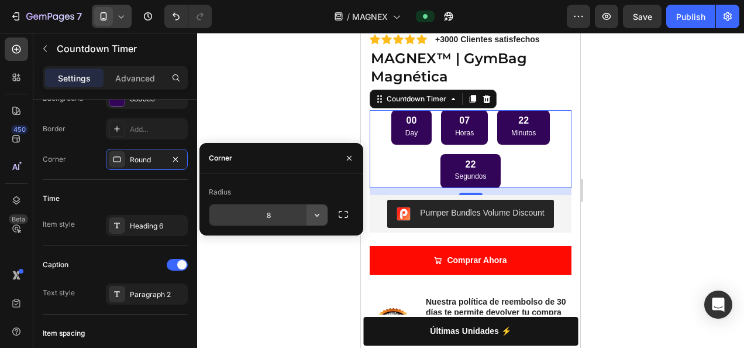
click at [320, 217] on icon "button" at bounding box center [317, 215] width 12 height 12
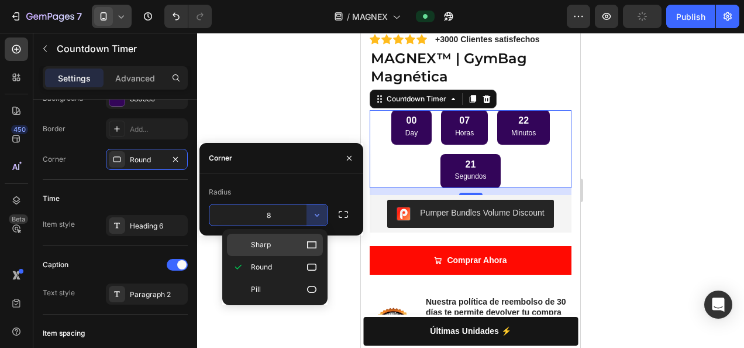
click at [296, 238] on div "Sharp" at bounding box center [275, 244] width 96 height 22
type input "0"
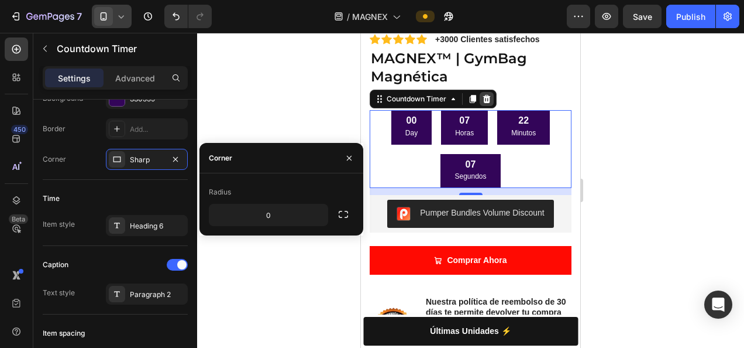
click at [487, 95] on icon at bounding box center [487, 99] width 8 height 8
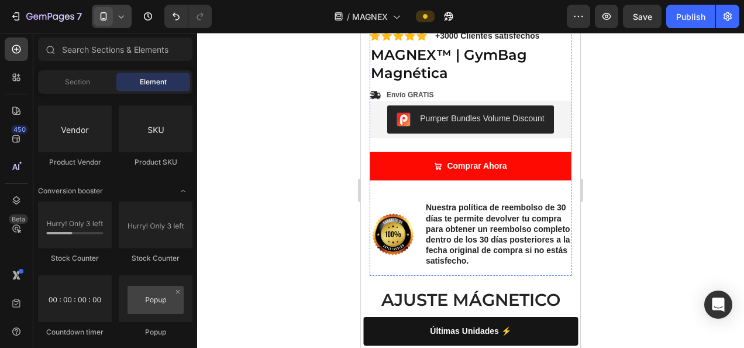
scroll to position [359, 0]
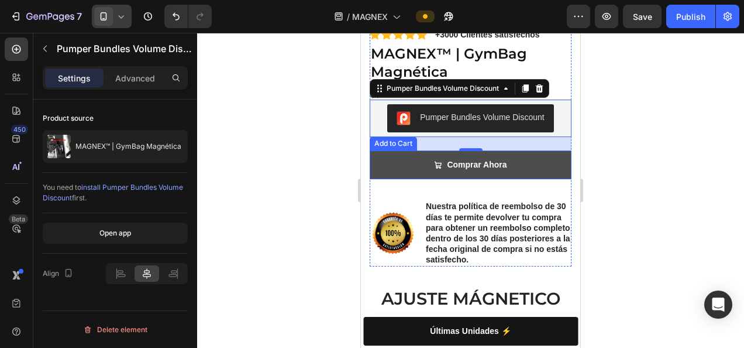
click at [399, 158] on button "Comprar Ahora" at bounding box center [471, 164] width 202 height 29
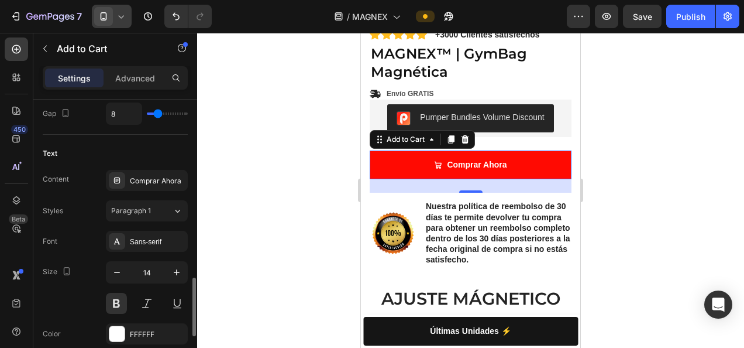
scroll to position [625, 0]
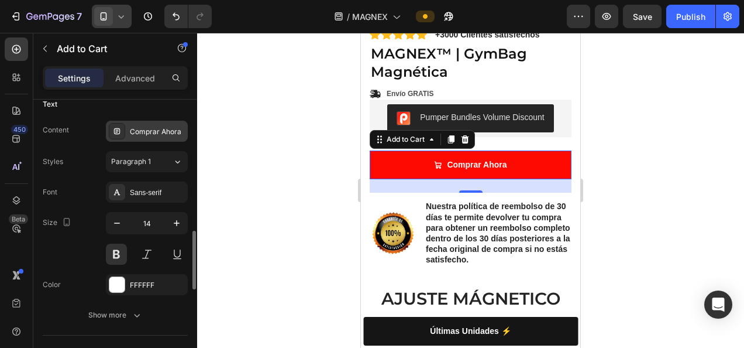
click at [138, 138] on div "Content Comprar Ahora Styles Paragraph 1 Font Sans-serif Size 14 Color FFFFFF S…" at bounding box center [115, 223] width 145 height 205
click at [139, 133] on div "Comprar Ahora" at bounding box center [157, 131] width 55 height 11
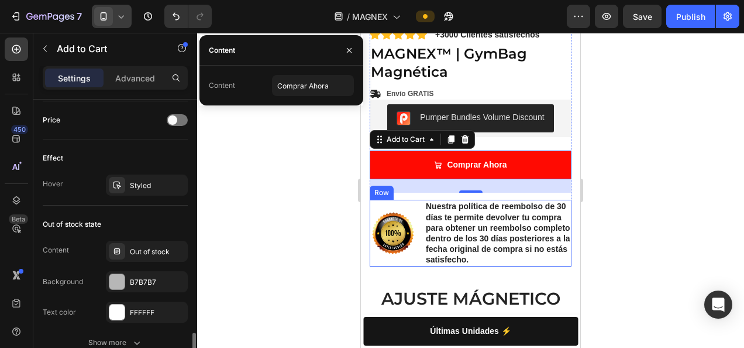
scroll to position [1061, 0]
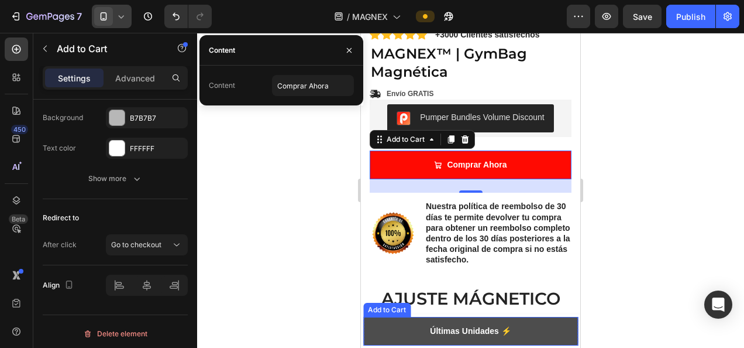
click at [381, 323] on button "Últimas Unidades ⚡" at bounding box center [470, 331] width 215 height 29
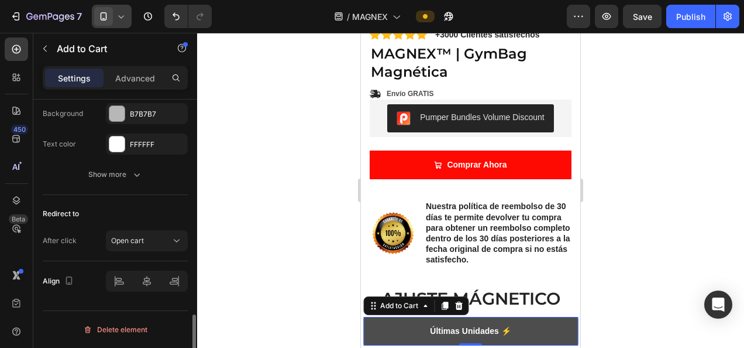
scroll to position [969, 0]
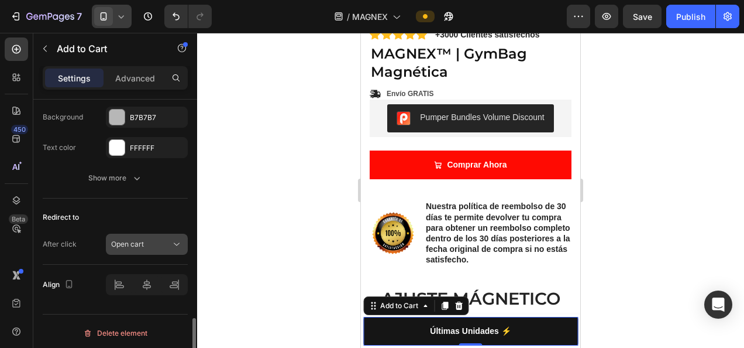
click at [178, 239] on icon at bounding box center [177, 244] width 12 height 12
click at [462, 308] on icon at bounding box center [458, 305] width 9 height 9
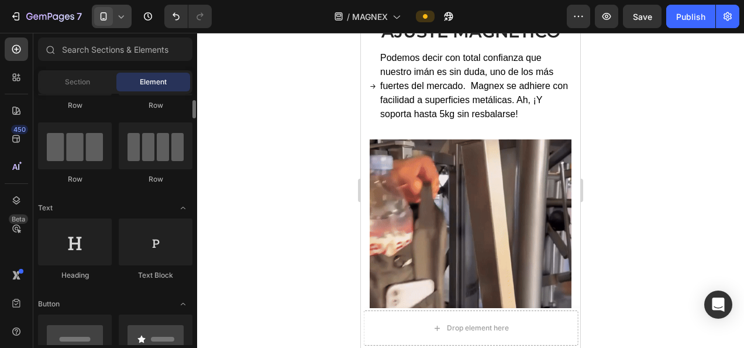
scroll to position [0, 0]
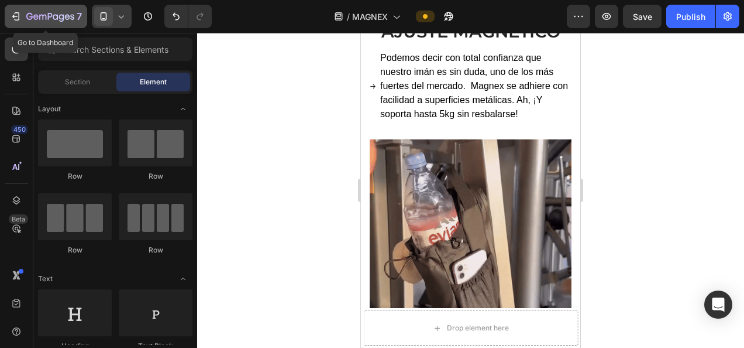
click at [15, 13] on icon "button" at bounding box center [17, 16] width 5 height 8
